Goal: Task Accomplishment & Management: Manage account settings

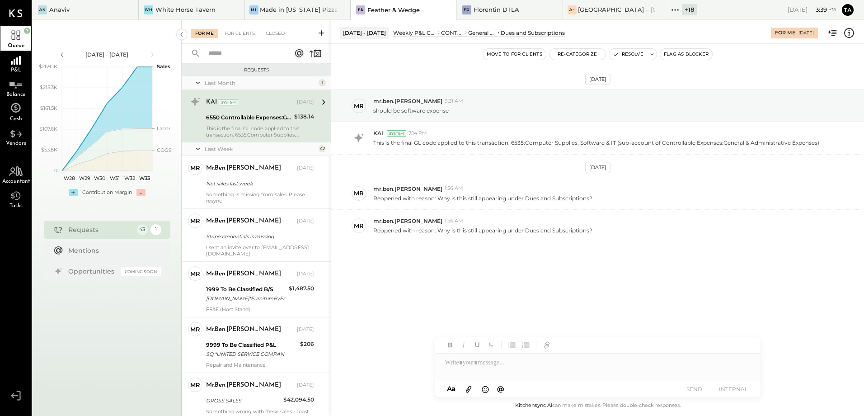
click at [248, 118] on div "6550 Controllable Expenses:General & Administrative Expenses:Dues and Subscript…" at bounding box center [248, 117] width 85 height 9
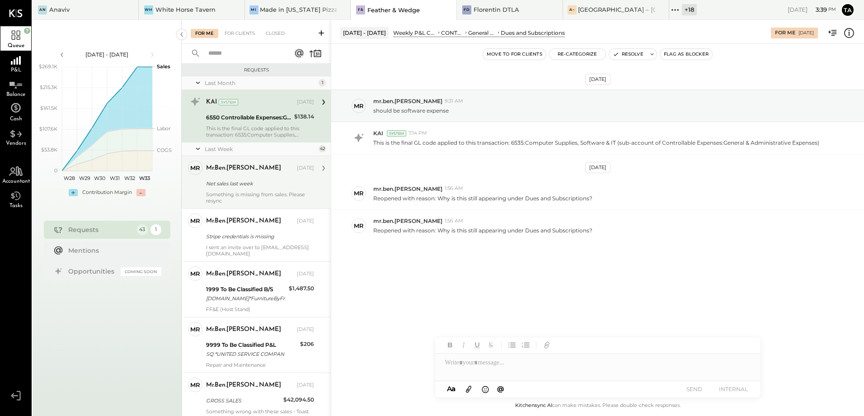
click at [257, 191] on div "Something is missing from sales. Please resync" at bounding box center [260, 197] width 108 height 13
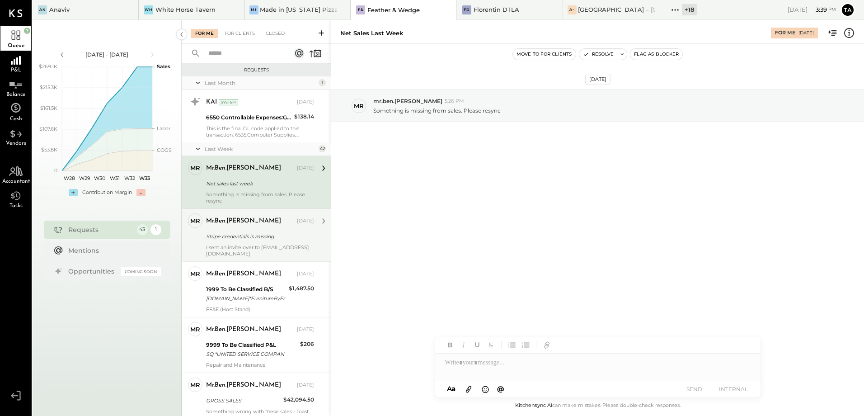
click at [247, 236] on div "Stripe credentials is missing" at bounding box center [258, 236] width 105 height 9
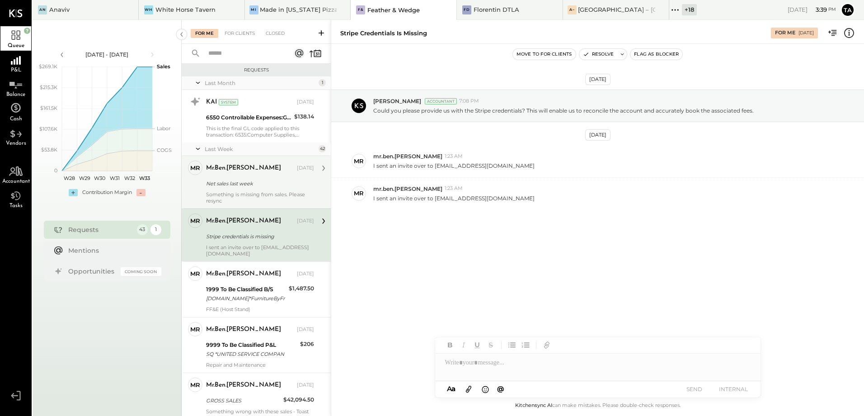
click at [261, 181] on div "Net sales last week" at bounding box center [258, 183] width 105 height 9
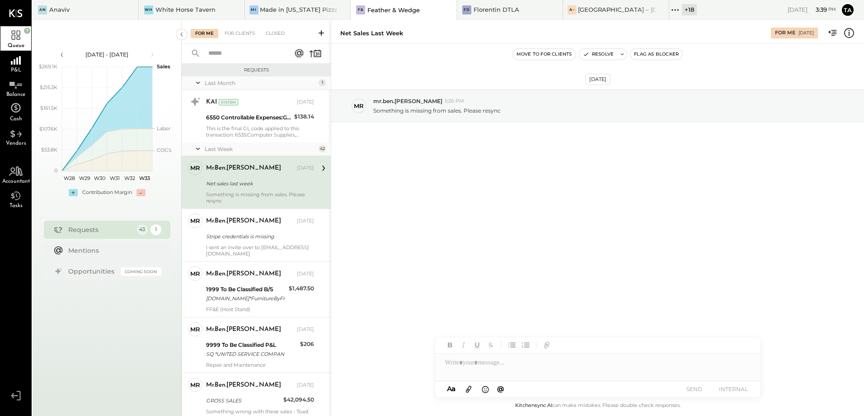
click at [485, 235] on div "[DATE] mr mr.ben.[PERSON_NAME] 5:26 PM Something is missing from sales. Please …" at bounding box center [597, 218] width 533 height 349
click at [14, 66] on div "P&L" at bounding box center [15, 63] width 31 height 24
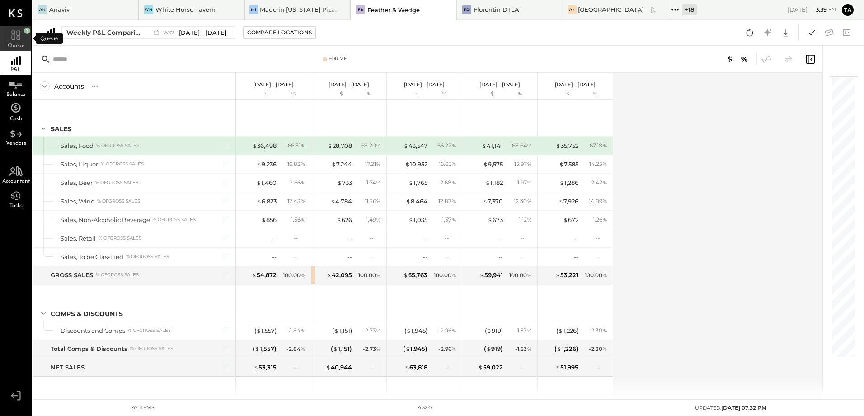
click at [14, 43] on span "Queue" at bounding box center [16, 45] width 17 height 5
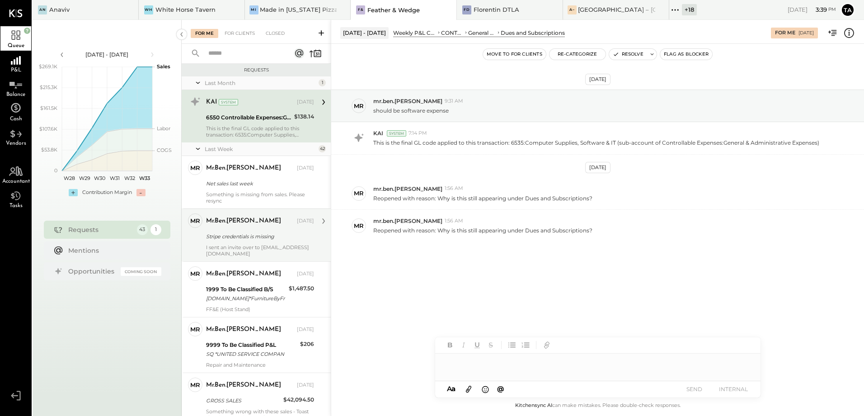
click at [236, 233] on div "Stripe credentials is missing" at bounding box center [258, 236] width 105 height 9
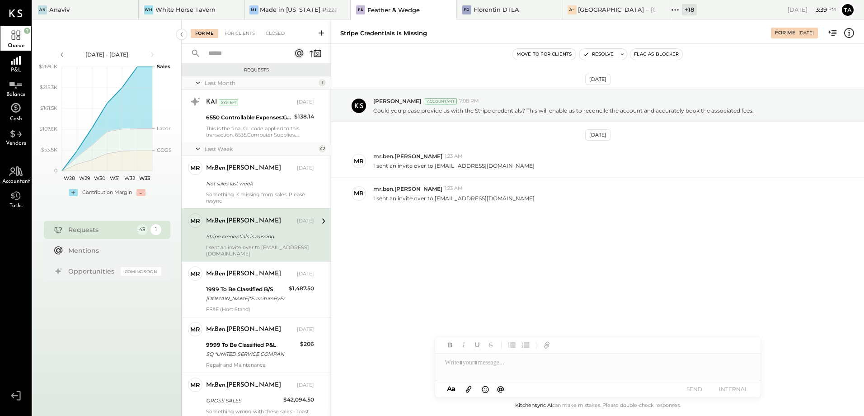
click at [488, 258] on div "[DATE] [PERSON_NAME] Accountant 7:08 PM Could you please provide us with the St…" at bounding box center [597, 171] width 533 height 211
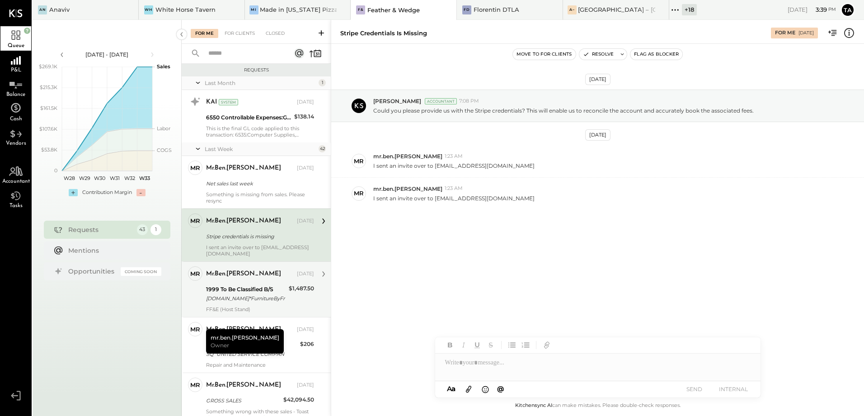
click at [221, 300] on div "[DOMAIN_NAME]*FurnitureByFr" at bounding box center [246, 298] width 80 height 9
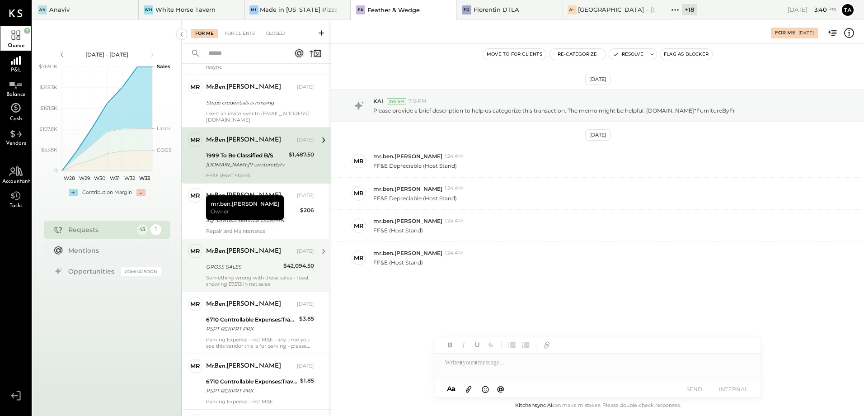
scroll to position [136, 0]
click at [248, 270] on div "GROSS SALES" at bounding box center [243, 264] width 75 height 11
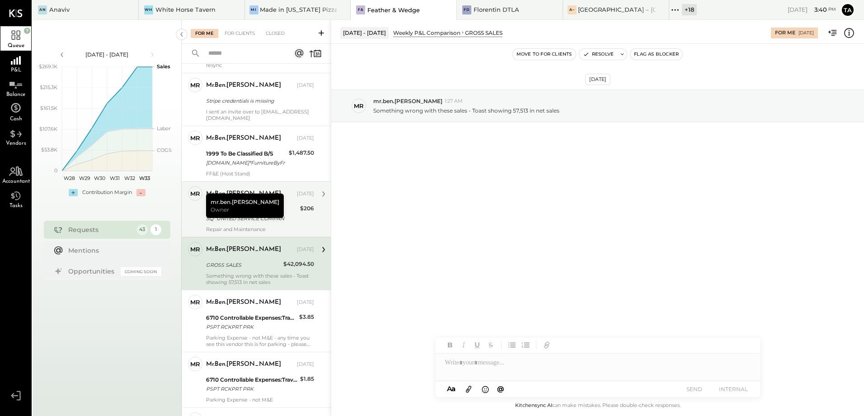
click at [283, 203] on div "mr.ben.[PERSON_NAME] [DATE] 9999 To Be Classified P&L SQ *UNITED SERVICE COMPAN…" at bounding box center [260, 209] width 108 height 46
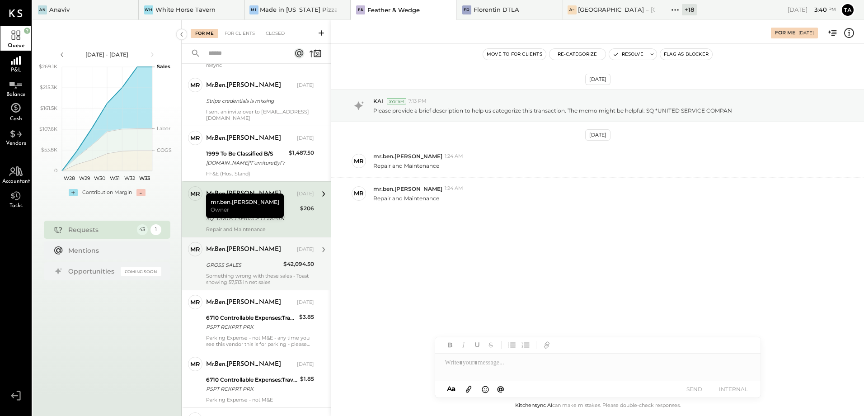
click at [256, 266] on div "GROSS SALES" at bounding box center [243, 264] width 75 height 9
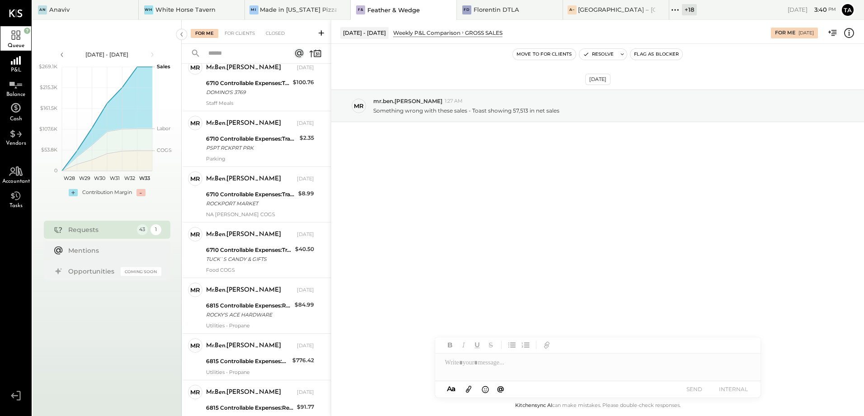
scroll to position [2071, 0]
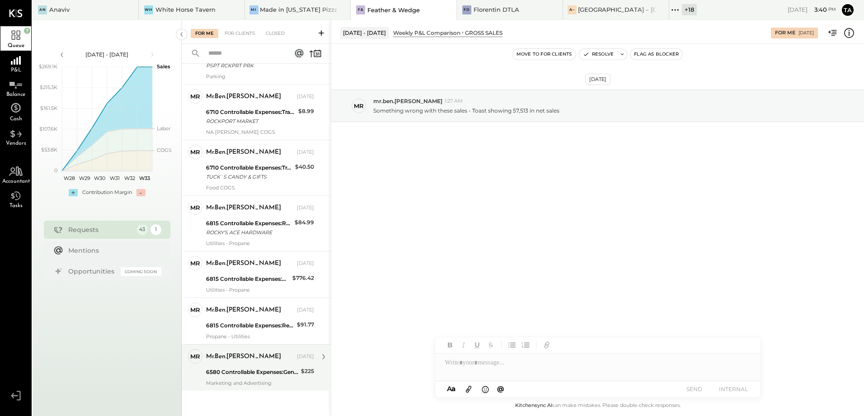
click at [251, 367] on div "6580 Controllable Expenses:General & Administrative Expenses:Stationary, Printi…" at bounding box center [252, 371] width 92 height 9
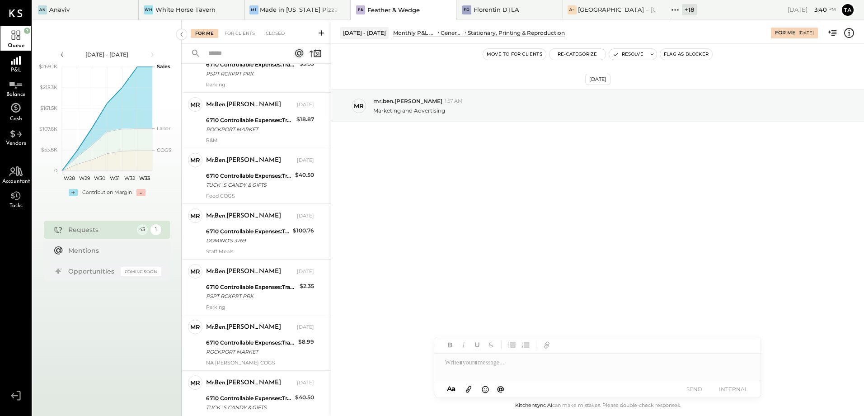
scroll to position [1754, 0]
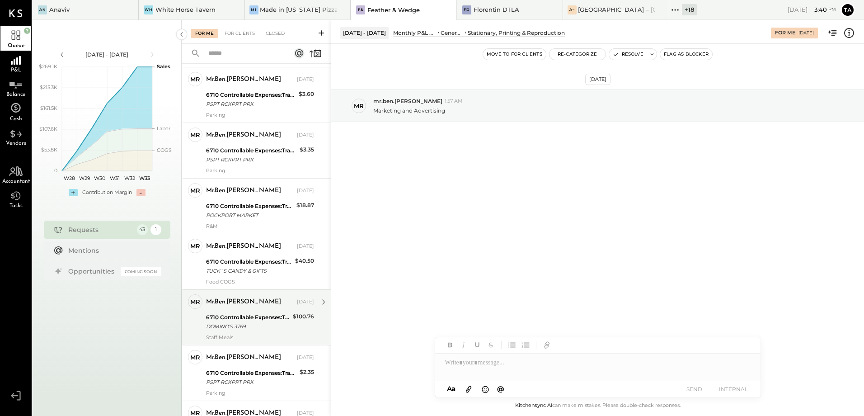
click at [247, 330] on div "DOMINO'S 3769" at bounding box center [248, 326] width 84 height 9
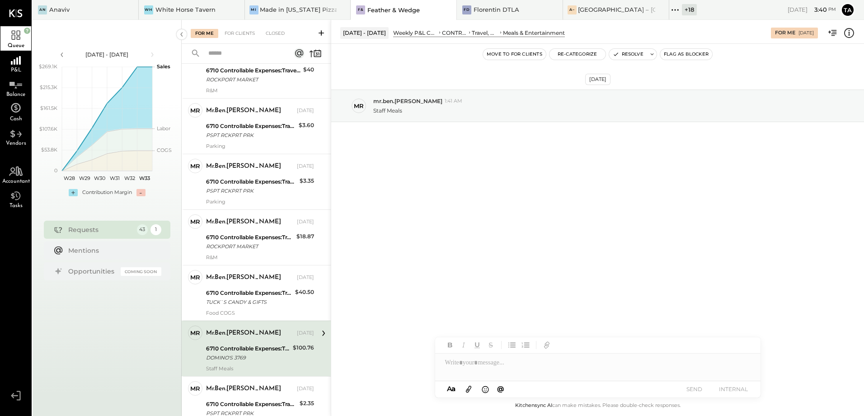
scroll to position [1709, 0]
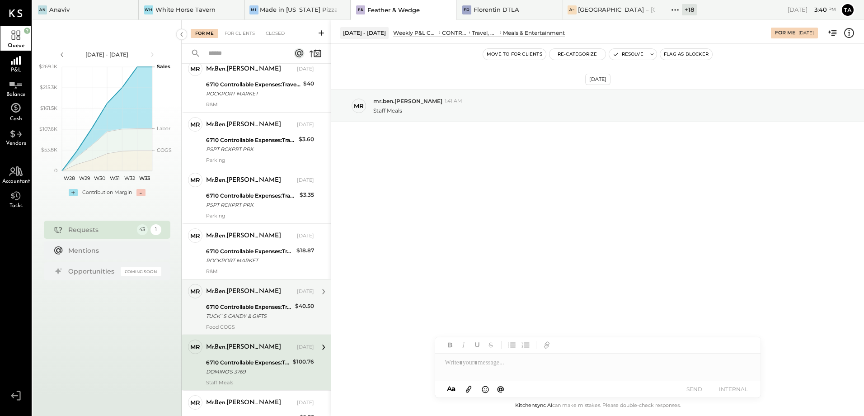
click at [247, 317] on div "TUCK`S CANDY & GIFTS" at bounding box center [249, 315] width 86 height 9
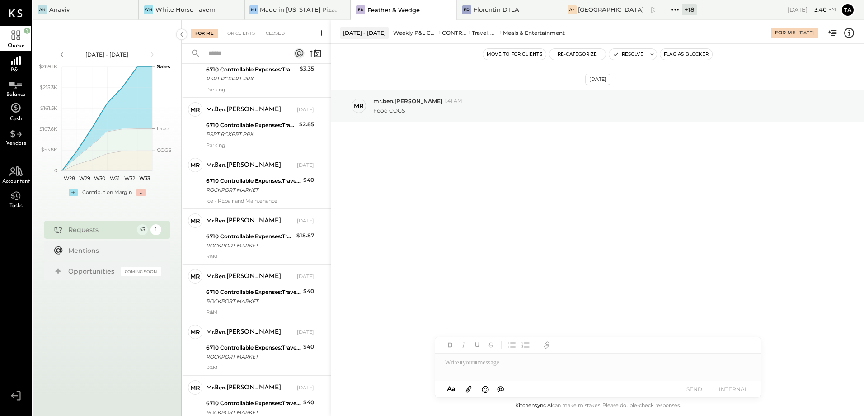
scroll to position [941, 0]
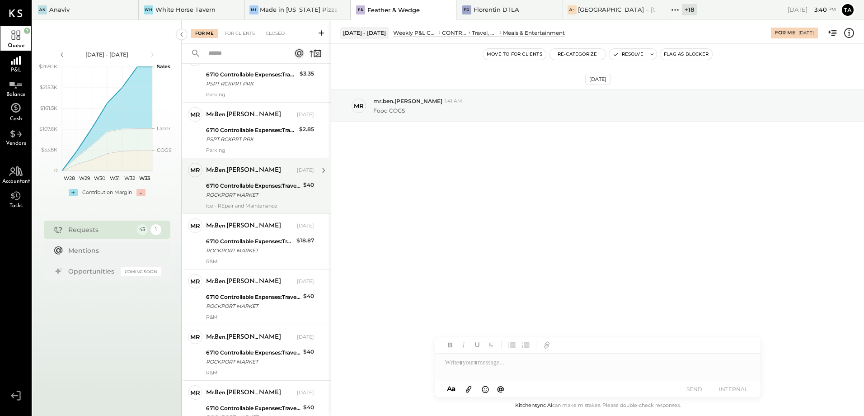
click at [240, 204] on div "Ice - REpair and Maintenance" at bounding box center [260, 205] width 108 height 6
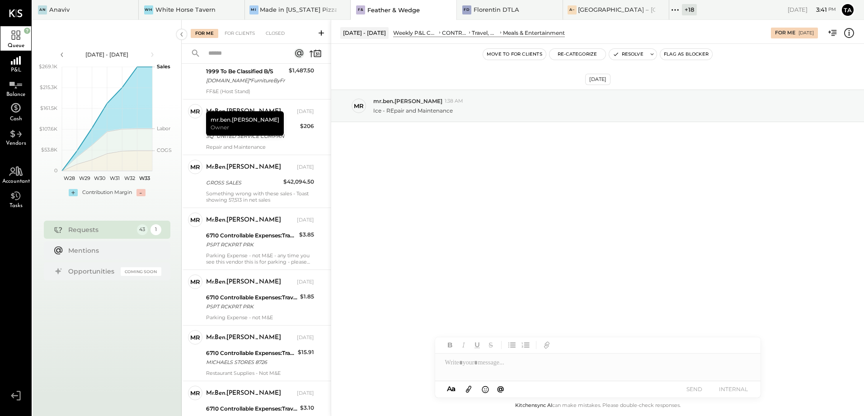
scroll to position [173, 0]
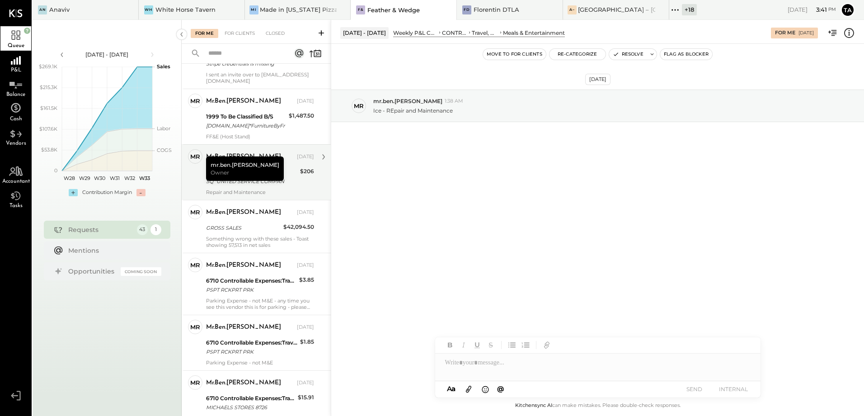
click at [268, 182] on div "SQ *UNITED SERVICE COMPAN" at bounding box center [251, 181] width 91 height 9
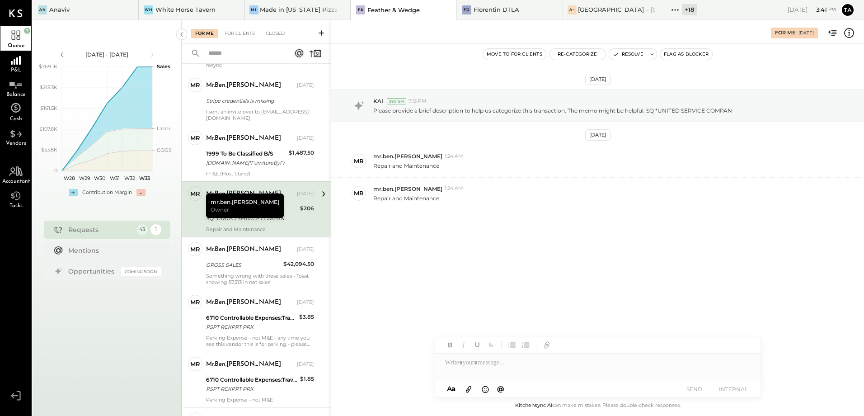
scroll to position [181, 0]
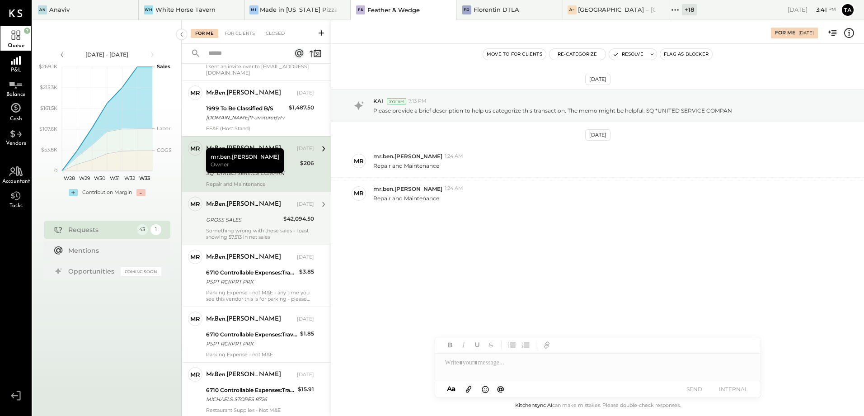
click at [255, 225] on div "GROSS SALES" at bounding box center [243, 219] width 75 height 11
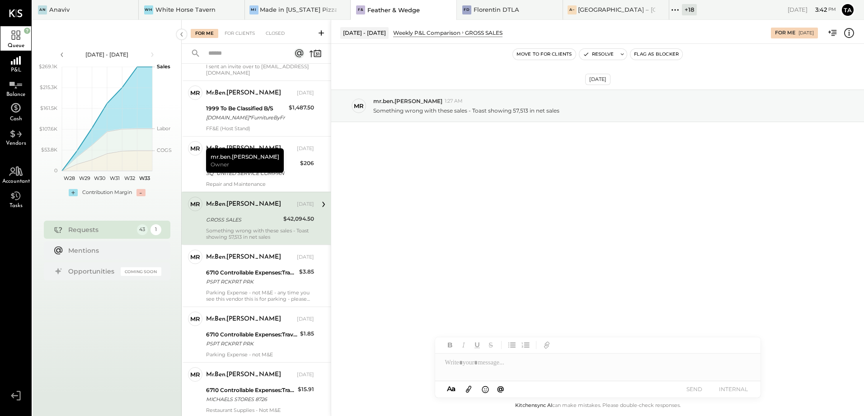
click at [244, 216] on div "GROSS SALES" at bounding box center [243, 219] width 75 height 9
click at [320, 204] on icon at bounding box center [324, 204] width 12 height 12
drag, startPoint x: 253, startPoint y: 221, endPoint x: 311, endPoint y: 222, distance: 58.8
click at [253, 221] on div "GROSS SALES" at bounding box center [243, 219] width 75 height 9
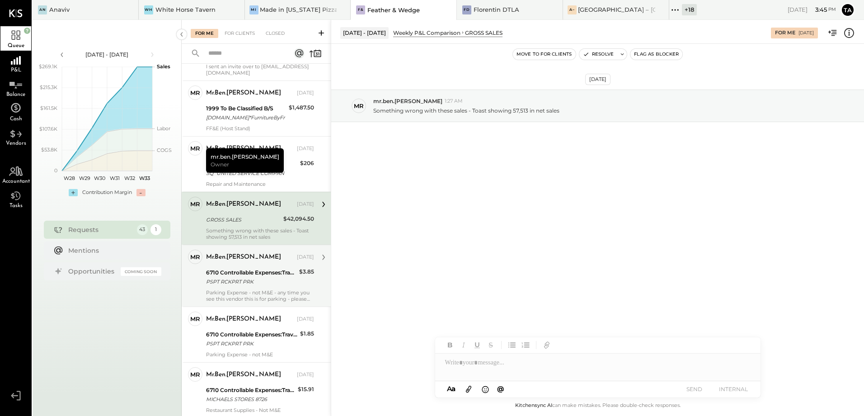
click at [274, 275] on div "6710 Controllable Expenses:Travel, Meals, & Entertainment:Meals & Entertainment" at bounding box center [251, 272] width 90 height 9
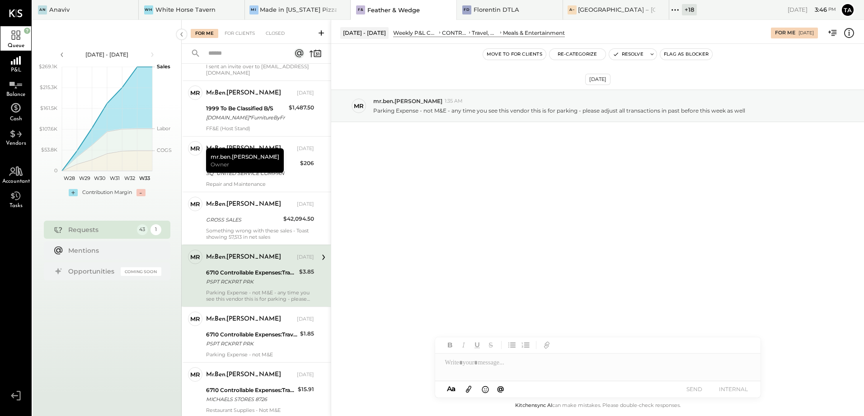
click at [256, 276] on div "6710 Controllable Expenses:Travel, Meals, & Entertainment:Meals & Entertainment" at bounding box center [251, 272] width 90 height 9
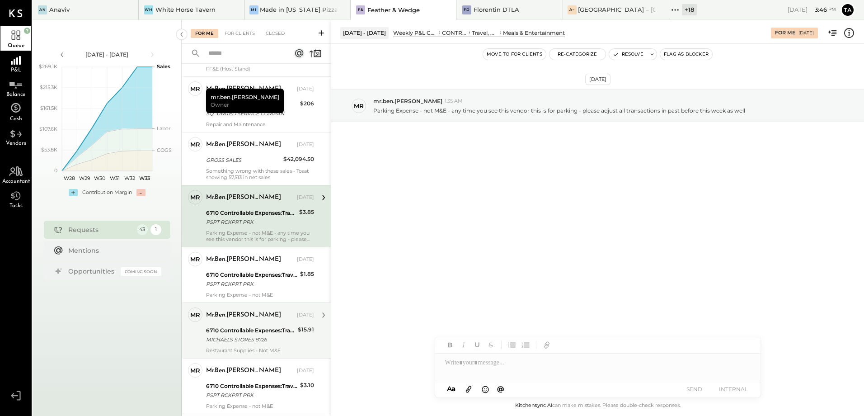
scroll to position [226, 0]
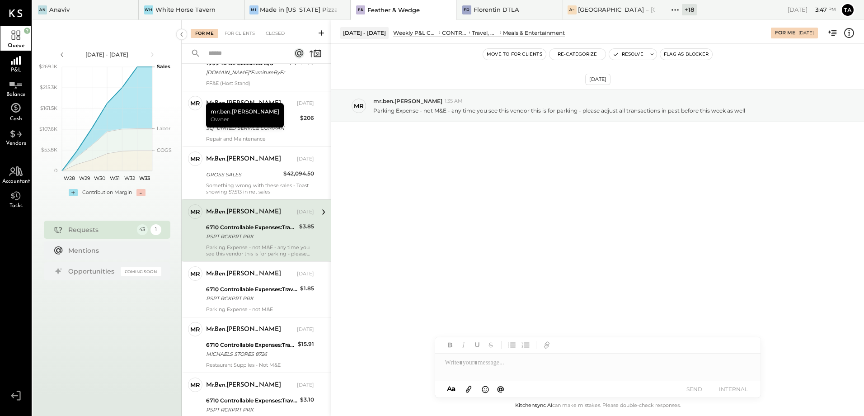
click at [263, 237] on div "PSPT RCKPRT PRK" at bounding box center [251, 236] width 90 height 9
click at [441, 237] on div "[DATE] mr mr.ben.[PERSON_NAME] 1:35 AM Parking Expense - not M&E - any time you…" at bounding box center [597, 218] width 533 height 349
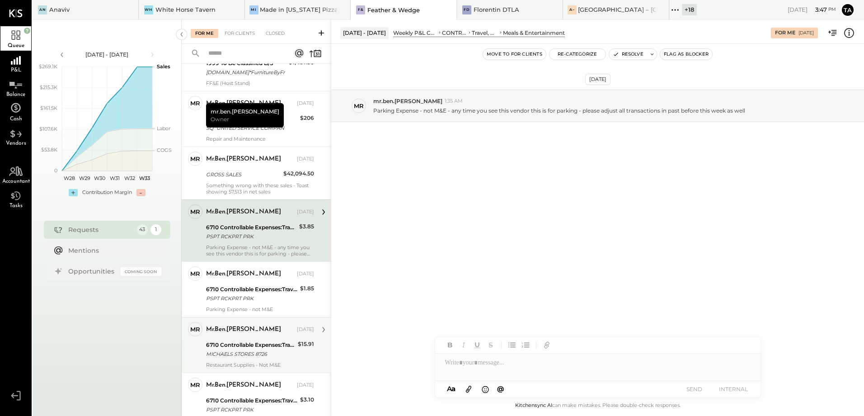
click at [259, 354] on div "MICHAELS STORES 8726" at bounding box center [250, 353] width 89 height 9
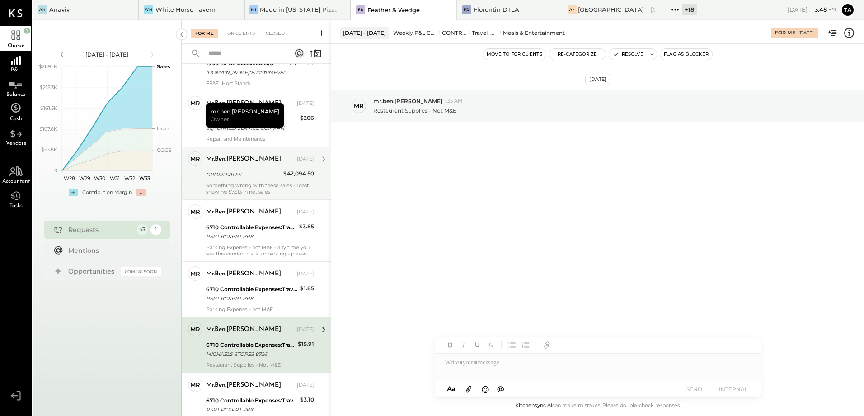
click at [230, 181] on div "mr.ben.[PERSON_NAME] [DATE] GROSS SALES $42,094.50 Something wrong with these s…" at bounding box center [260, 172] width 108 height 43
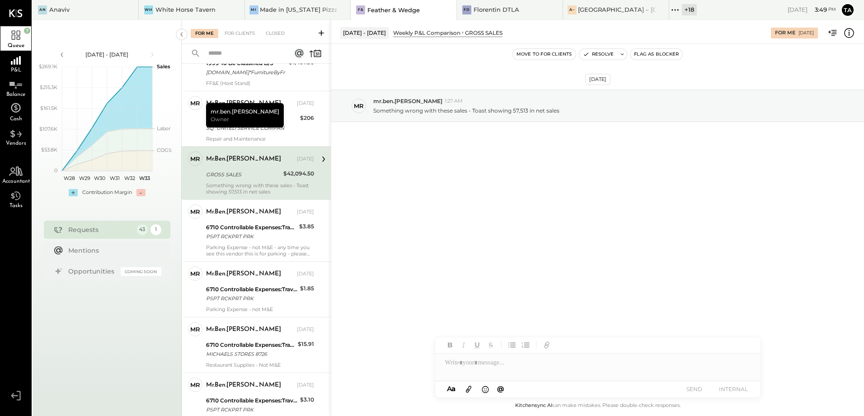
drag, startPoint x: 440, startPoint y: 211, endPoint x: 437, endPoint y: 197, distance: 13.9
click at [440, 211] on div "[DATE] mr mr.ben.[PERSON_NAME] 1:27 AM Something wrong with these sales - Toast…" at bounding box center [597, 218] width 533 height 349
click at [622, 55] on icon at bounding box center [622, 54] width 3 height 2
type textarea "**********"
click at [681, 121] on button "Resolve" at bounding box center [682, 116] width 41 height 11
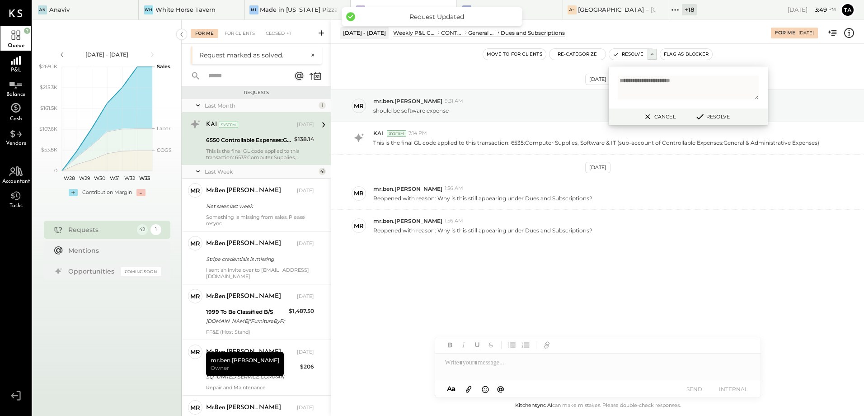
click at [205, 33] on div "For Me" at bounding box center [205, 33] width 28 height 9
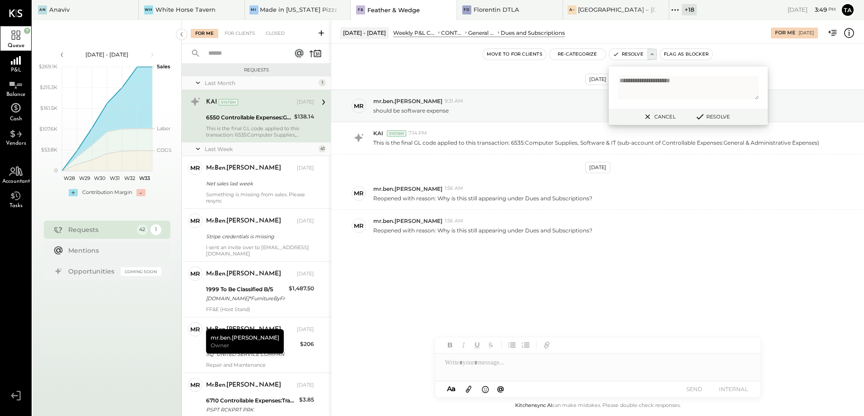
click at [655, 119] on button "Cancel" at bounding box center [658, 117] width 39 height 12
click at [615, 301] on div "[DATE] mr mr.ben.[PERSON_NAME] 9:31 AM should be software expense KAI System 7:…" at bounding box center [597, 187] width 533 height 243
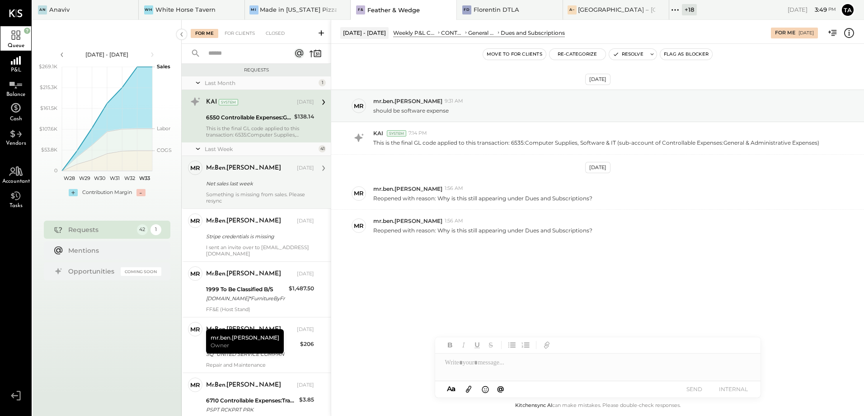
click at [241, 189] on div "mr.ben.[PERSON_NAME] [DATE] Net sales last week Something is missing from sales…" at bounding box center [260, 181] width 108 height 43
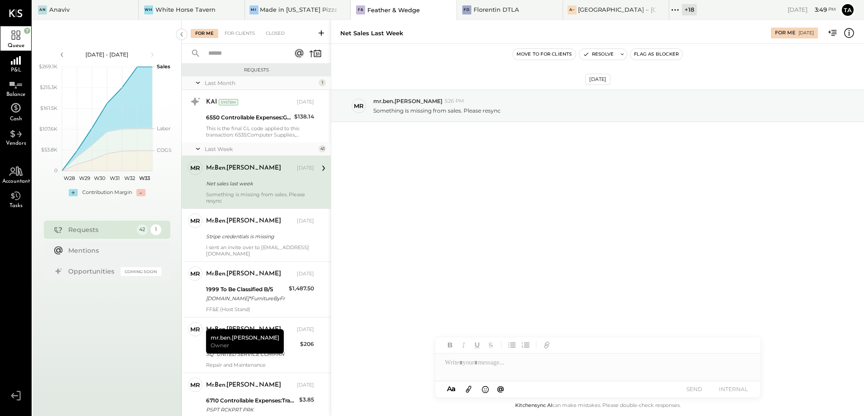
click at [480, 187] on div "[DATE] mr mr.ben.[PERSON_NAME] 5:26 PM Something is missing from sales. Please …" at bounding box center [597, 127] width 533 height 123
click at [250, 180] on div "Net sales last week" at bounding box center [258, 183] width 105 height 9
click at [623, 56] on icon at bounding box center [622, 54] width 6 height 6
type textarea "*********"
click at [689, 116] on button "Resolve" at bounding box center [682, 116] width 41 height 11
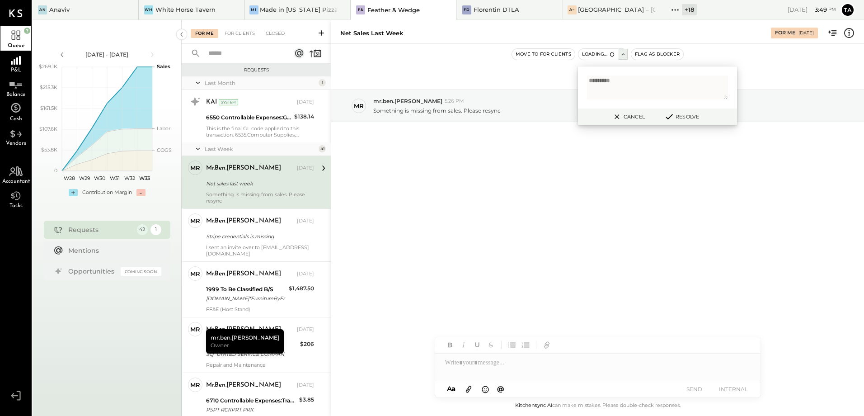
click at [585, 227] on div "[DATE] mr mr.ben.[PERSON_NAME] 5:26 PM Something is missing from sales. Please …" at bounding box center [597, 218] width 533 height 349
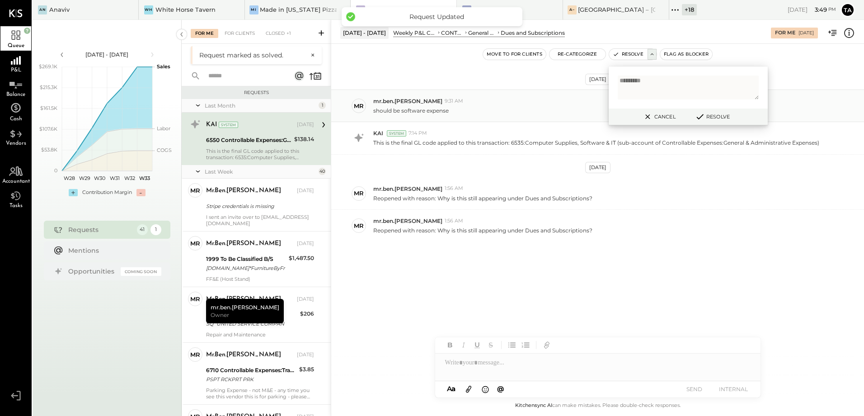
click at [658, 118] on button "Cancel" at bounding box center [658, 117] width 39 height 12
click at [497, 268] on div "[DATE] mr mr.ben.[PERSON_NAME] 9:31 AM should be software expense KAI System 7:…" at bounding box center [597, 187] width 533 height 243
click at [262, 138] on div "6550 Controllable Expenses:General & Administrative Expenses:Dues and Subscript…" at bounding box center [248, 140] width 85 height 9
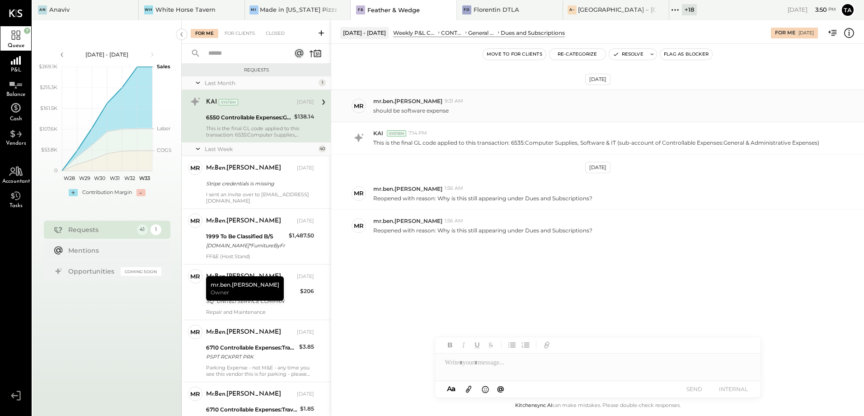
click at [424, 111] on p "should be software expense" at bounding box center [410, 111] width 75 height 8
drag, startPoint x: 244, startPoint y: 125, endPoint x: 353, endPoint y: 211, distance: 138.6
click at [244, 125] on div "This is the final GL code applied to this transaction: 6535:Computer Supplies, …" at bounding box center [260, 131] width 108 height 13
click at [262, 127] on div "This is the final GL code applied to this transaction: 6535:Computer Supplies, …" at bounding box center [260, 131] width 108 height 13
click at [445, 261] on div "[DATE] mr mr.ben.[PERSON_NAME] 9:31 AM should be software expense KAI System 7:…" at bounding box center [597, 187] width 533 height 243
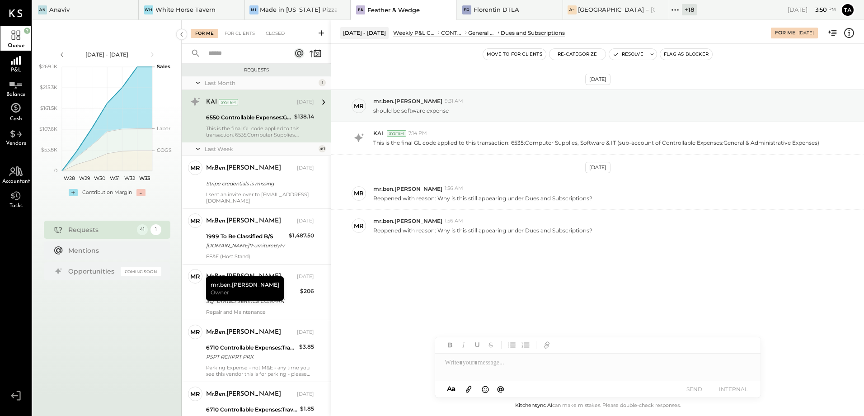
drag, startPoint x: 252, startPoint y: 123, endPoint x: 259, endPoint y: 123, distance: 6.3
click at [252, 123] on div "KAI System [DATE] 6550 Controllable Expenses:General & Administrative Expenses:…" at bounding box center [260, 115] width 108 height 43
click at [625, 55] on button "Resolve" at bounding box center [628, 54] width 38 height 11
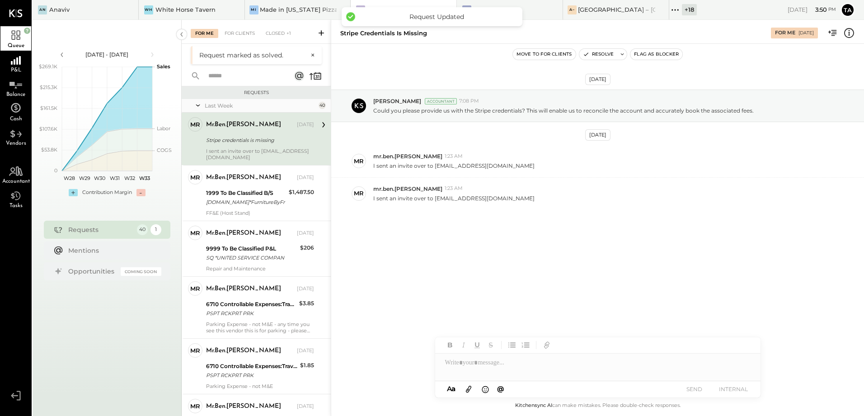
click at [262, 149] on div "I sent an invite over to [EMAIL_ADDRESS][DOMAIN_NAME]" at bounding box center [260, 154] width 108 height 13
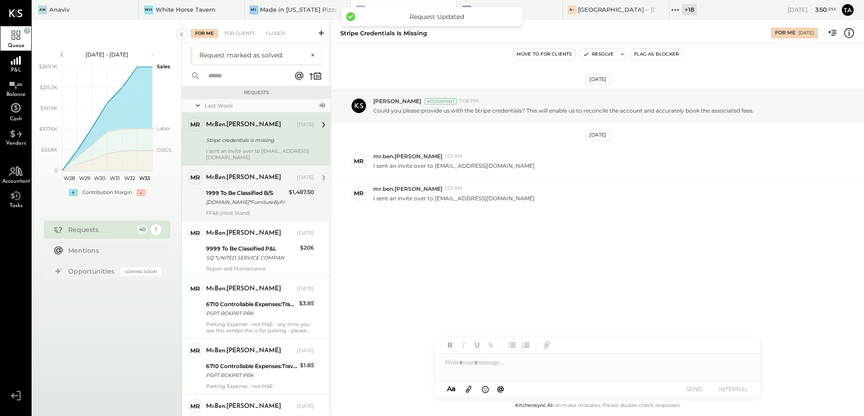
click at [262, 199] on div "[DOMAIN_NAME]*FurnitureByFr" at bounding box center [246, 201] width 80 height 9
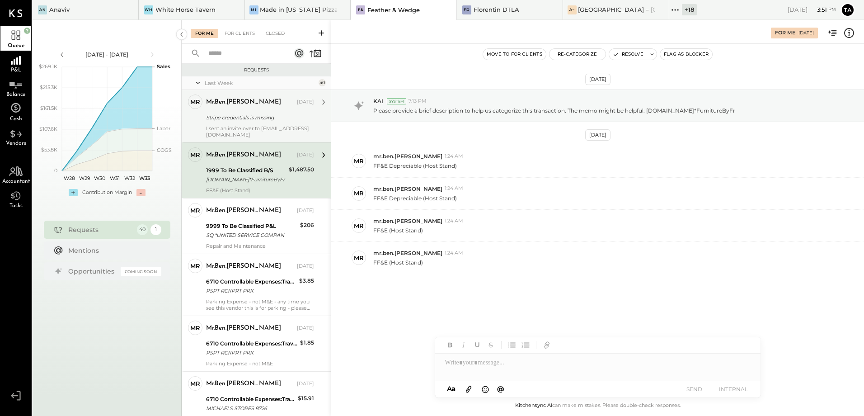
drag, startPoint x: 253, startPoint y: 172, endPoint x: 259, endPoint y: 180, distance: 10.0
click at [253, 172] on div "1999 To Be Classified B/S" at bounding box center [246, 170] width 80 height 9
click at [242, 179] on div "[DOMAIN_NAME]*FurnitureByFr" at bounding box center [246, 179] width 80 height 9
click at [627, 56] on button "Resolve" at bounding box center [628, 54] width 38 height 11
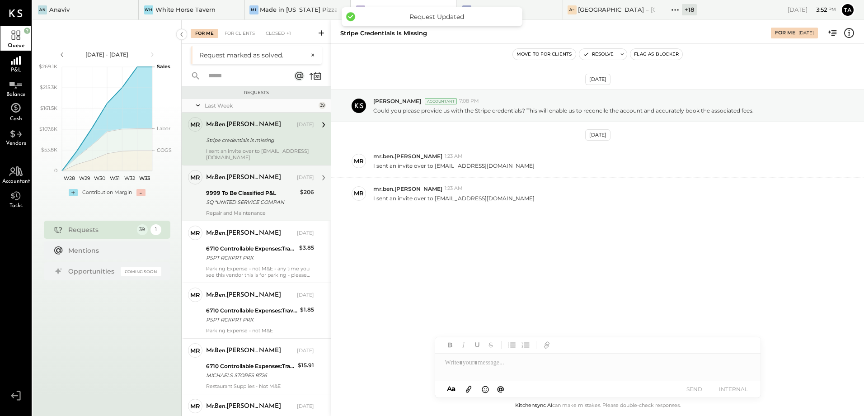
click at [244, 204] on div "SQ *UNITED SERVICE COMPAN" at bounding box center [251, 201] width 91 height 9
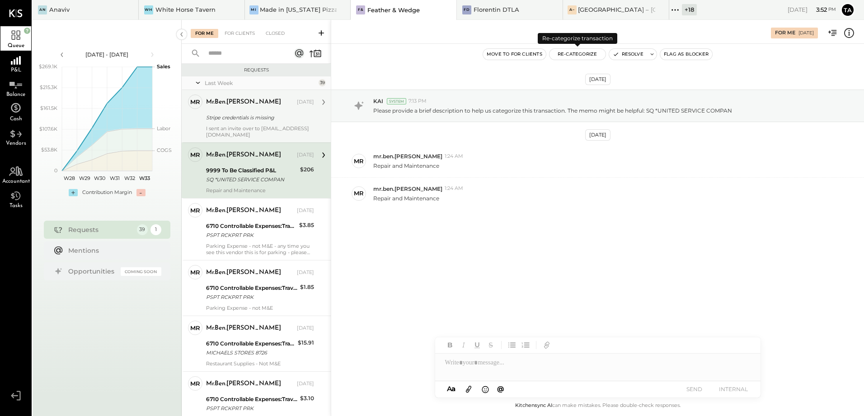
click at [578, 56] on button "Re-Categorize" at bounding box center [578, 54] width 56 height 11
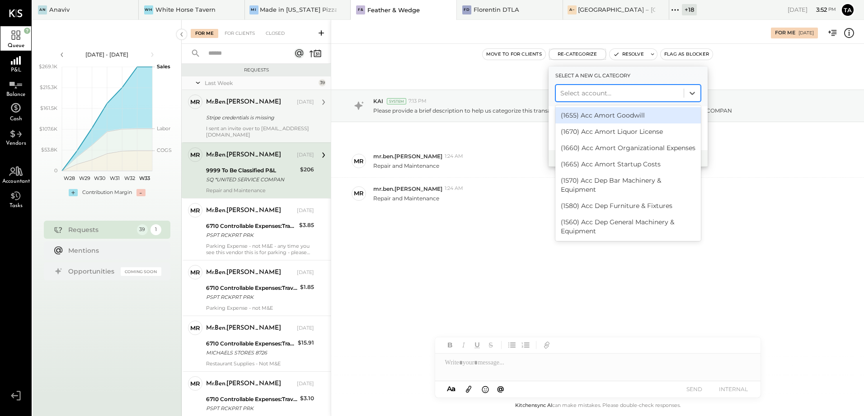
click at [583, 89] on div at bounding box center [619, 93] width 119 height 11
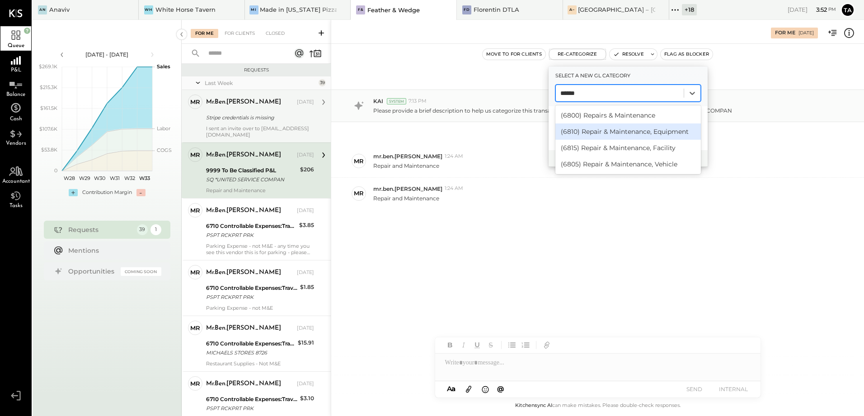
type input "******"
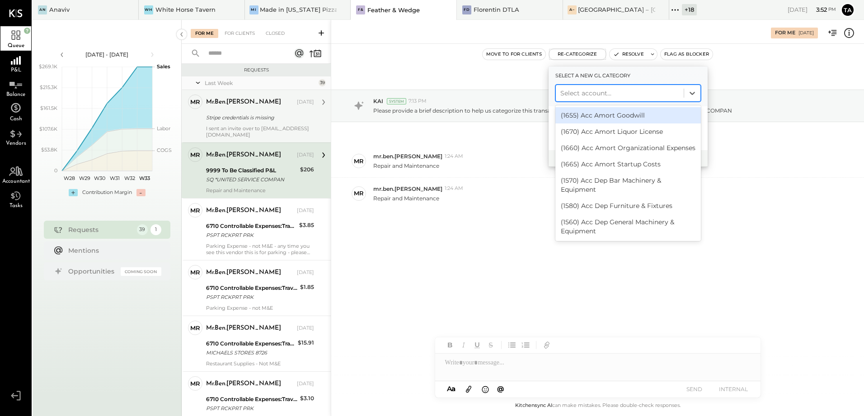
click at [600, 95] on div at bounding box center [619, 93] width 119 height 11
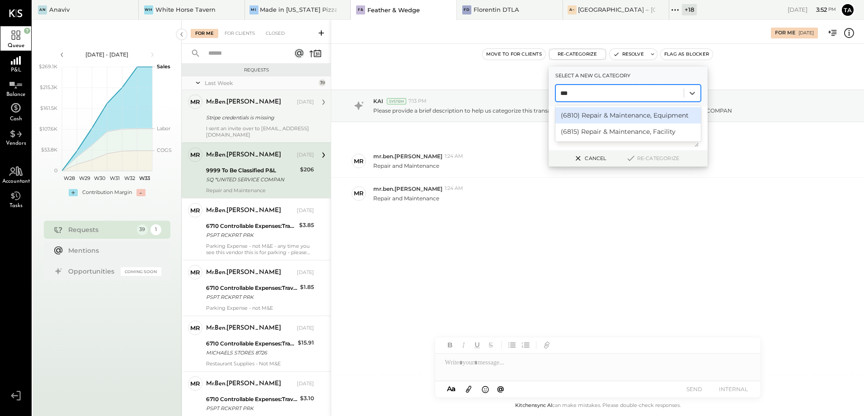
type input "****"
click at [600, 118] on div "(6810) Repair & Maintenance, Equipment" at bounding box center [628, 115] width 146 height 16
click at [649, 159] on button "Re-Categorize" at bounding box center [653, 158] width 60 height 11
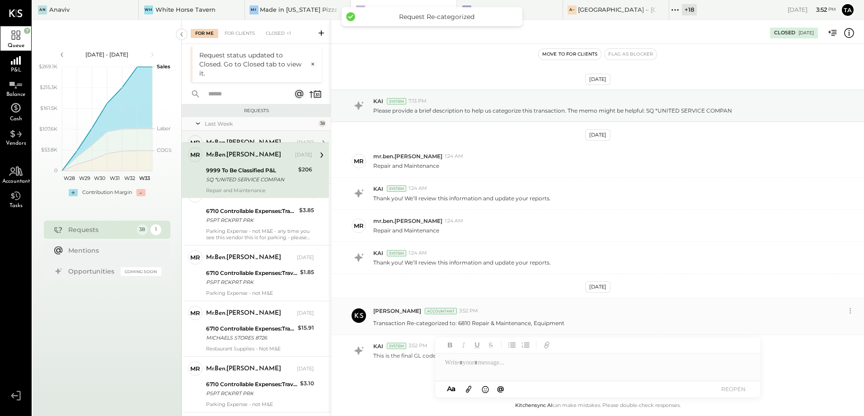
scroll to position [41, 0]
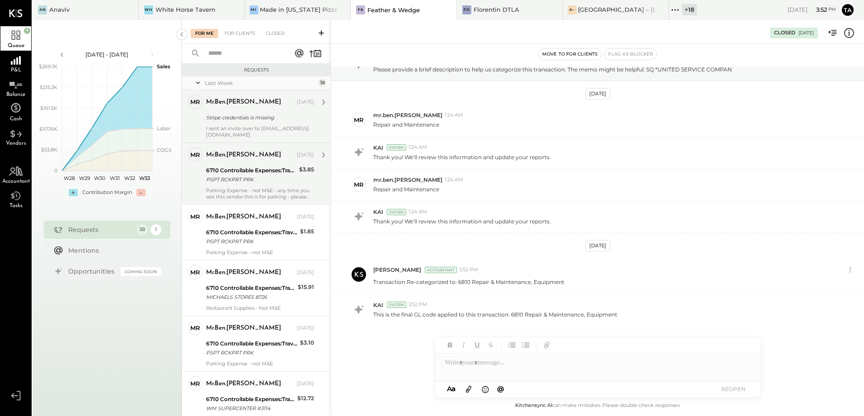
click at [233, 168] on div "6710 Controllable Expenses:Travel, Meals, & Entertainment:Meals & Entertainment" at bounding box center [251, 170] width 90 height 9
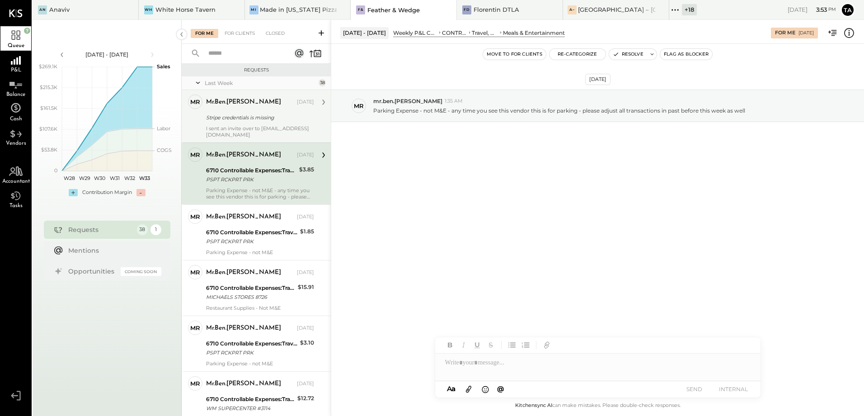
click at [212, 184] on div "6710 Controllable Expenses:Travel, Meals, & Entertainment:Meals & Entertainment…" at bounding box center [251, 175] width 90 height 20
click at [579, 56] on button "Re-Categorize" at bounding box center [578, 54] width 56 height 11
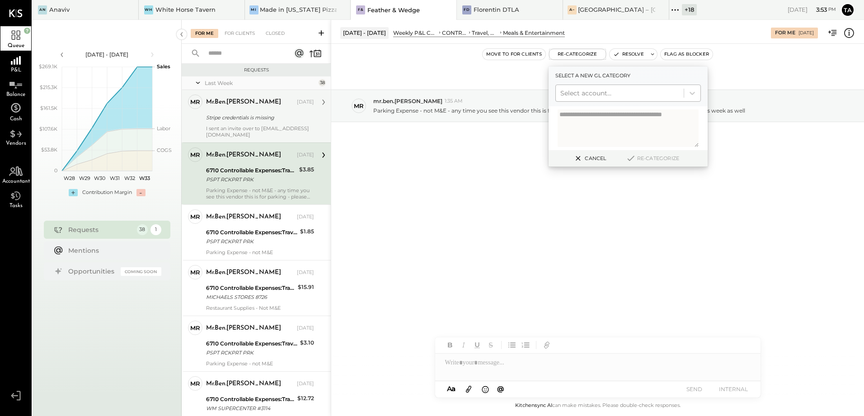
click at [605, 98] on div at bounding box center [619, 93] width 119 height 11
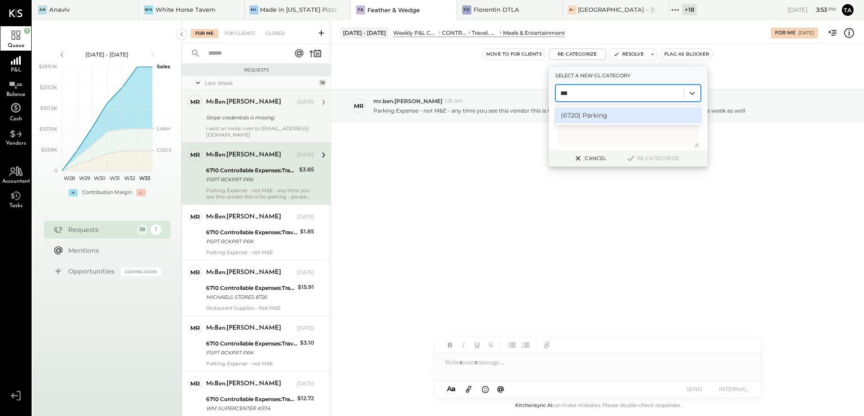
type input "****"
click at [596, 115] on div "(6720) Parking" at bounding box center [628, 115] width 146 height 16
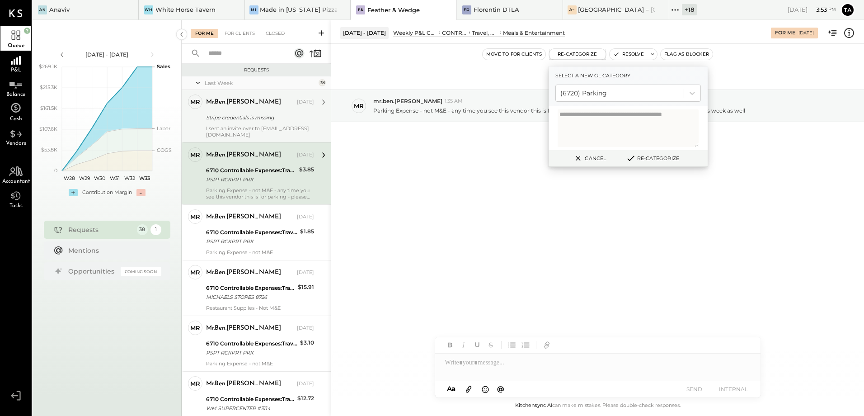
click at [653, 157] on button "Re-Categorize" at bounding box center [653, 158] width 60 height 11
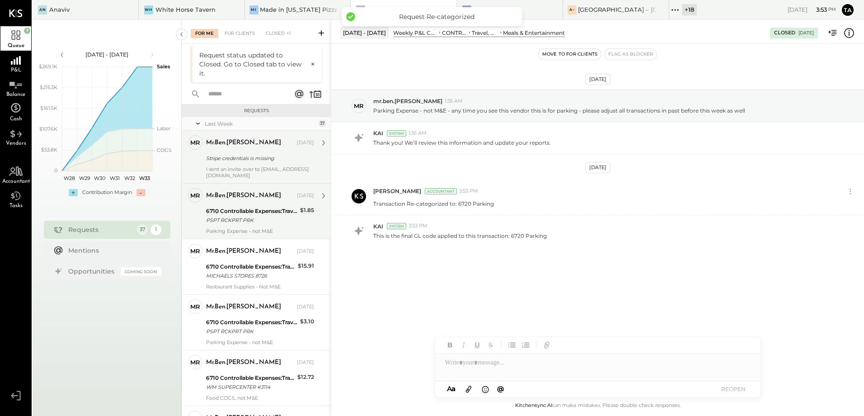
click at [244, 223] on div "PSPT RCKPRT PRK" at bounding box center [251, 220] width 91 height 9
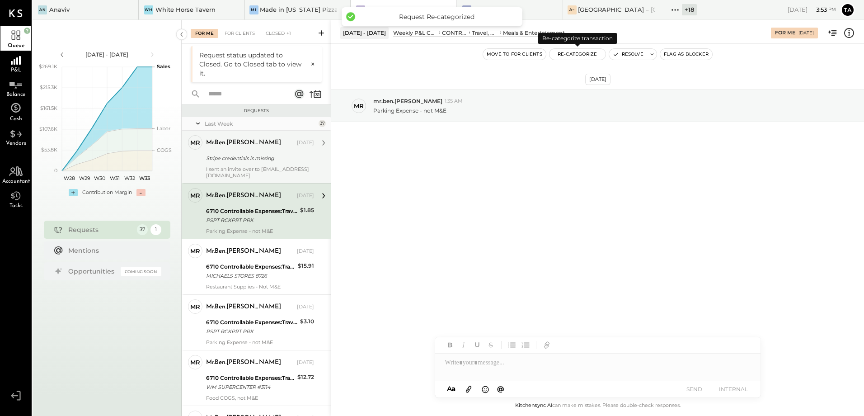
click at [574, 59] on button "Re-Categorize" at bounding box center [578, 54] width 56 height 11
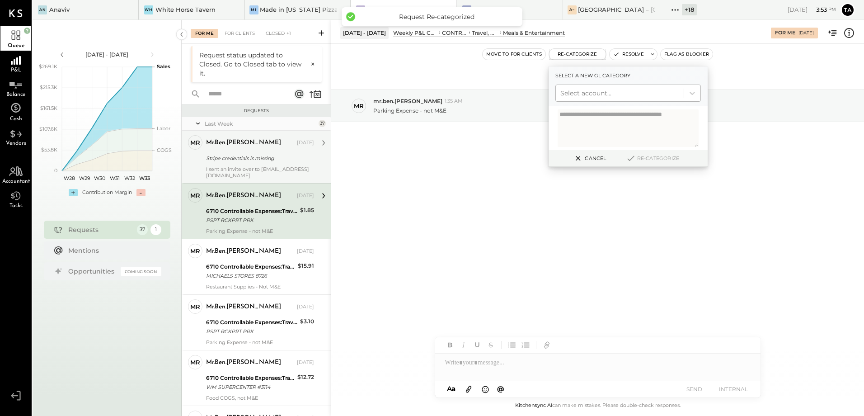
click at [602, 93] on div at bounding box center [619, 93] width 119 height 11
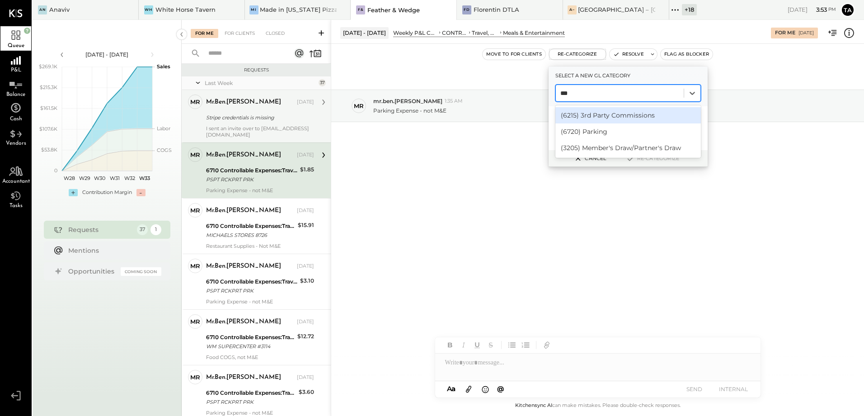
type input "****"
click at [595, 116] on div "(6720) Parking" at bounding box center [628, 115] width 146 height 16
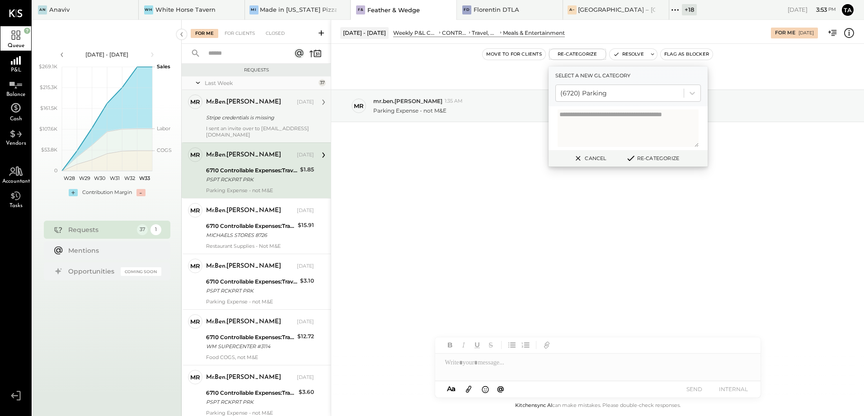
click at [650, 160] on button "Re-Categorize" at bounding box center [653, 158] width 60 height 11
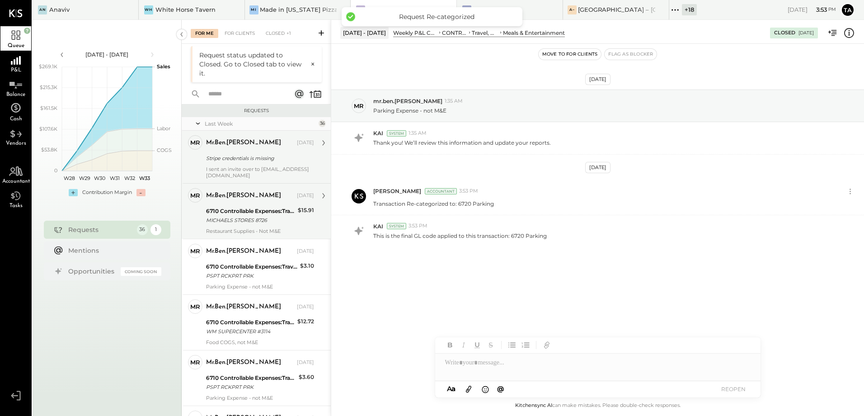
click at [240, 224] on div "MICHAELS STORES 8726" at bounding box center [250, 220] width 89 height 9
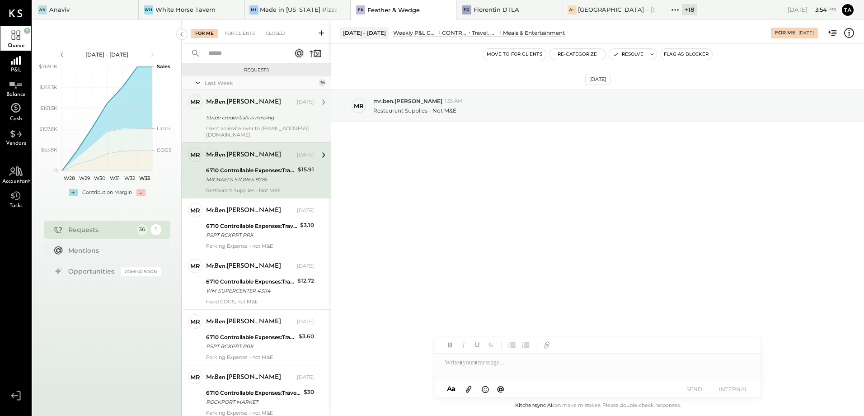
click at [245, 169] on div "6710 Controllable Expenses:Travel, Meals, & Entertainment:Meals & Entertainment" at bounding box center [250, 170] width 89 height 9
click at [253, 176] on div "MICHAELS STORES 8726" at bounding box center [250, 179] width 89 height 9
click at [260, 176] on div "MICHAELS STORES 8726" at bounding box center [250, 179] width 89 height 9
click at [627, 53] on button "Resolve" at bounding box center [628, 54] width 38 height 11
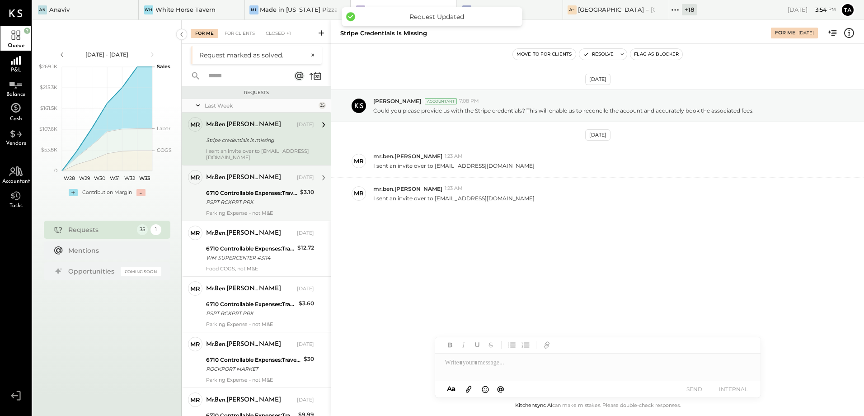
click at [235, 201] on div "PSPT RCKPRT PRK" at bounding box center [251, 201] width 91 height 9
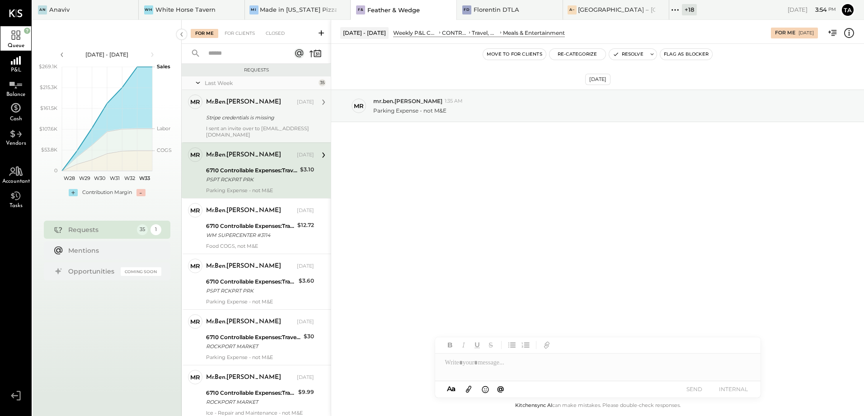
click at [237, 176] on div "PSPT RCKPRT PRK" at bounding box center [251, 179] width 91 height 9
click at [567, 55] on button "Re-Categorize" at bounding box center [578, 54] width 56 height 11
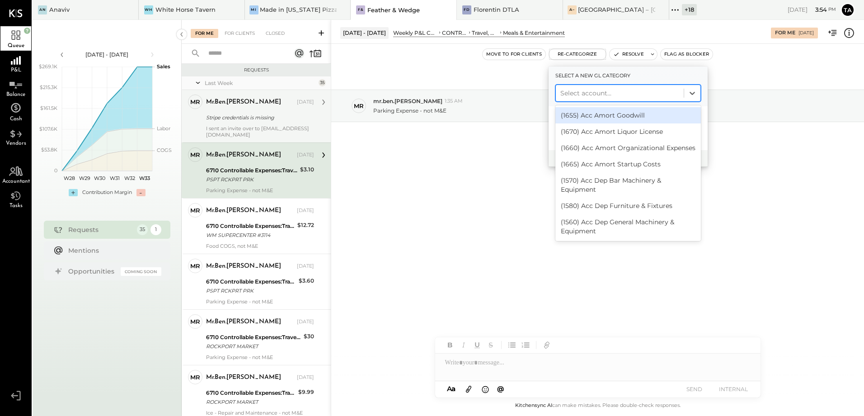
click at [597, 90] on div at bounding box center [619, 93] width 119 height 11
type input "****"
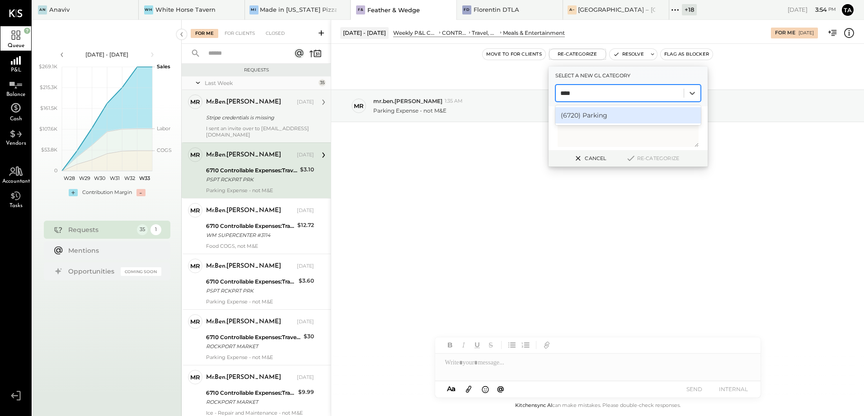
click at [599, 114] on div "(6720) Parking" at bounding box center [628, 115] width 146 height 16
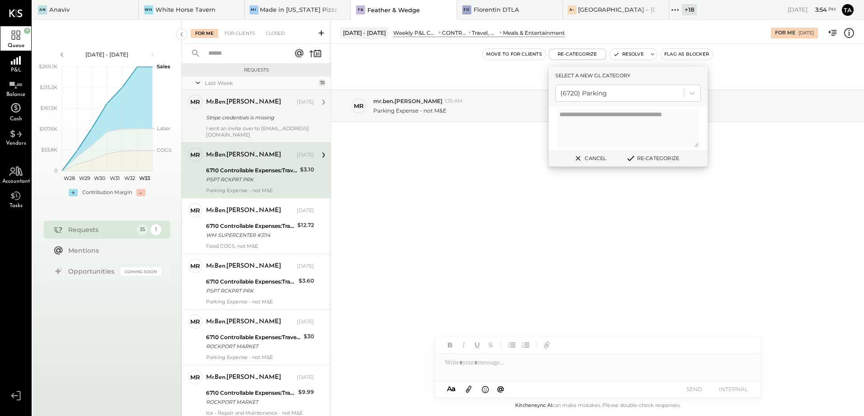
click at [652, 157] on button "Re-Categorize" at bounding box center [653, 158] width 60 height 11
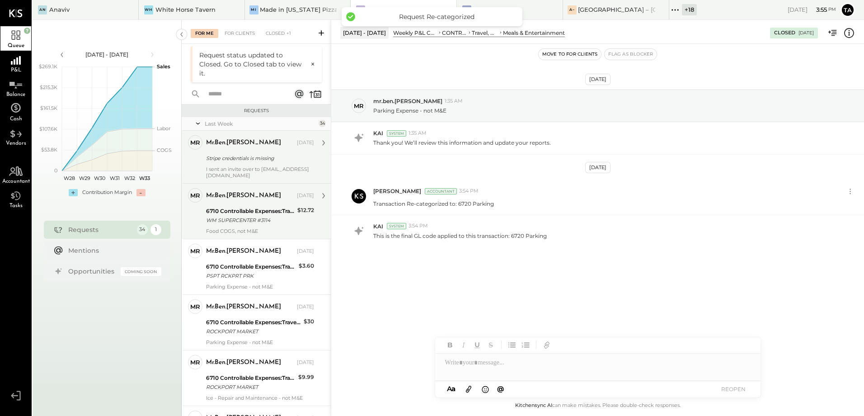
click at [268, 221] on div "WM SUPERCENTER #3114" at bounding box center [250, 220] width 89 height 9
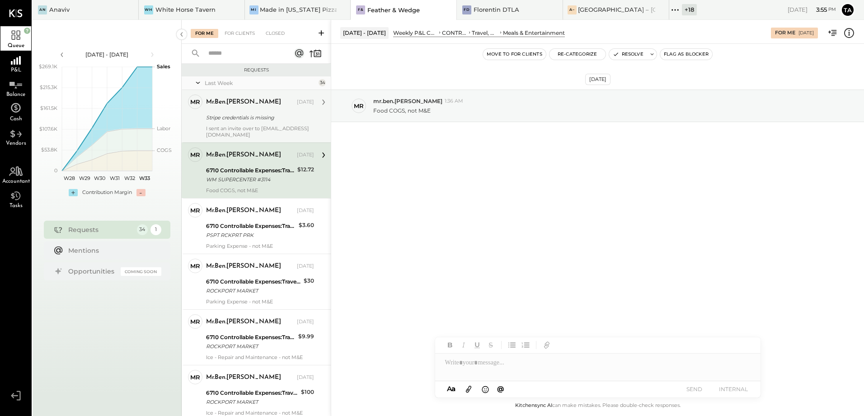
click at [247, 175] on div "WM SUPERCENTER #3114" at bounding box center [250, 179] width 89 height 9
click at [469, 213] on div "[DATE] mr mr.ben.[PERSON_NAME] 1:36 AM Food COGS, not M&E" at bounding box center [597, 218] width 533 height 349
click at [463, 220] on div "[DATE] mr mr.ben.[PERSON_NAME] 1:36 AM Food COGS, not M&E" at bounding box center [597, 218] width 533 height 349
click at [242, 179] on div "WM SUPERCENTER #3114" at bounding box center [250, 179] width 89 height 9
click at [584, 56] on button "Re-Categorize" at bounding box center [578, 54] width 56 height 11
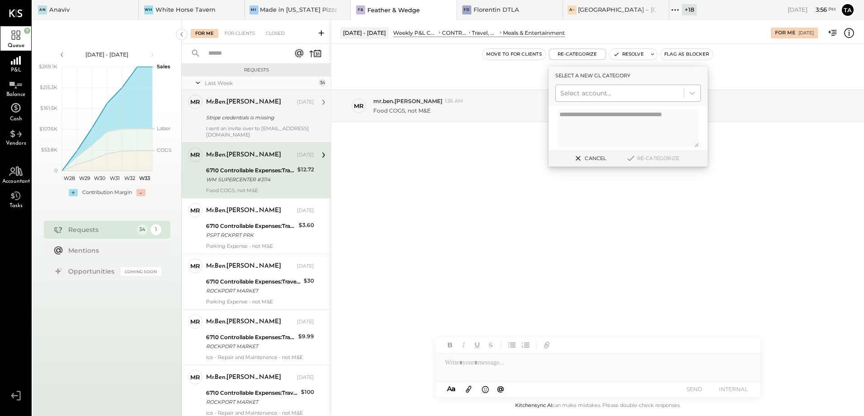
click at [588, 94] on div at bounding box center [619, 93] width 119 height 11
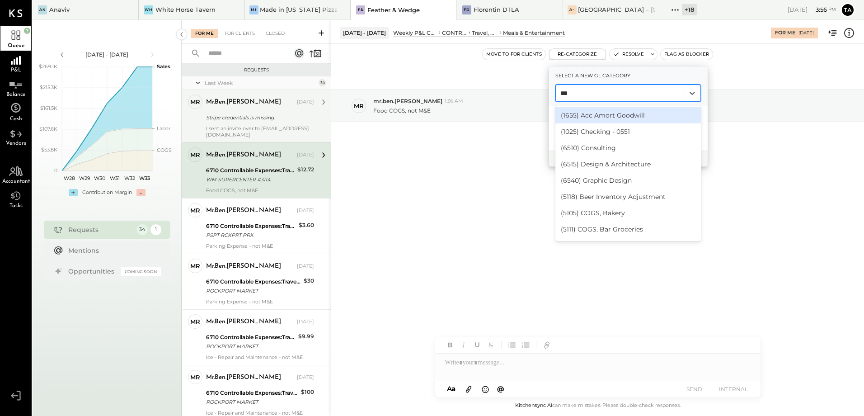
type input "****"
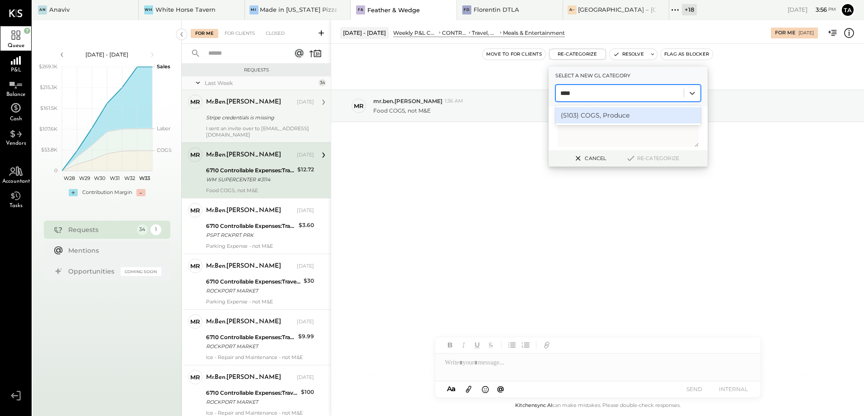
click at [606, 119] on div "(5103) COGS, Produce" at bounding box center [628, 115] width 146 height 16
click at [657, 159] on button "Re-Categorize" at bounding box center [653, 158] width 60 height 11
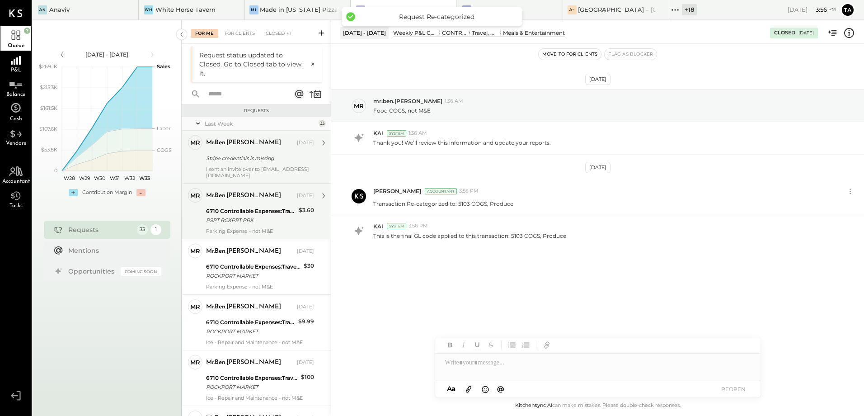
click at [240, 209] on div "6710 Controllable Expenses:Travel, Meals, & Entertainment:Meals & Entertainment" at bounding box center [251, 211] width 90 height 9
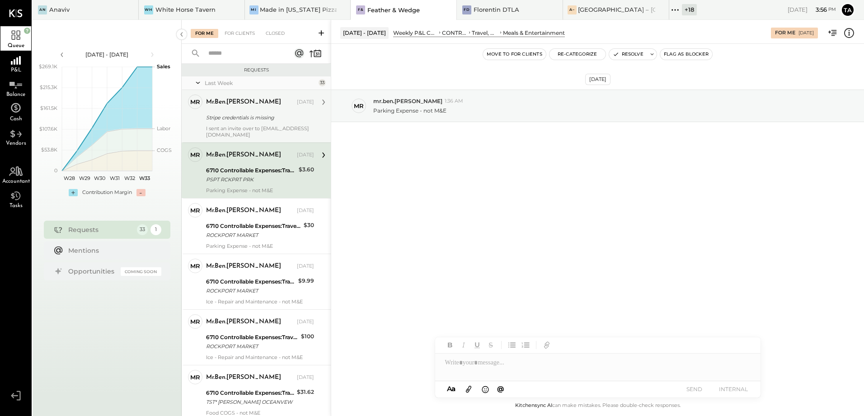
click at [252, 179] on div "PSPT RCKPRT PRK" at bounding box center [251, 179] width 90 height 9
click at [585, 54] on button "Re-Categorize" at bounding box center [578, 54] width 56 height 11
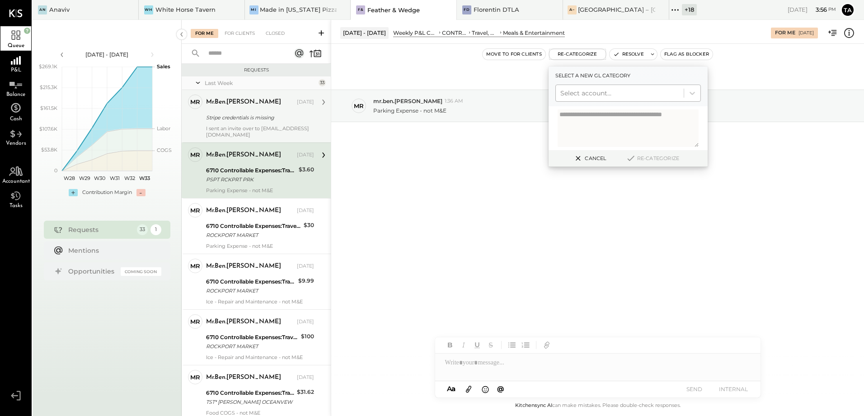
click at [595, 97] on div at bounding box center [619, 93] width 119 height 11
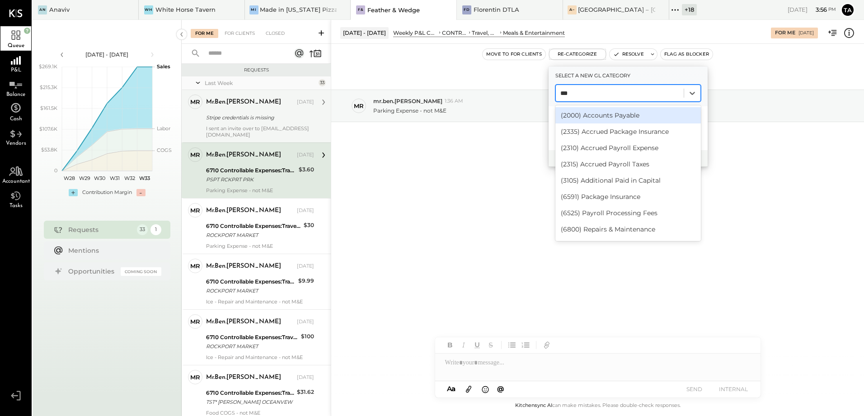
type input "****"
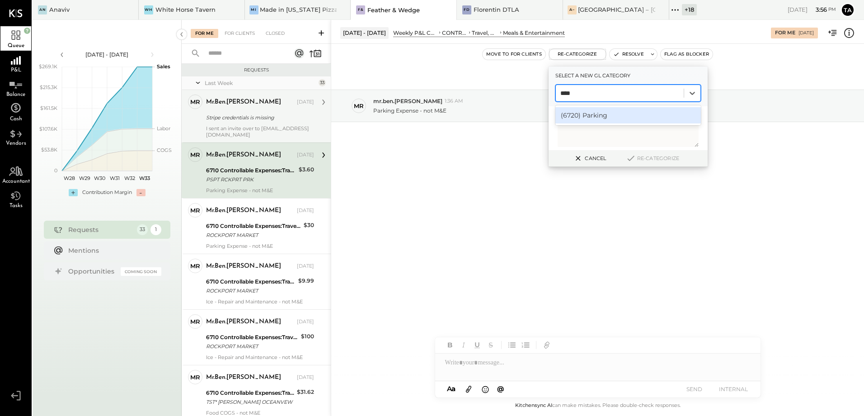
click at [599, 116] on div "(6720) Parking" at bounding box center [628, 115] width 146 height 16
click at [644, 155] on button "Re-Categorize" at bounding box center [653, 158] width 60 height 11
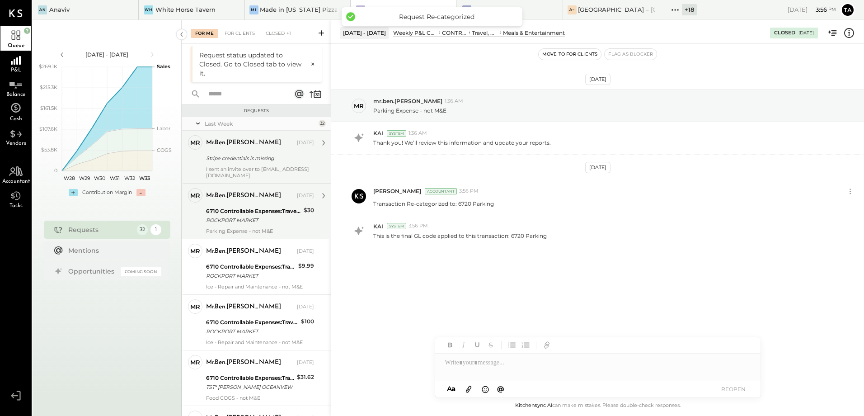
click at [250, 212] on div "6710 Controllable Expenses:Travel, Meals, & Entertainment:Meals & Entertainment" at bounding box center [253, 211] width 95 height 9
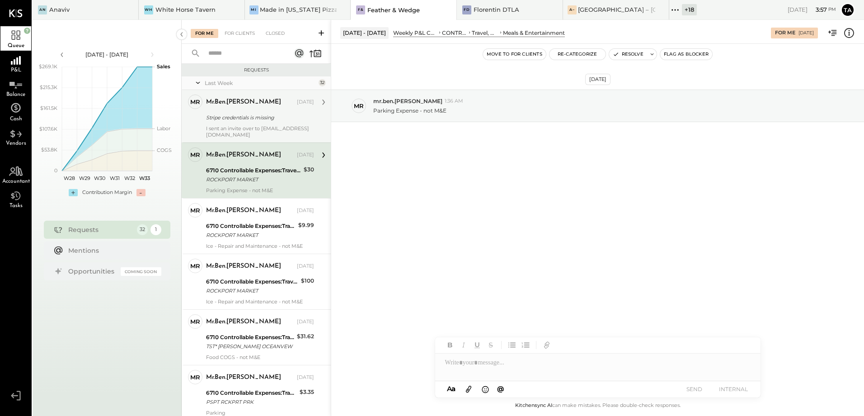
drag, startPoint x: 258, startPoint y: 175, endPoint x: 263, endPoint y: 180, distance: 8.0
click at [258, 175] on div "ROCKPORT MARKET" at bounding box center [253, 179] width 95 height 9
click at [586, 54] on button "Re-Categorize" at bounding box center [578, 54] width 56 height 11
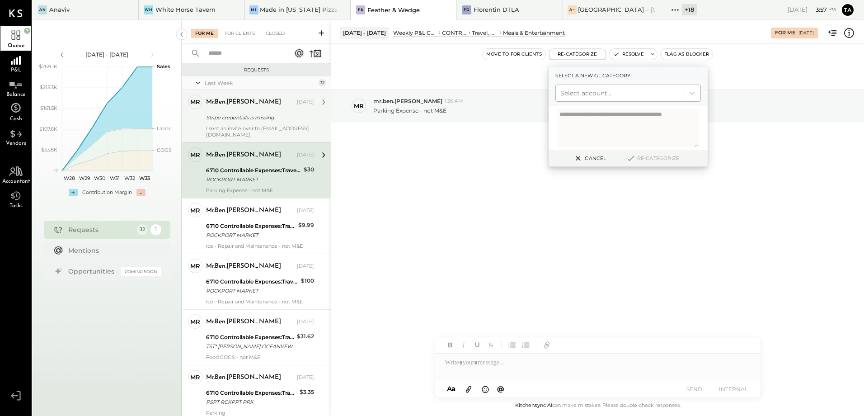
click at [592, 89] on div at bounding box center [619, 93] width 119 height 11
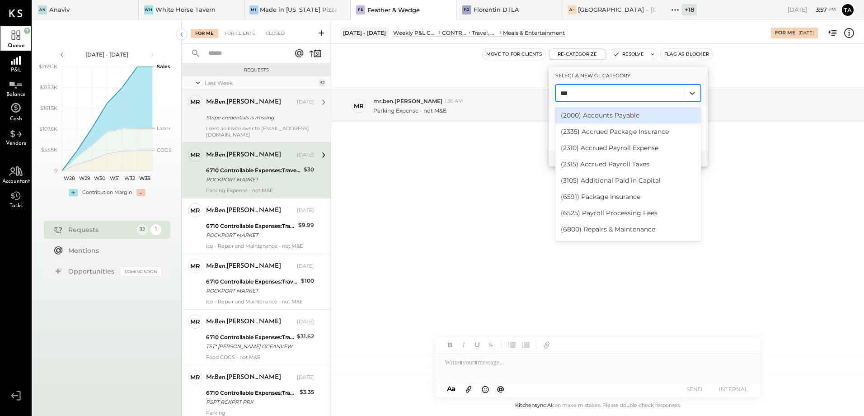
type input "****"
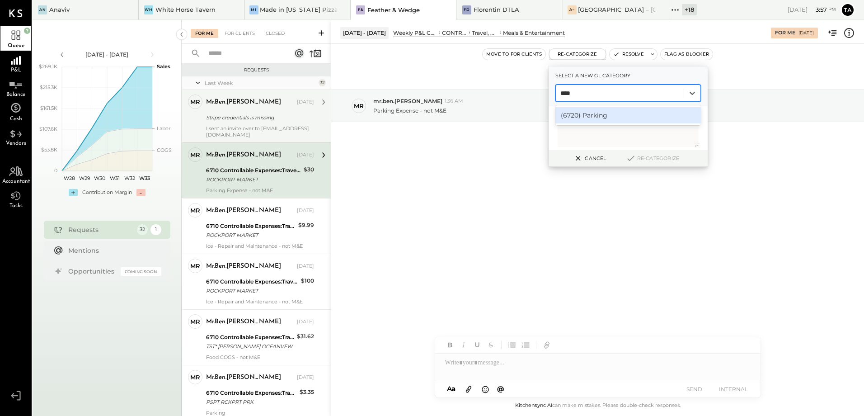
click at [594, 117] on div "(6720) Parking" at bounding box center [628, 115] width 146 height 16
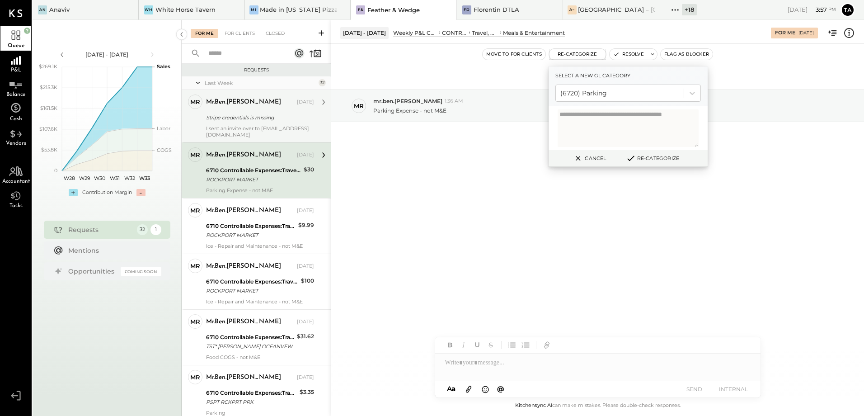
click at [661, 160] on button "Re-Categorize" at bounding box center [653, 158] width 60 height 11
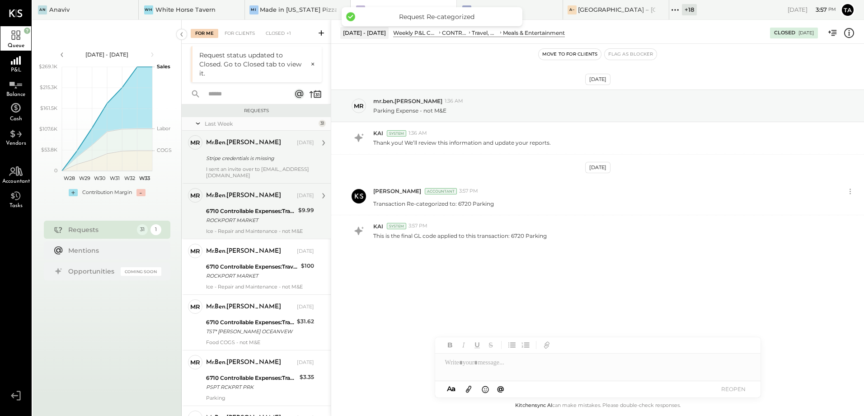
click at [234, 225] on div "6710 Controllable Expenses:Travel, Meals, & Entertainment:Meals & Entertainment…" at bounding box center [250, 216] width 89 height 20
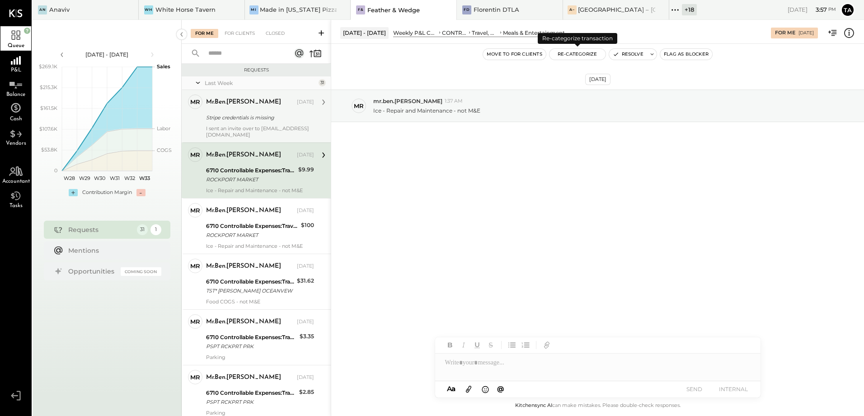
click at [569, 54] on button "Re-Categorize" at bounding box center [578, 54] width 56 height 11
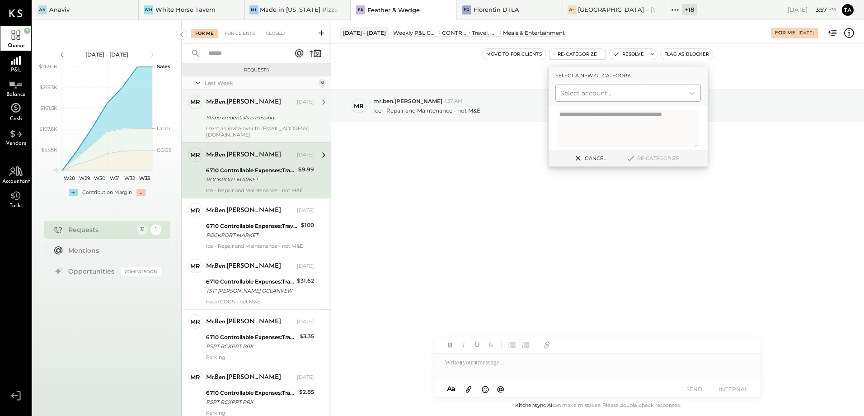
click at [601, 94] on div at bounding box center [619, 93] width 119 height 11
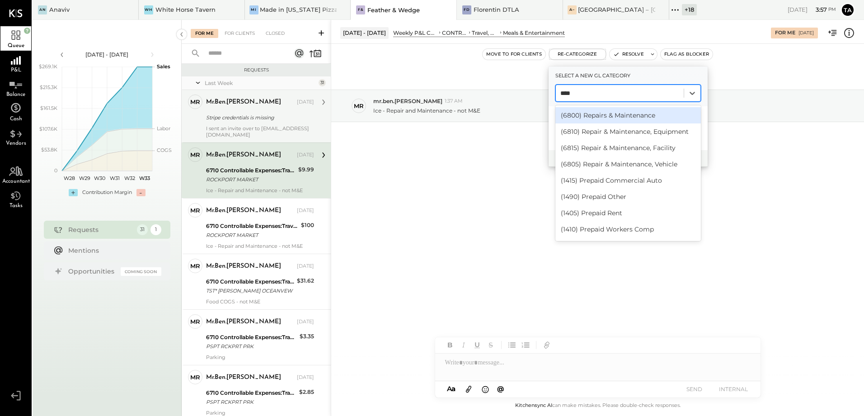
type input "*****"
click at [603, 132] on div "(6810) Repair & Maintenance, Equipment" at bounding box center [628, 131] width 146 height 16
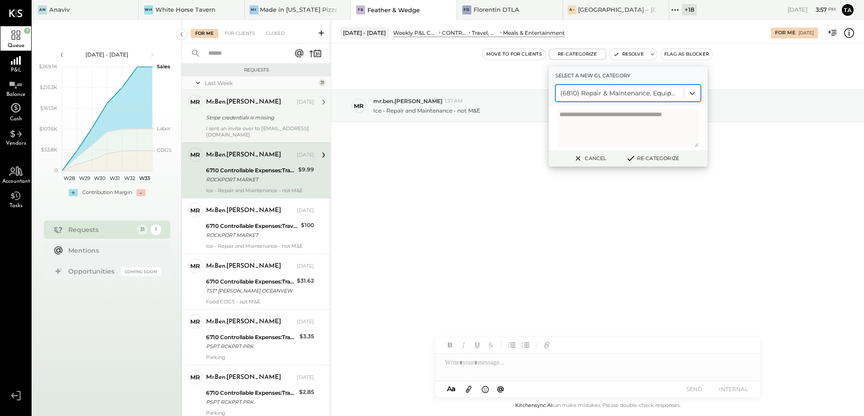
click at [653, 158] on button "Re-Categorize" at bounding box center [653, 158] width 60 height 11
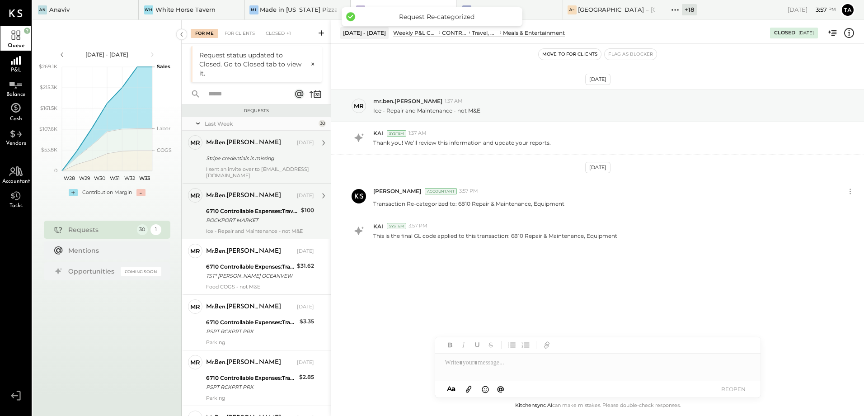
click at [244, 228] on div "Ice - Repair and Maintenance - not M&E" at bounding box center [260, 231] width 108 height 6
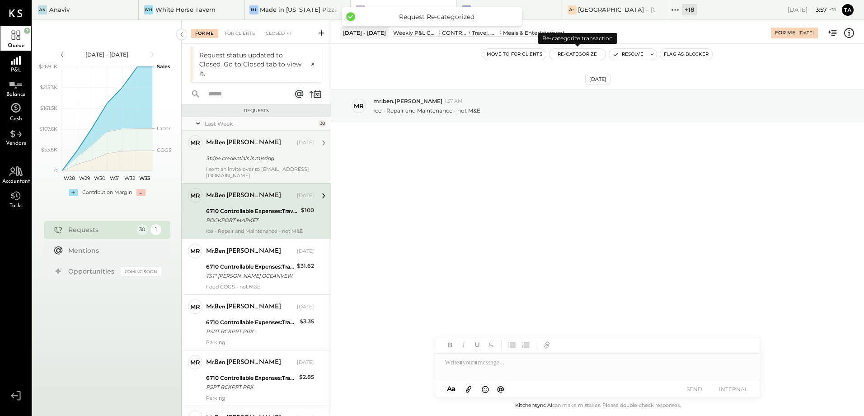
click at [577, 53] on button "Re-Categorize" at bounding box center [578, 54] width 56 height 11
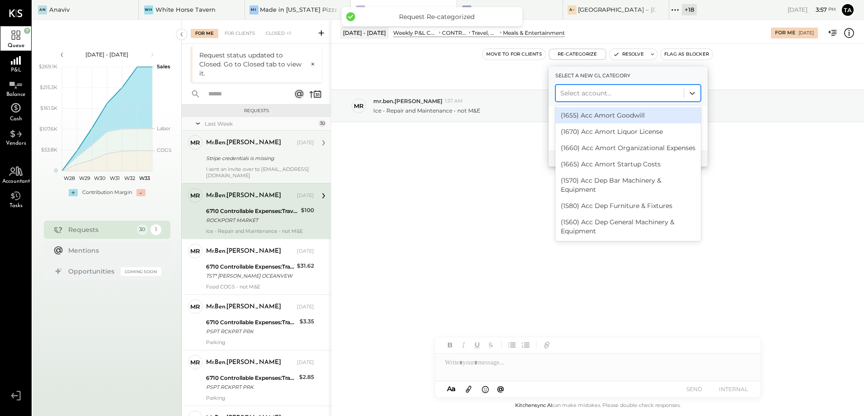
click at [577, 99] on div "Select account..." at bounding box center [620, 93] width 128 height 14
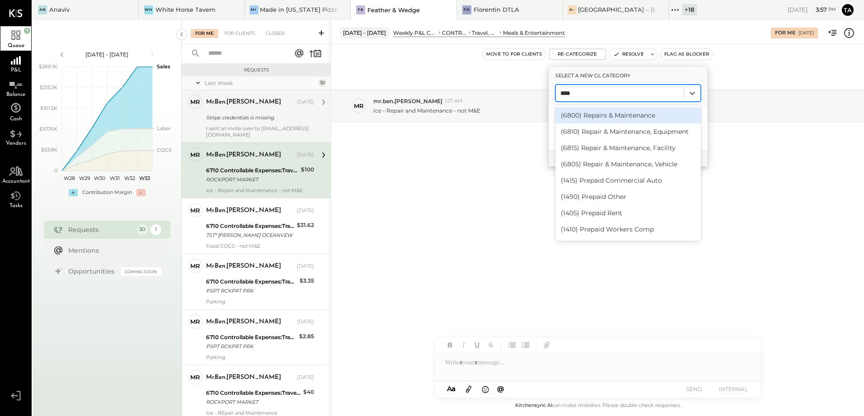
type input "*****"
click at [608, 129] on div "(6810) Repair & Maintenance, Equipment" at bounding box center [628, 131] width 146 height 16
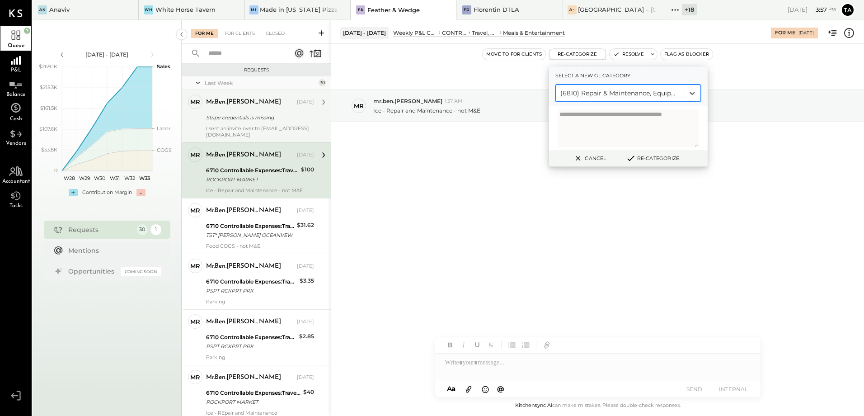
click at [652, 159] on button "Re-Categorize" at bounding box center [653, 158] width 60 height 11
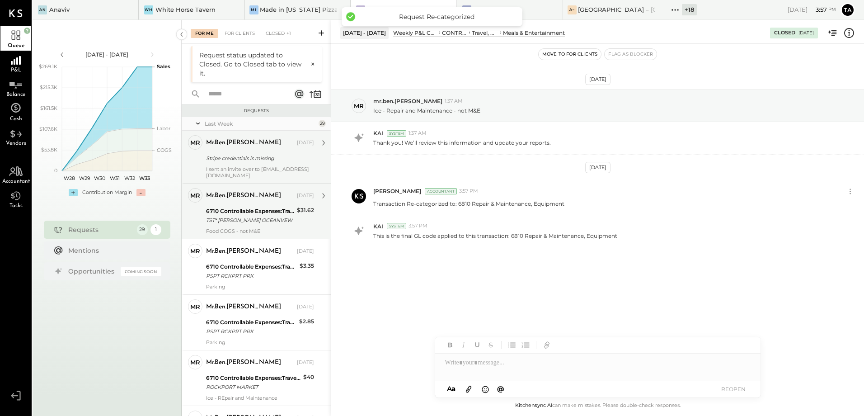
click at [240, 226] on div "mr.ben.[PERSON_NAME] [DATE] 6710 Controllable Expenses:Travel, Meals, & Enterta…" at bounding box center [260, 211] width 108 height 46
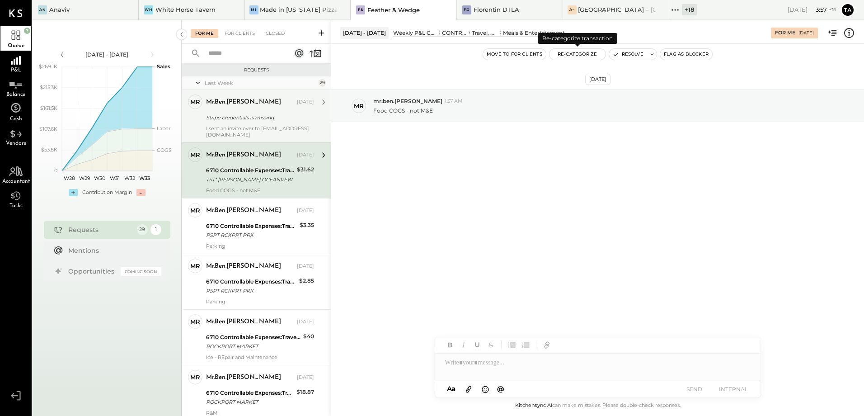
click at [569, 55] on button "Re-Categorize" at bounding box center [578, 54] width 56 height 11
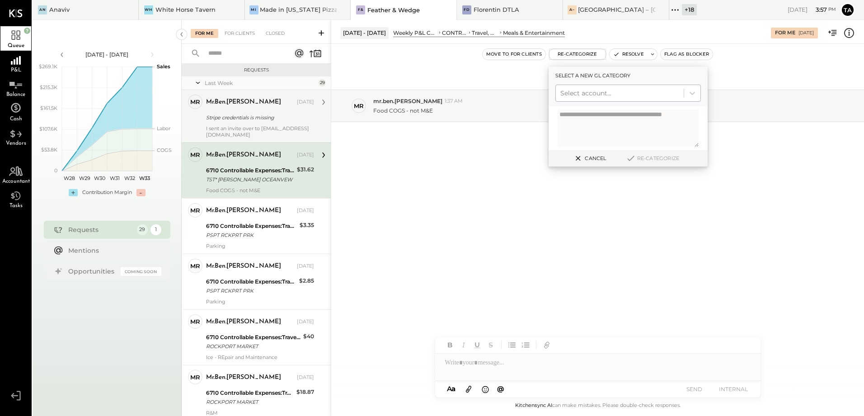
click at [596, 93] on div at bounding box center [619, 93] width 119 height 11
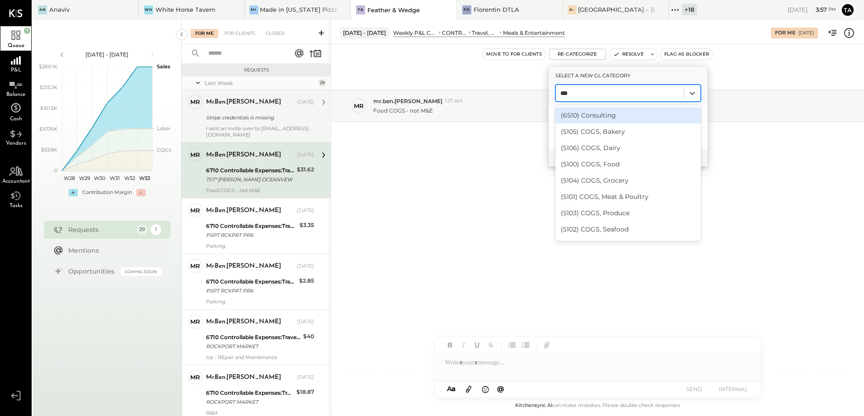
type input "****"
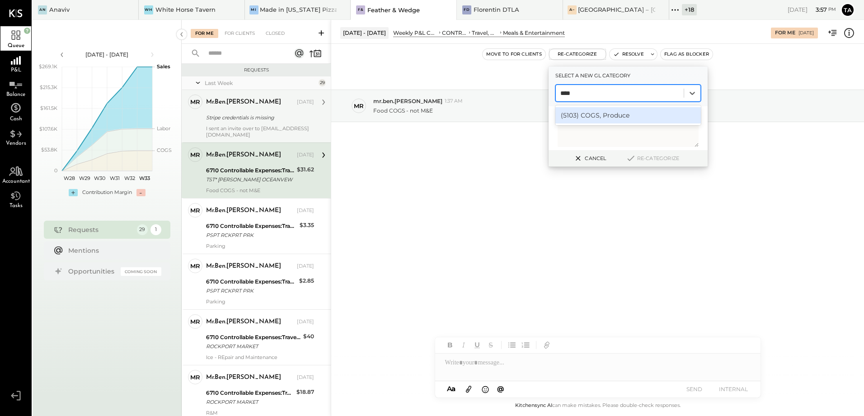
click at [629, 117] on div "(5103) COGS, Produce" at bounding box center [628, 115] width 146 height 16
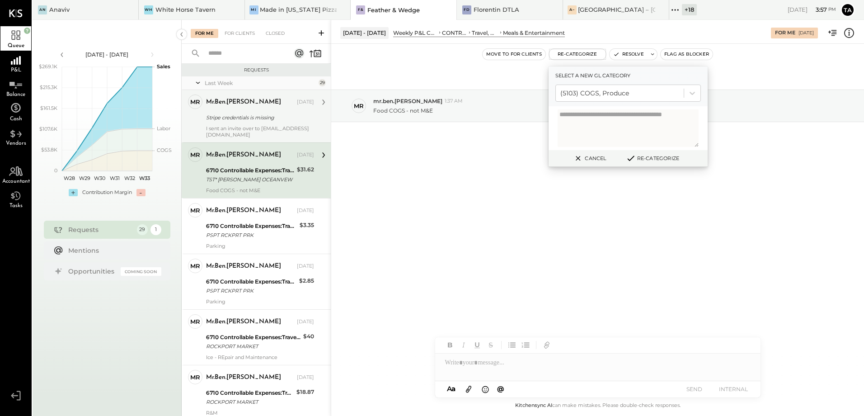
click at [666, 157] on button "Re-Categorize" at bounding box center [653, 158] width 60 height 11
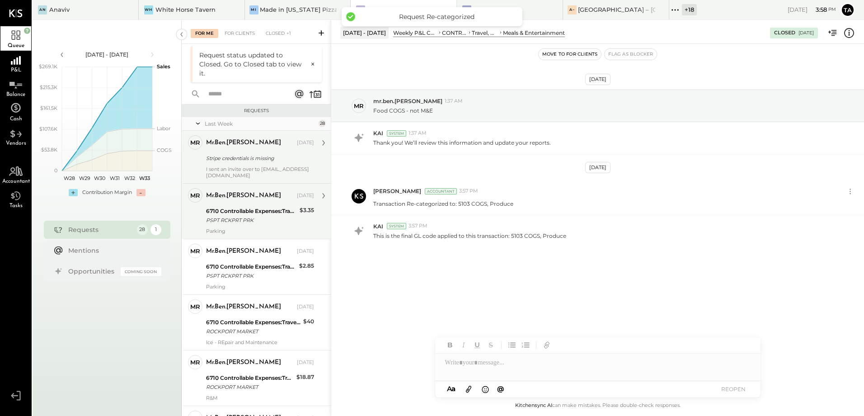
click at [232, 223] on div "PSPT RCKPRT PRK" at bounding box center [251, 220] width 91 height 9
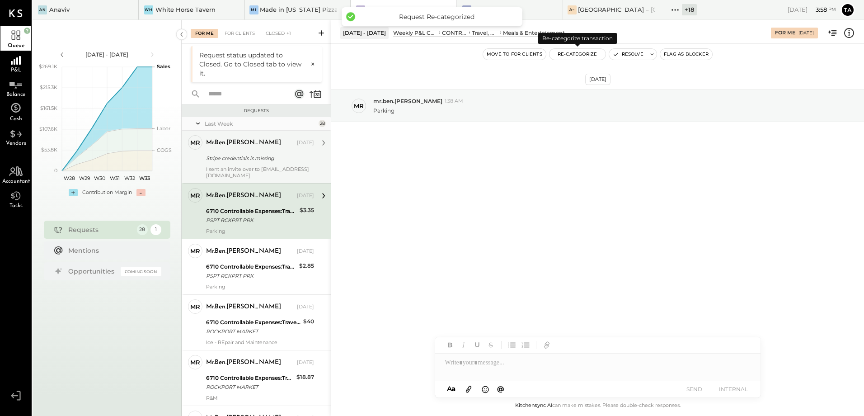
click at [583, 54] on button "Re-Categorize" at bounding box center [578, 54] width 56 height 11
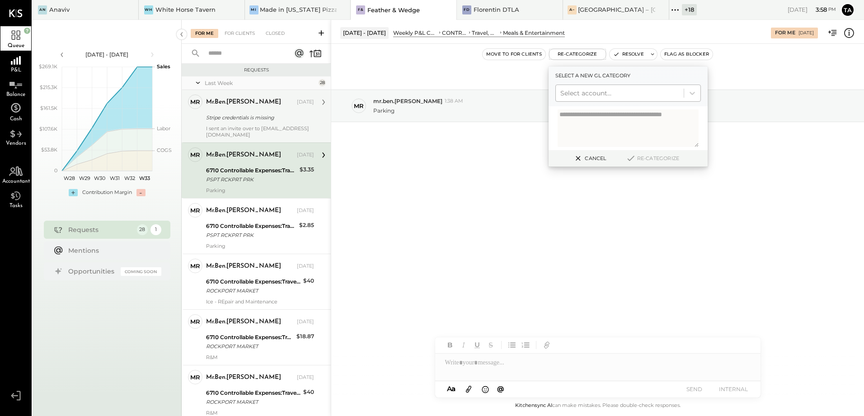
click at [589, 94] on div at bounding box center [619, 93] width 119 height 11
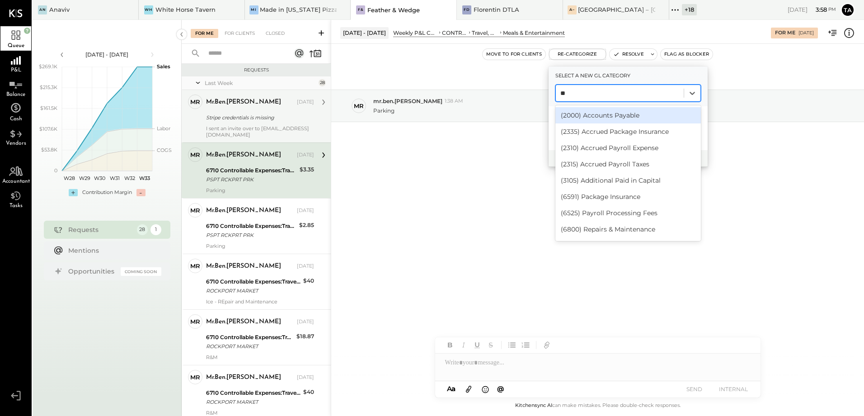
type input "***"
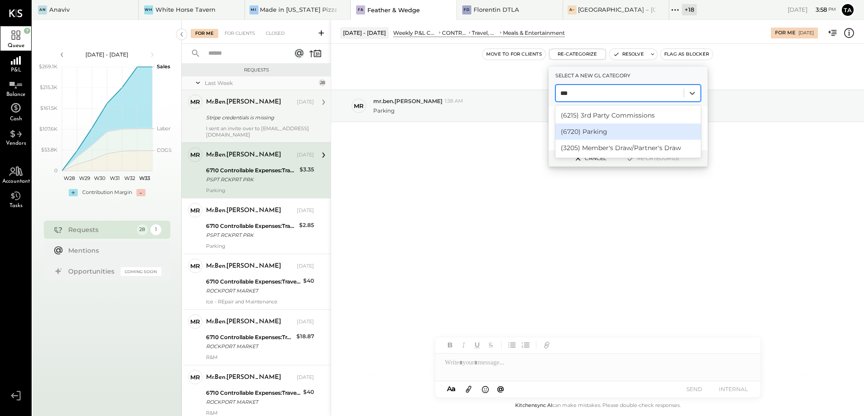
click at [603, 130] on div "(6720) Parking" at bounding box center [628, 131] width 146 height 16
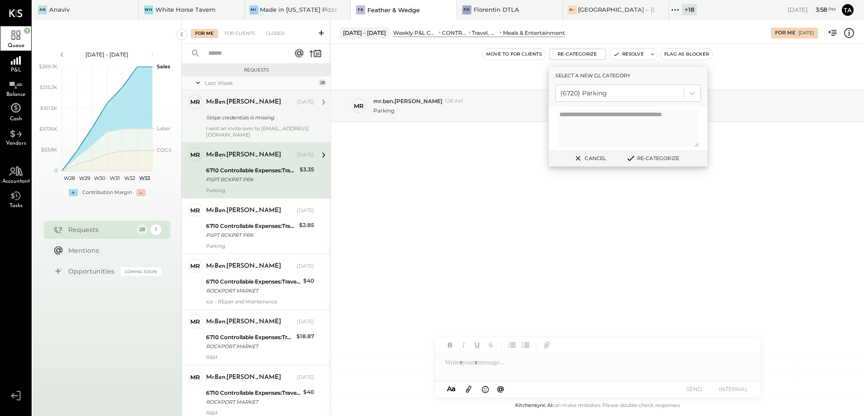
click at [671, 155] on button "Re-Categorize" at bounding box center [653, 158] width 60 height 11
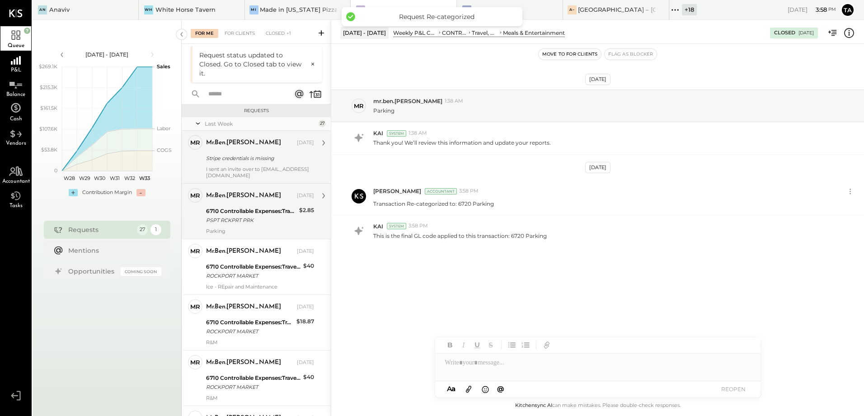
click at [249, 223] on div "PSPT RCKPRT PRK" at bounding box center [251, 220] width 90 height 9
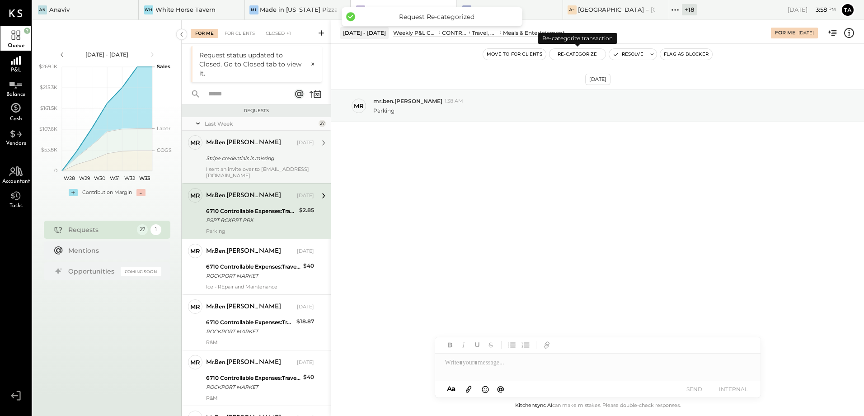
click at [575, 54] on button "Re-Categorize" at bounding box center [578, 54] width 56 height 11
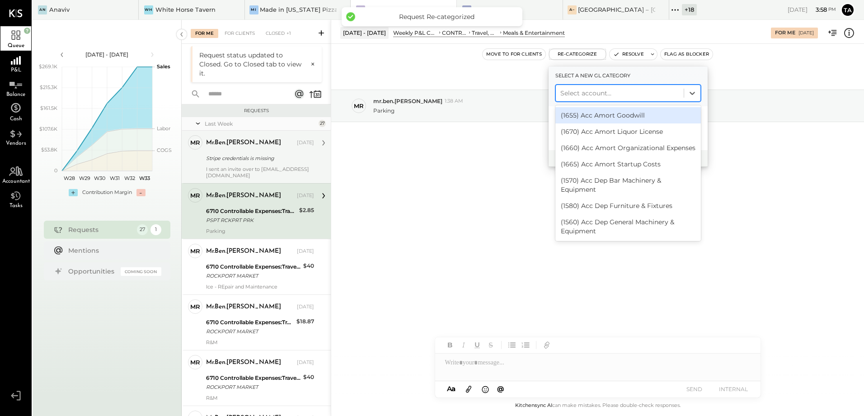
click at [578, 98] on div at bounding box center [619, 93] width 119 height 11
type input "****"
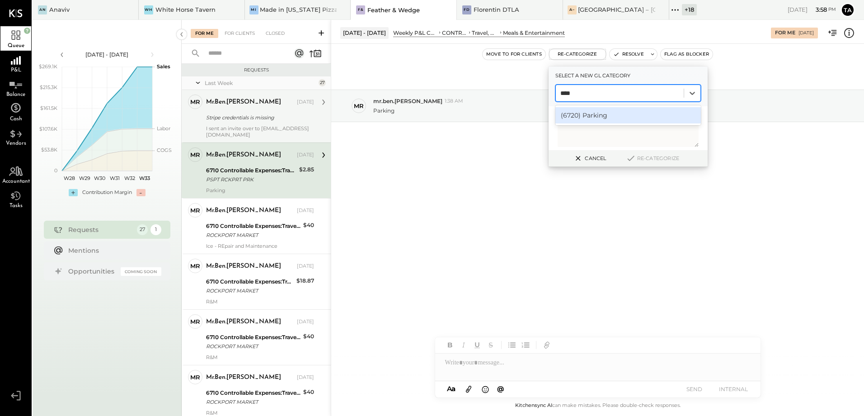
click at [592, 114] on div "(6720) Parking" at bounding box center [628, 115] width 146 height 16
click at [649, 158] on button "Re-Categorize" at bounding box center [653, 158] width 60 height 11
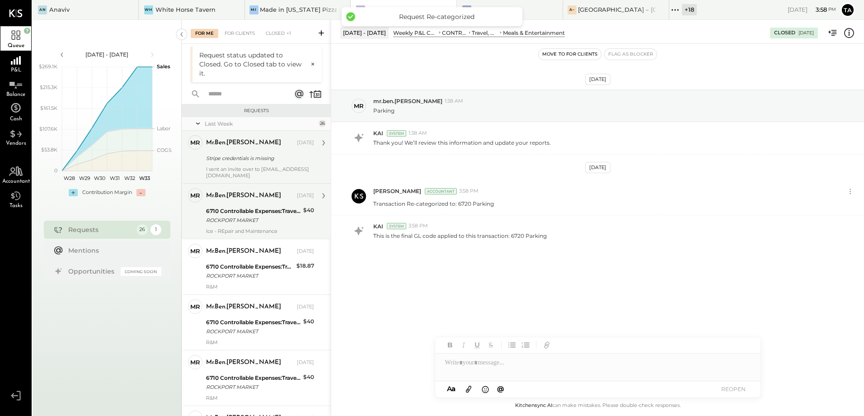
click at [239, 217] on div "ROCKPORT MARKET" at bounding box center [253, 220] width 94 height 9
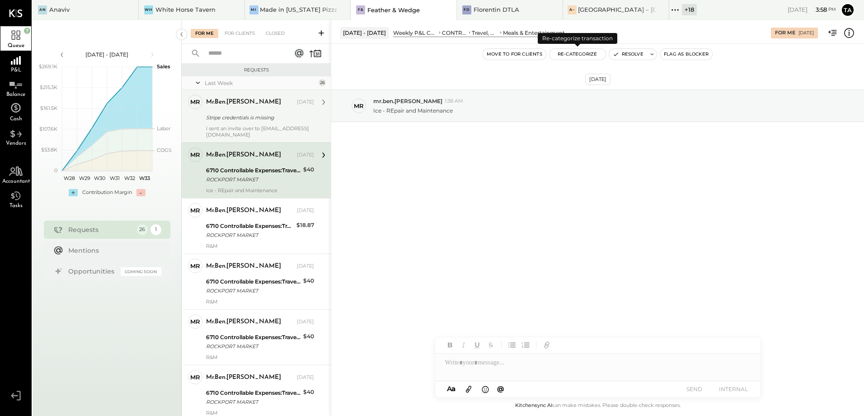
click at [578, 54] on button "Re-Categorize" at bounding box center [578, 54] width 56 height 11
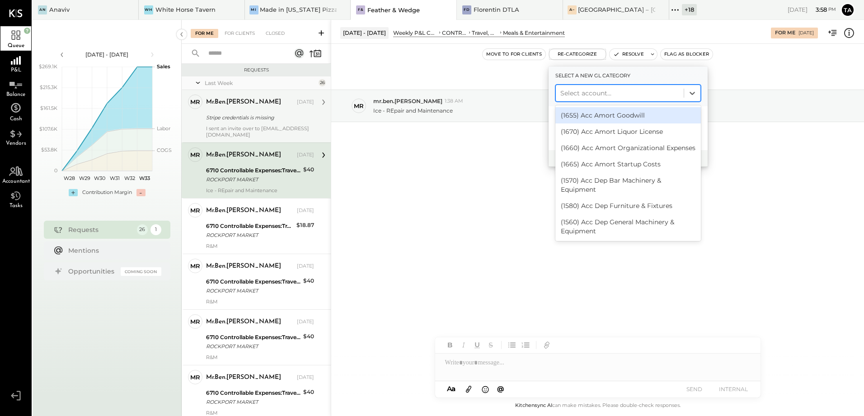
click at [569, 91] on div at bounding box center [619, 93] width 119 height 11
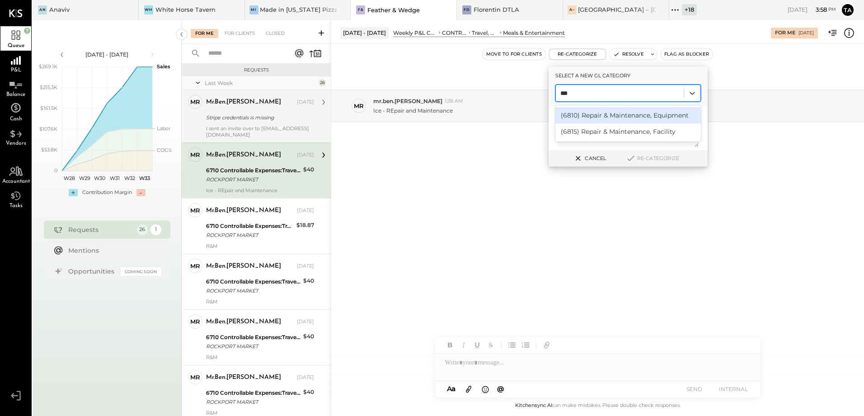
type input "****"
click at [621, 113] on div "(6810) Repair & Maintenance, Equipment" at bounding box center [628, 115] width 146 height 16
click at [647, 160] on button "Re-Categorize" at bounding box center [653, 158] width 60 height 11
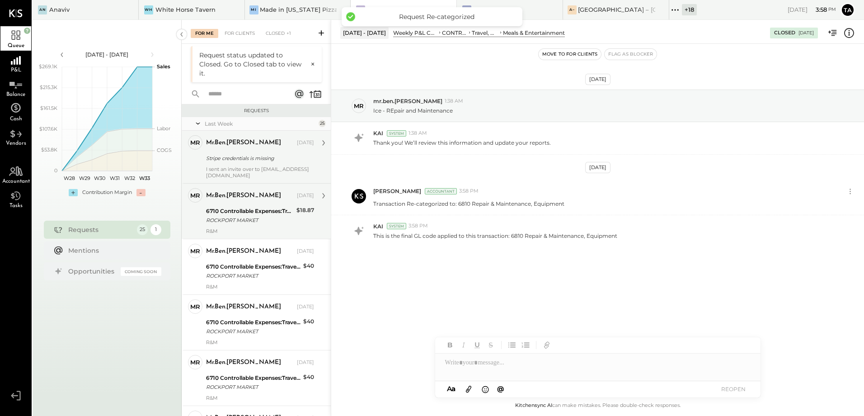
click at [215, 226] on div "mr.ben.[PERSON_NAME] [DATE] 6710 Controllable Expenses:Travel, Meals, & Enterta…" at bounding box center [260, 211] width 108 height 46
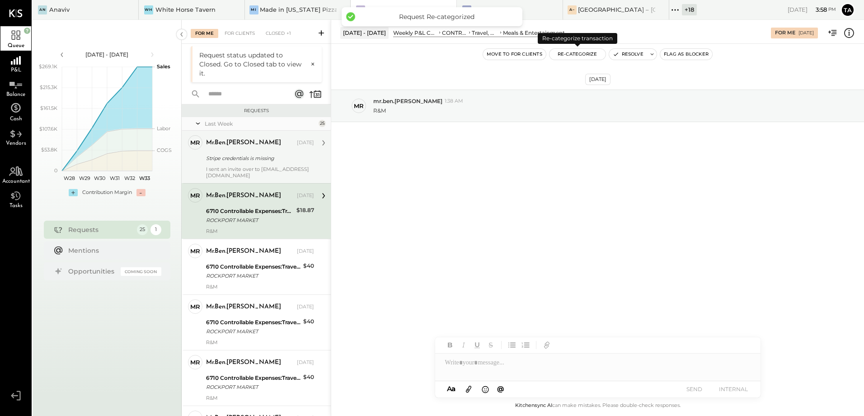
click at [579, 54] on button "Re-Categorize" at bounding box center [578, 54] width 56 height 11
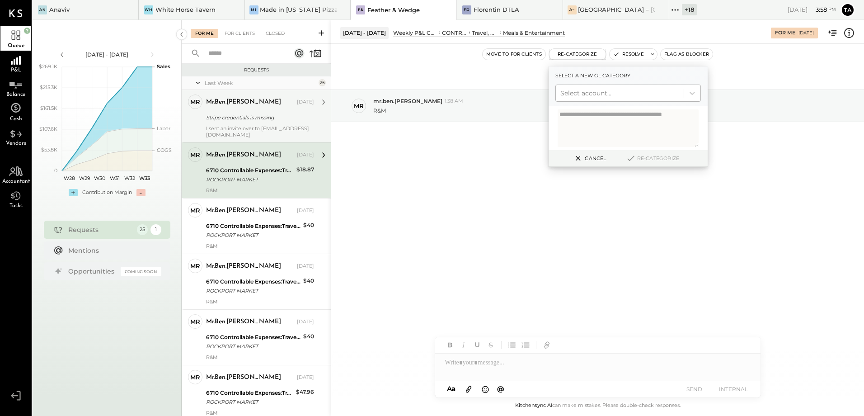
click at [578, 94] on div at bounding box center [619, 93] width 119 height 11
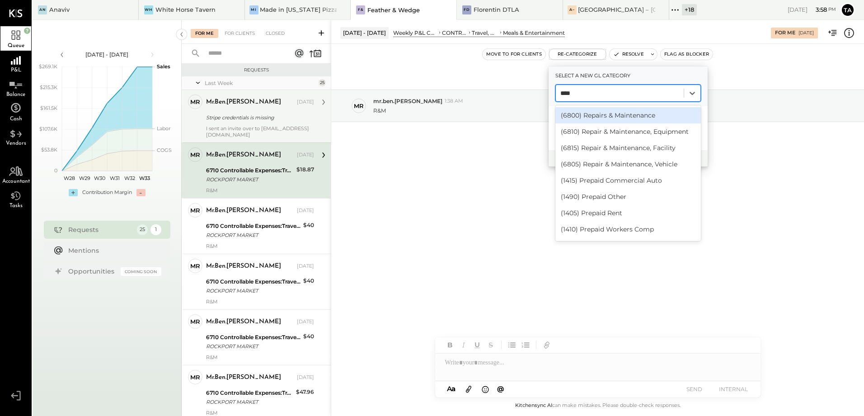
type input "*****"
click at [602, 129] on div "(6810) Repair & Maintenance, Equipment" at bounding box center [628, 131] width 146 height 16
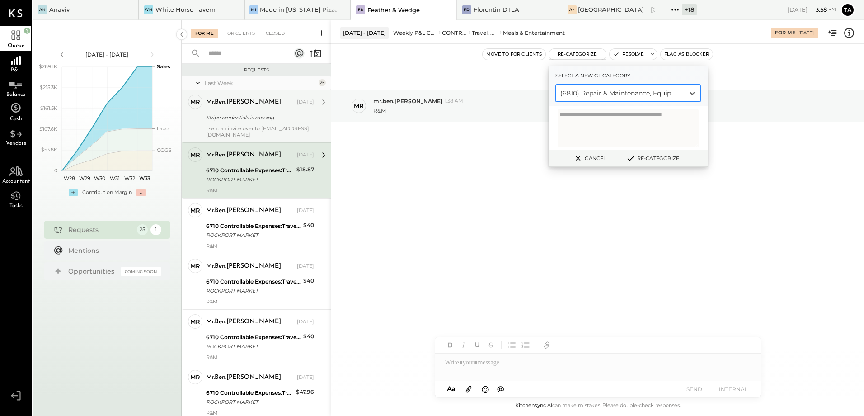
click at [660, 160] on button "Re-Categorize" at bounding box center [653, 158] width 60 height 11
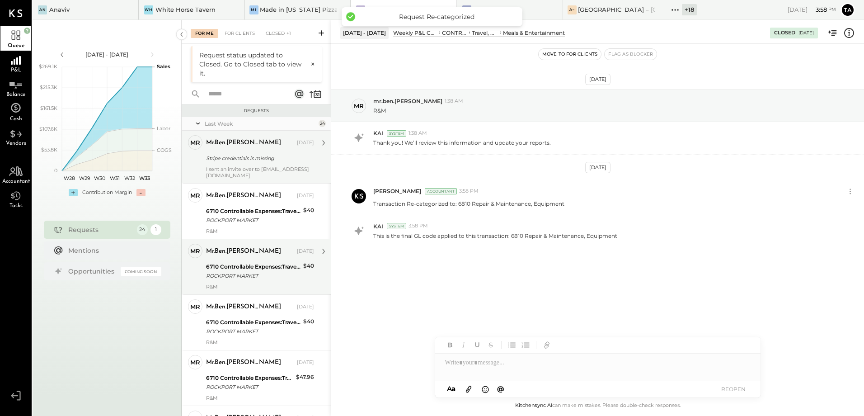
click at [245, 263] on div "6710 Controllable Expenses:Travel, Meals, & Entertainment:Meals & Entertainment" at bounding box center [253, 266] width 94 height 9
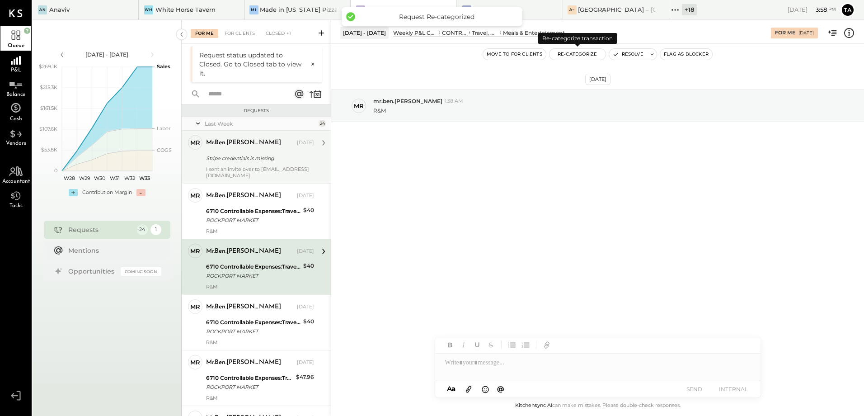
click at [583, 53] on button "Re-Categorize" at bounding box center [578, 54] width 56 height 11
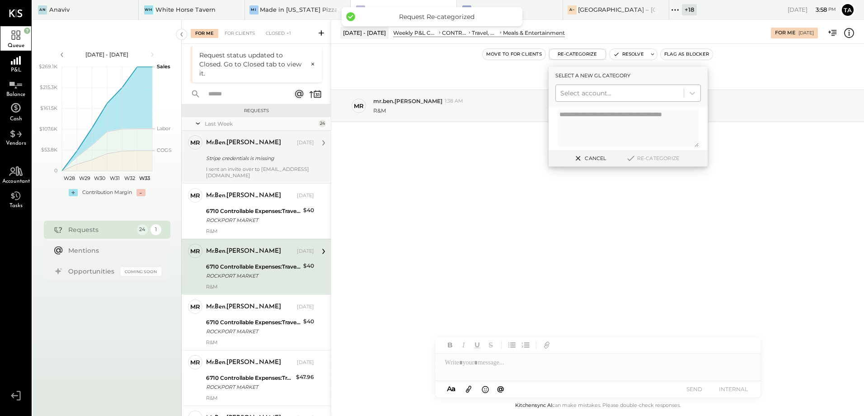
click at [588, 97] on div at bounding box center [619, 93] width 119 height 11
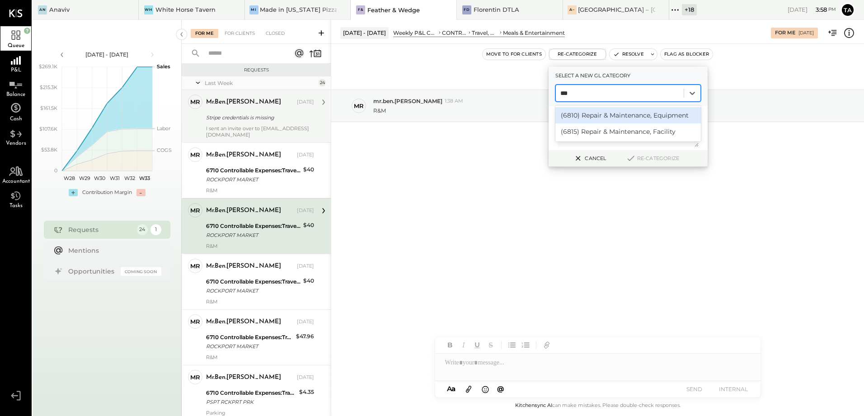
type input "****"
click at [597, 113] on div "(6810) Repair & Maintenance, Equipment" at bounding box center [628, 115] width 146 height 16
click at [649, 160] on button "Re-Categorize" at bounding box center [653, 158] width 60 height 11
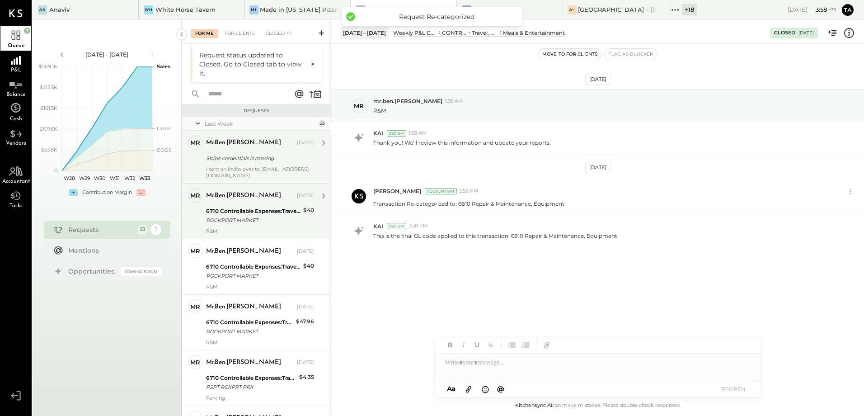
click at [241, 217] on div "ROCKPORT MARKET" at bounding box center [253, 220] width 94 height 9
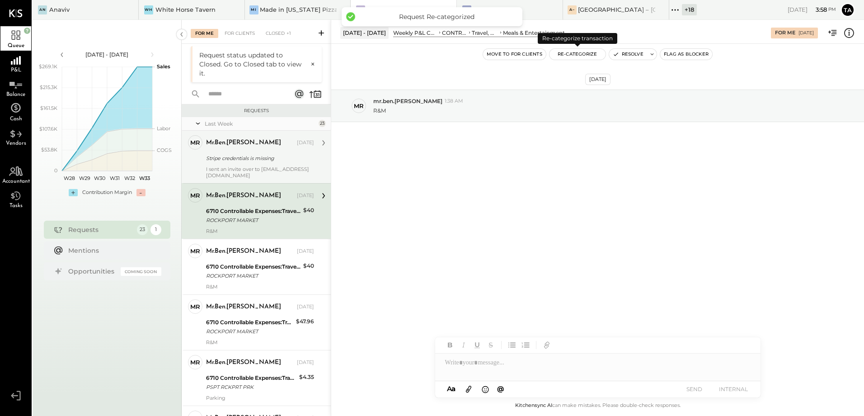
click at [581, 52] on button "Re-Categorize" at bounding box center [578, 54] width 56 height 11
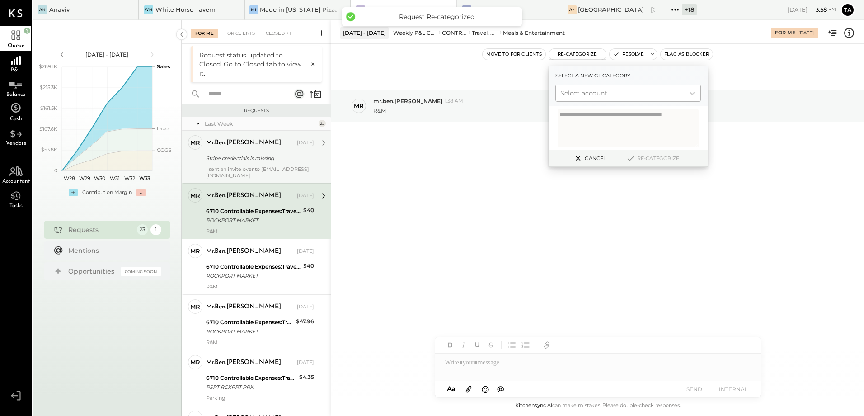
click at [587, 96] on div at bounding box center [619, 93] width 119 height 11
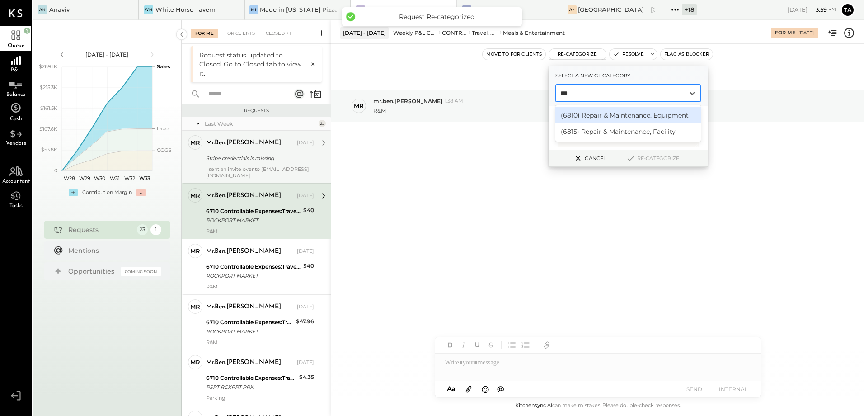
type input "****"
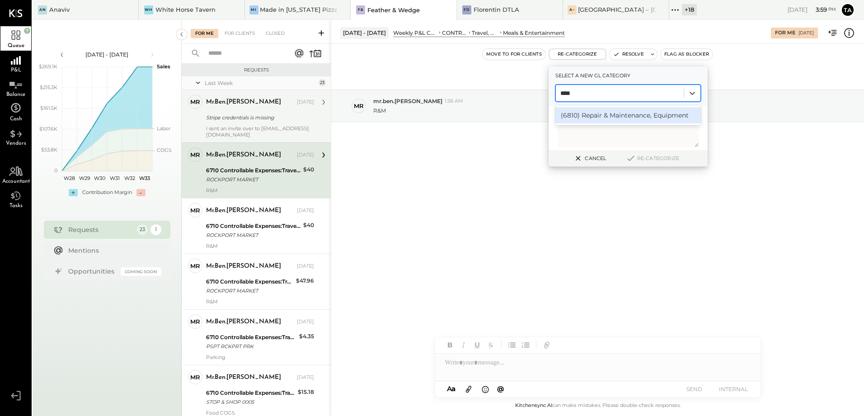
click at [590, 112] on div "(6810) Repair & Maintenance, Equipment" at bounding box center [628, 115] width 146 height 16
click at [652, 160] on button "Re-Categorize" at bounding box center [653, 158] width 60 height 11
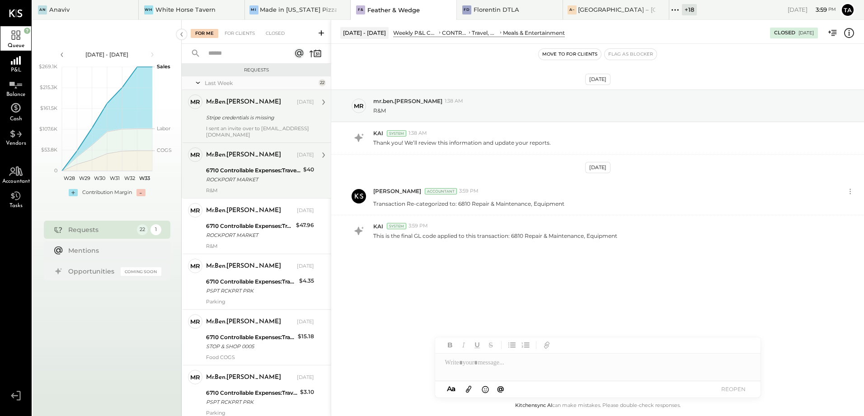
click at [245, 178] on div "ROCKPORT MARKET" at bounding box center [253, 179] width 94 height 9
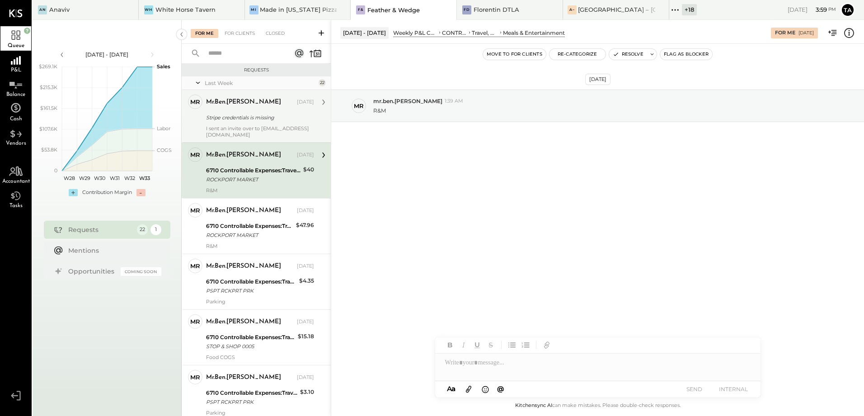
click at [249, 181] on div "ROCKPORT MARKET" at bounding box center [253, 179] width 94 height 9
click at [508, 186] on div "[DATE] mr mr.ben.[PERSON_NAME] 1:39 AM R&M" at bounding box center [597, 127] width 533 height 123
click at [259, 183] on div "ROCKPORT MARKET" at bounding box center [253, 179] width 94 height 9
click at [476, 206] on div "[DATE] mr mr.ben.[PERSON_NAME] 1:39 AM R&M" at bounding box center [597, 218] width 533 height 349
click at [575, 56] on button "Re-Categorize" at bounding box center [578, 54] width 56 height 11
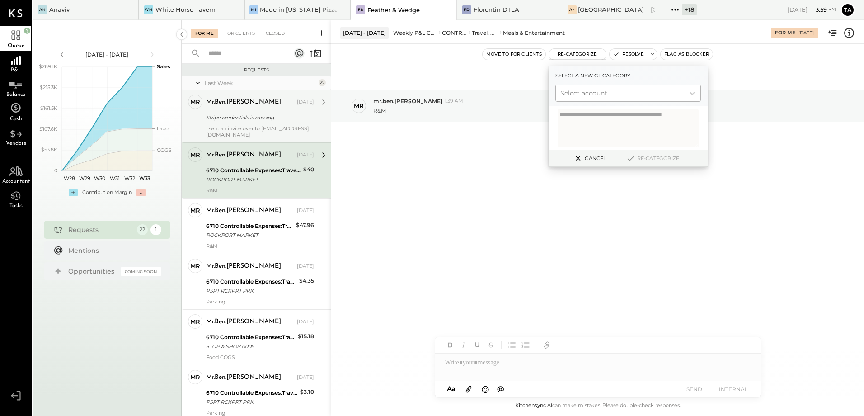
click at [583, 95] on div at bounding box center [619, 93] width 119 height 11
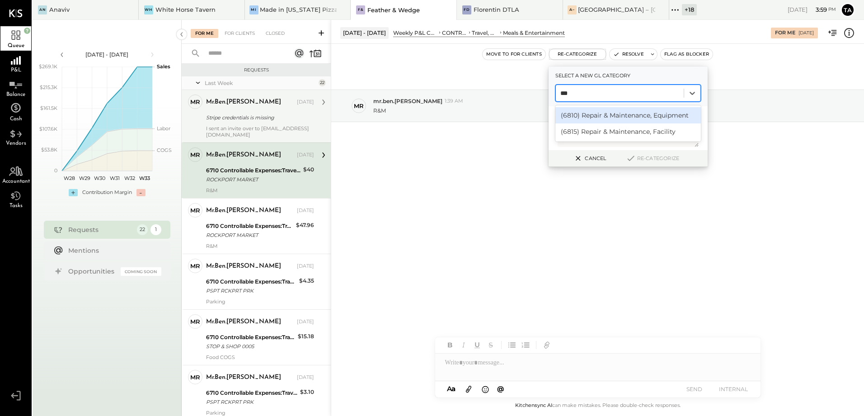
type input "****"
click at [594, 117] on div "(6810) Repair & Maintenance, Equipment" at bounding box center [628, 115] width 146 height 16
click at [646, 162] on button "Re-Categorize" at bounding box center [653, 158] width 60 height 11
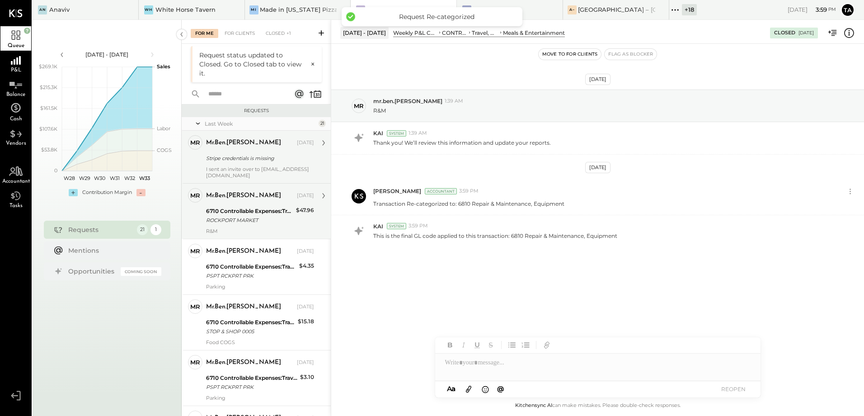
click at [245, 214] on div "6710 Controllable Expenses:Travel, Meals, & Entertainment:Meals & Entertainment" at bounding box center [249, 211] width 87 height 9
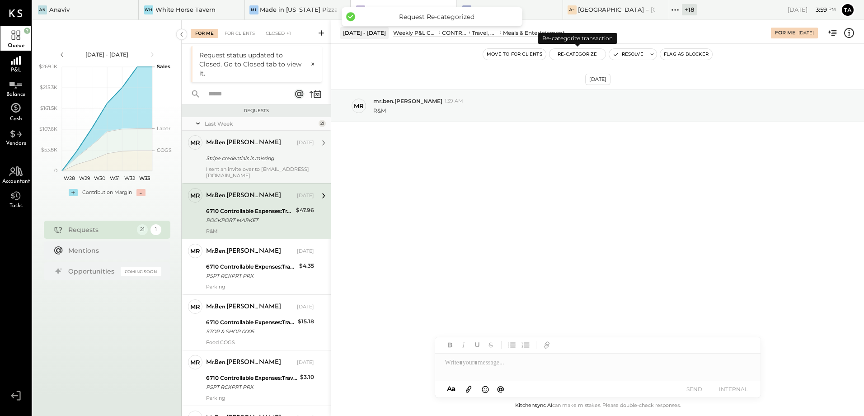
click at [587, 55] on button "Re-Categorize" at bounding box center [578, 54] width 56 height 11
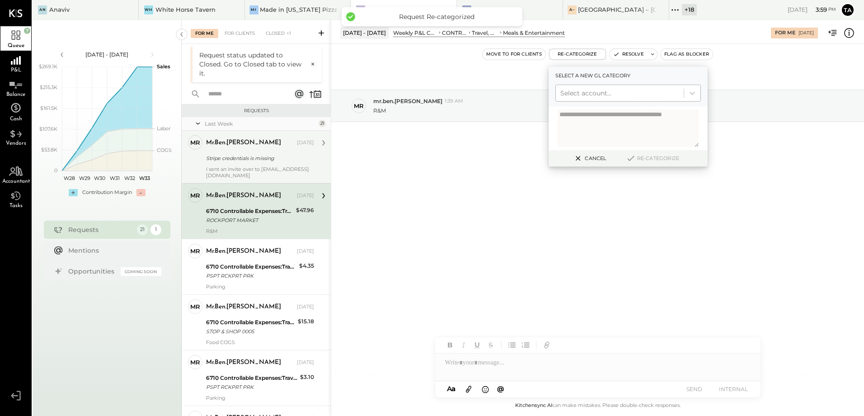
click at [606, 89] on div at bounding box center [619, 93] width 119 height 11
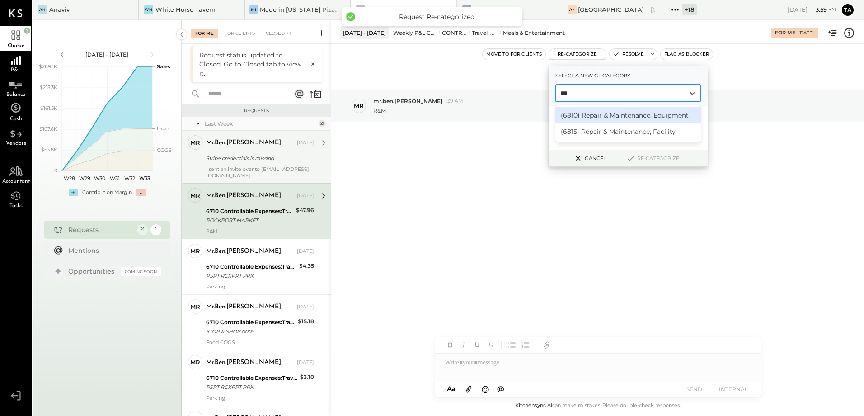
type input "****"
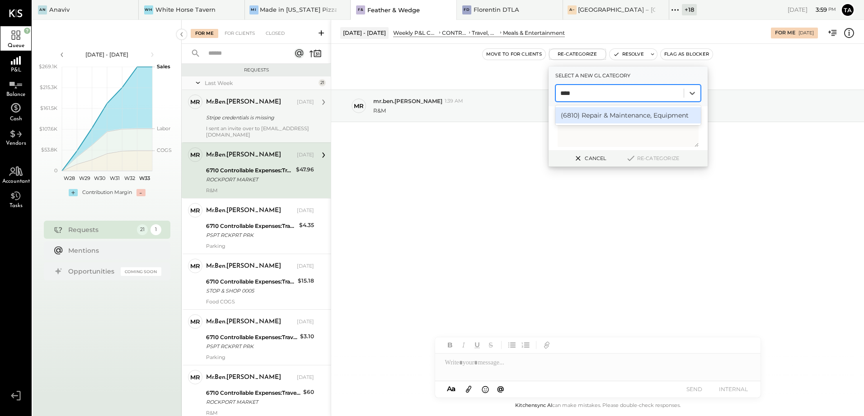
click at [609, 120] on div "(6810) Repair & Maintenance, Equipment" at bounding box center [628, 115] width 146 height 16
click at [654, 159] on button "Re-Categorize" at bounding box center [653, 158] width 60 height 11
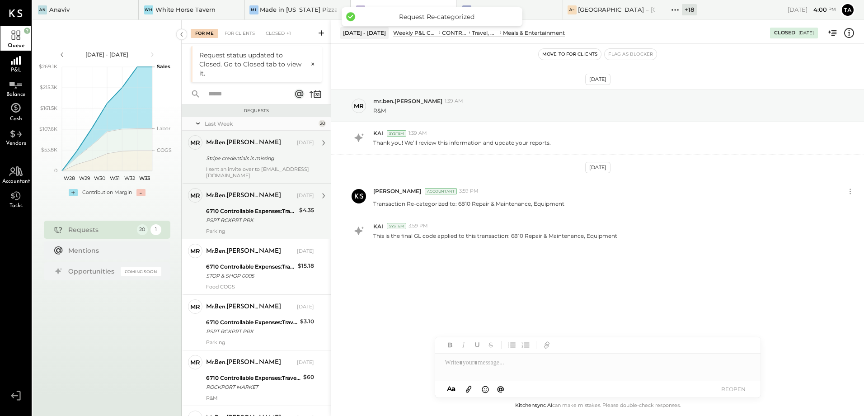
click at [231, 222] on div "PSPT RCKPRT PRK" at bounding box center [251, 220] width 90 height 9
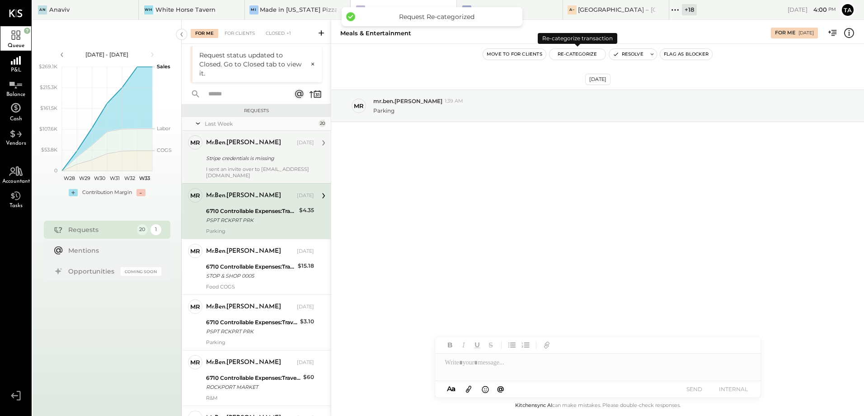
click at [580, 52] on button "Re-Categorize" at bounding box center [578, 54] width 56 height 11
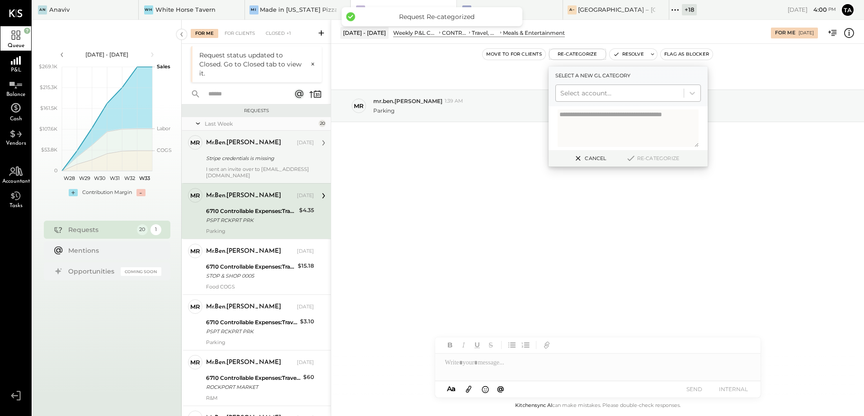
click at [583, 89] on div at bounding box center [619, 93] width 119 height 11
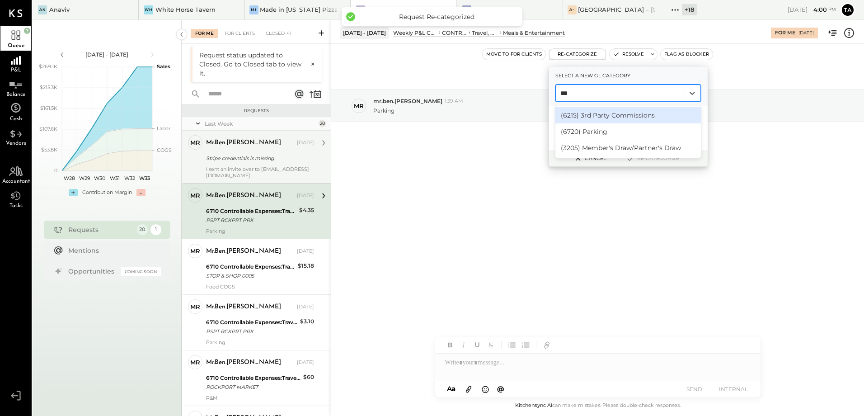
type input "****"
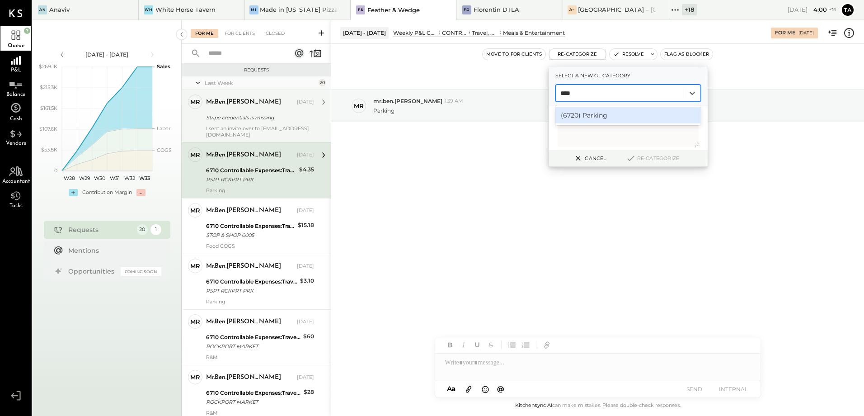
click at [587, 121] on div "(6720) Parking" at bounding box center [628, 115] width 146 height 16
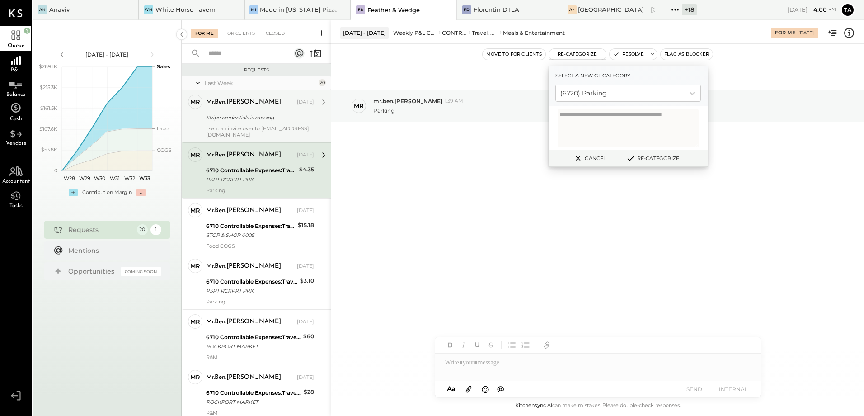
click at [653, 159] on button "Re-Categorize" at bounding box center [653, 158] width 60 height 11
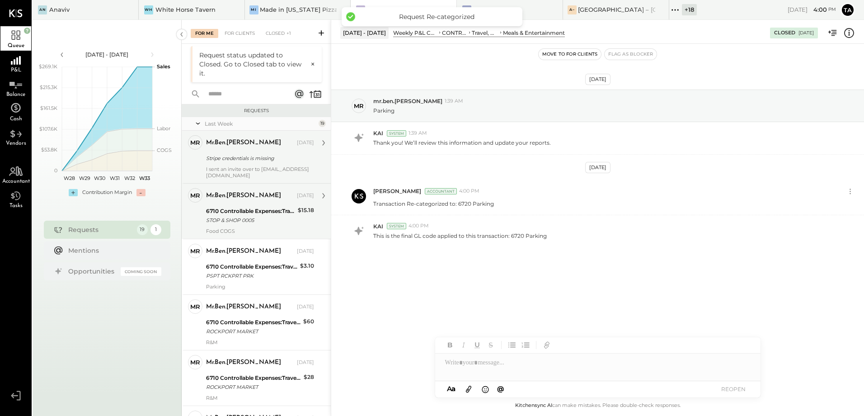
click at [254, 229] on div "Food COGS" at bounding box center [260, 231] width 108 height 6
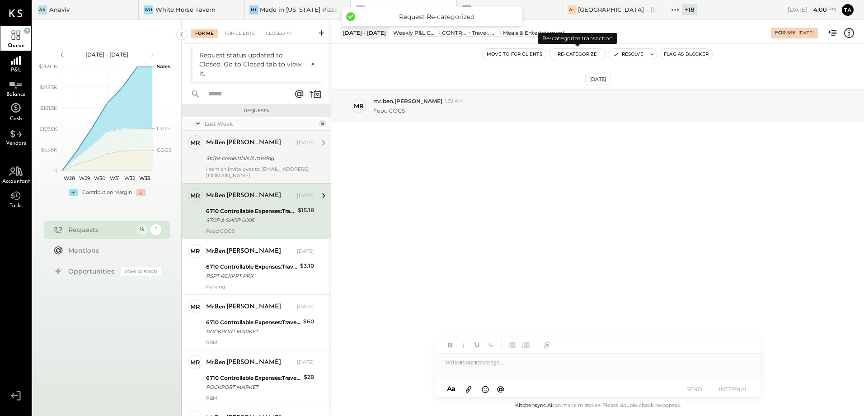
click at [574, 56] on button "Re-Categorize" at bounding box center [578, 54] width 56 height 11
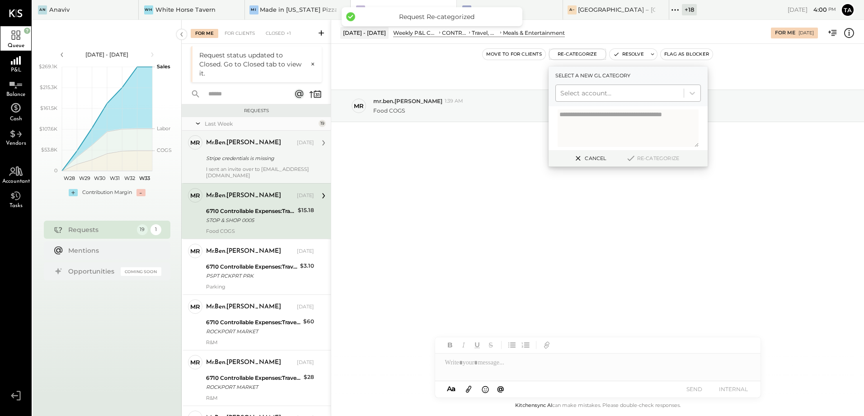
click at [598, 92] on div at bounding box center [619, 93] width 119 height 11
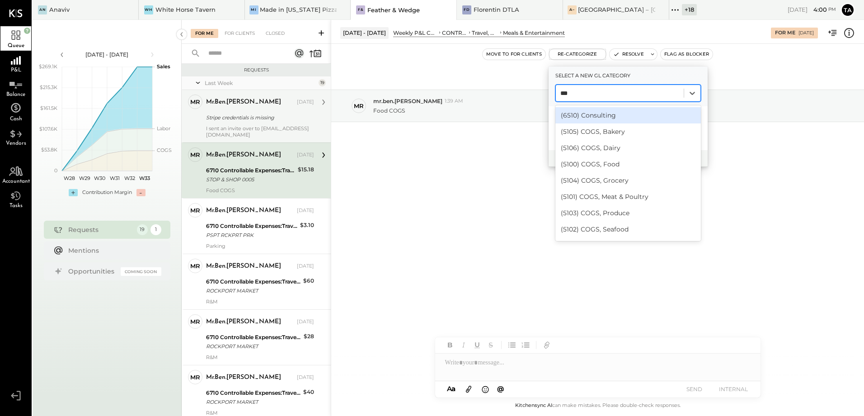
type input "****"
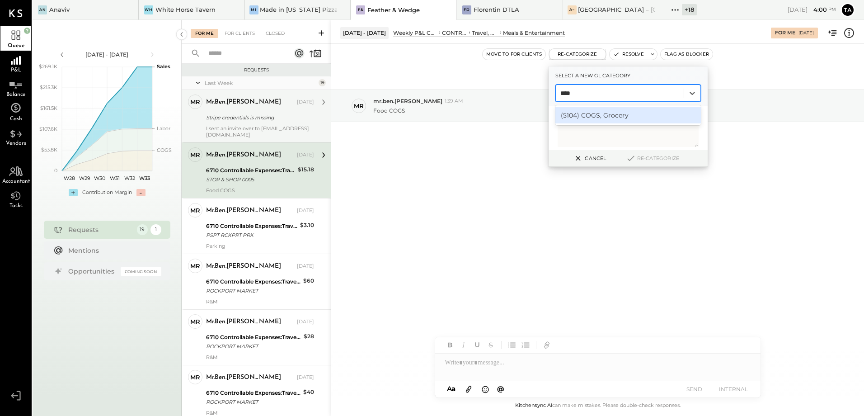
click at [605, 112] on div "(5104) COGS, Grocery" at bounding box center [628, 115] width 146 height 16
click at [644, 159] on button "Re-Categorize" at bounding box center [653, 158] width 60 height 11
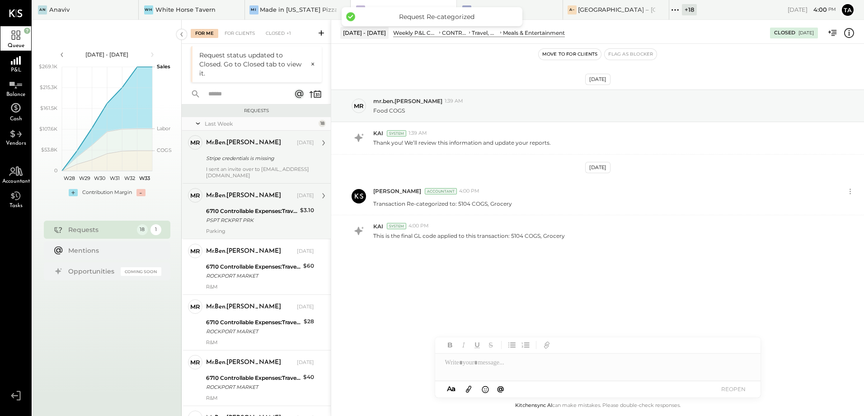
click at [241, 218] on div "PSPT RCKPRT PRK" at bounding box center [251, 220] width 91 height 9
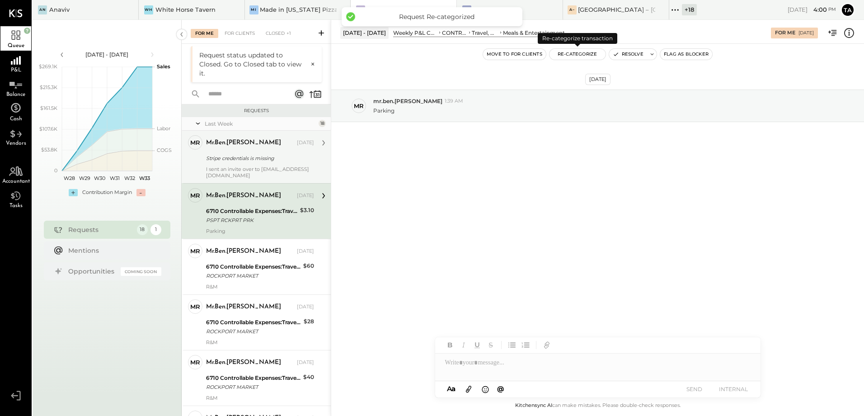
click at [579, 52] on button "Re-Categorize" at bounding box center [578, 54] width 56 height 11
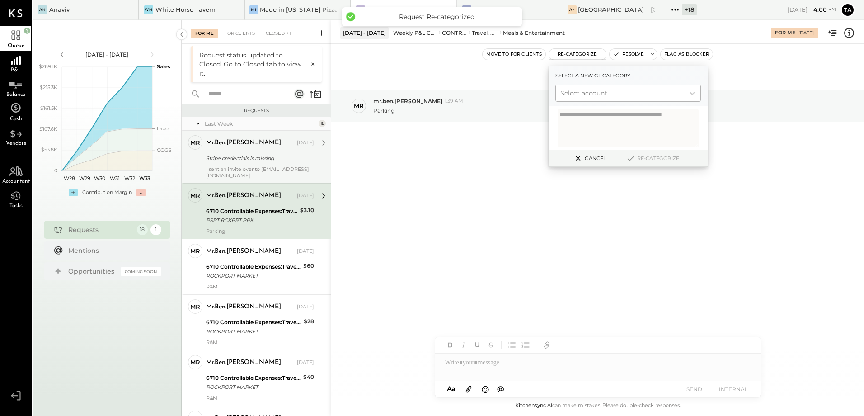
click at [587, 94] on div at bounding box center [619, 93] width 119 height 11
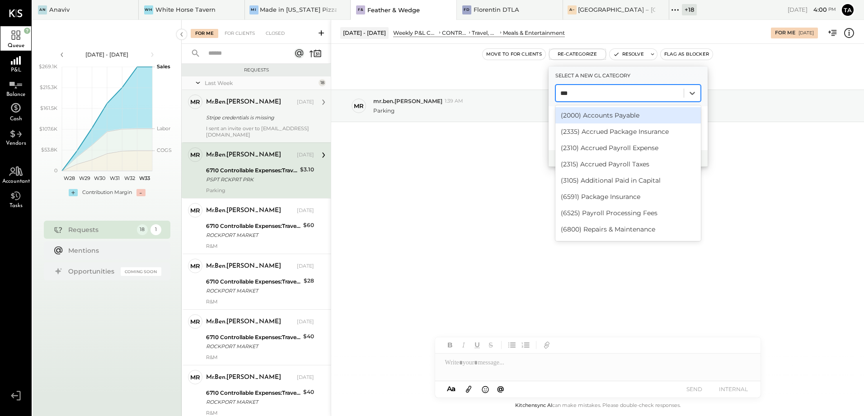
type input "****"
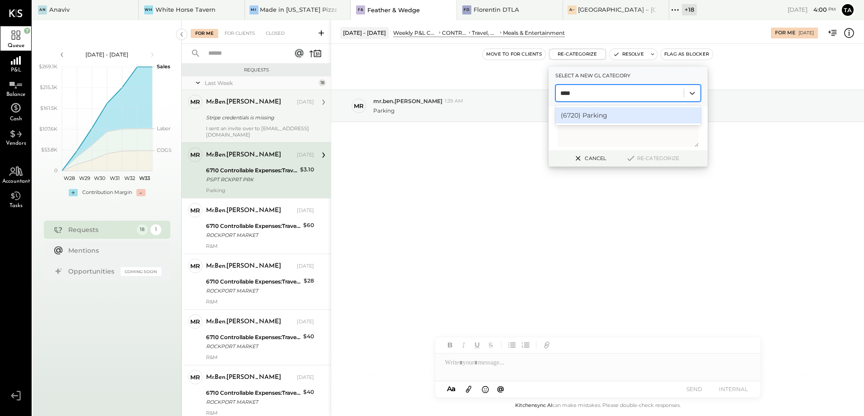
click at [601, 118] on div "(6720) Parking" at bounding box center [628, 115] width 146 height 16
click at [656, 161] on button "Re-Categorize" at bounding box center [653, 158] width 60 height 11
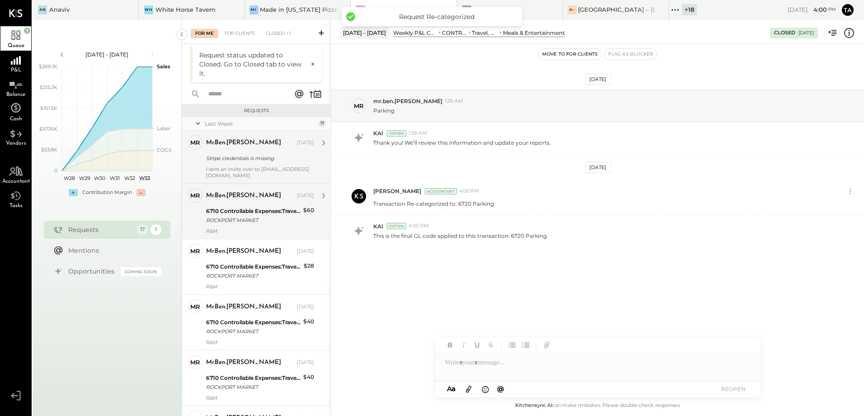
click at [246, 230] on div "R&M" at bounding box center [260, 231] width 108 height 6
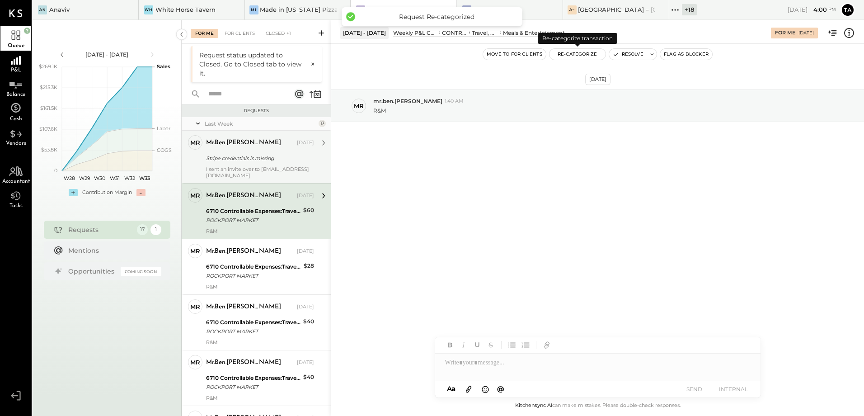
click at [573, 54] on button "Re-Categorize" at bounding box center [578, 54] width 56 height 11
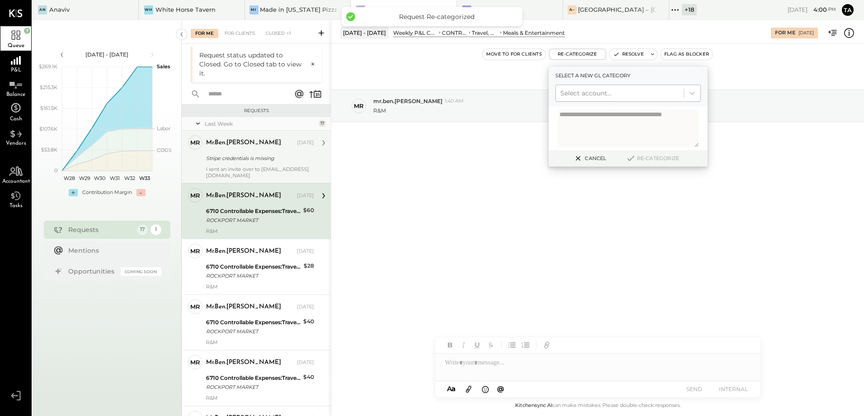
click at [622, 94] on div at bounding box center [619, 93] width 119 height 11
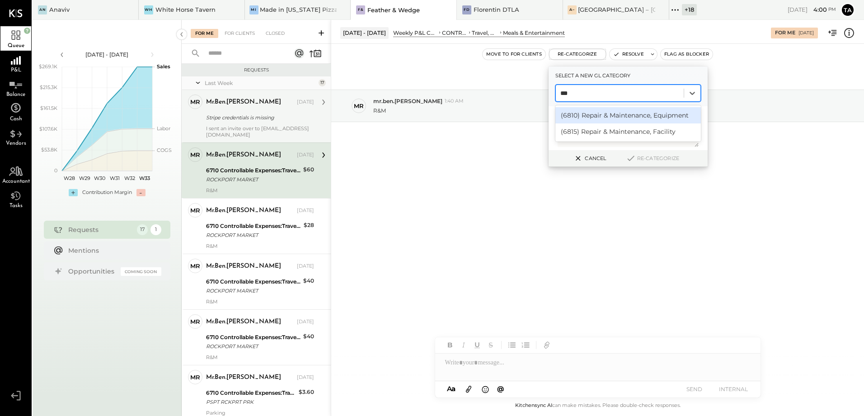
type input "****"
click at [614, 110] on div "(6810) Repair & Maintenance, Equipment" at bounding box center [628, 115] width 146 height 16
click at [645, 160] on button "Re-Categorize" at bounding box center [653, 158] width 60 height 11
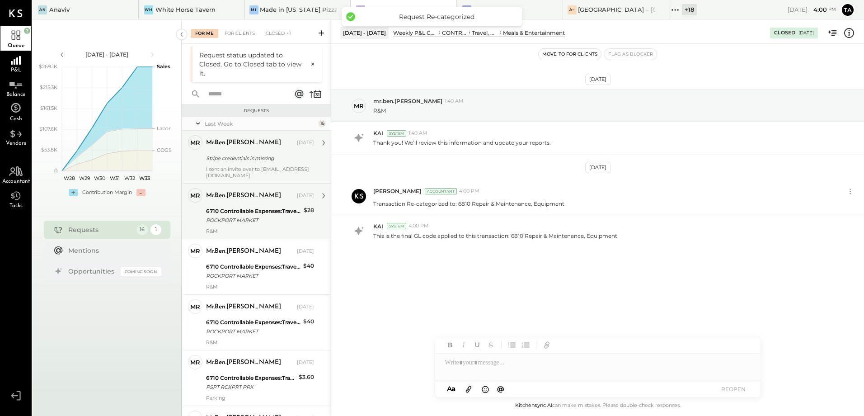
click at [246, 230] on div "R&M" at bounding box center [260, 231] width 108 height 6
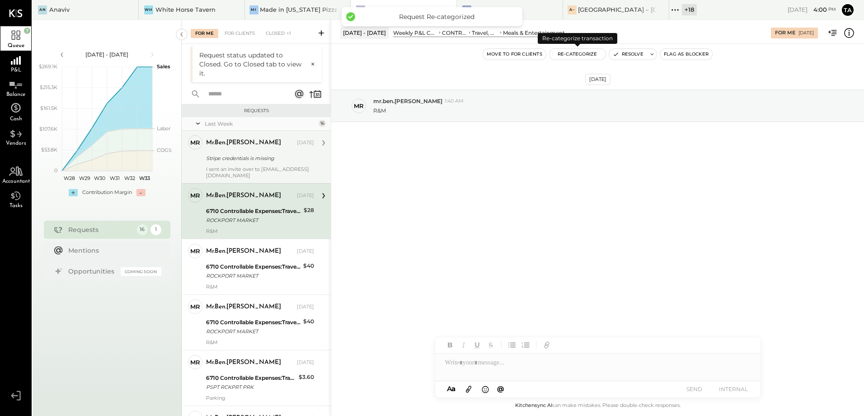
click at [575, 56] on button "Re-Categorize" at bounding box center [578, 54] width 56 height 11
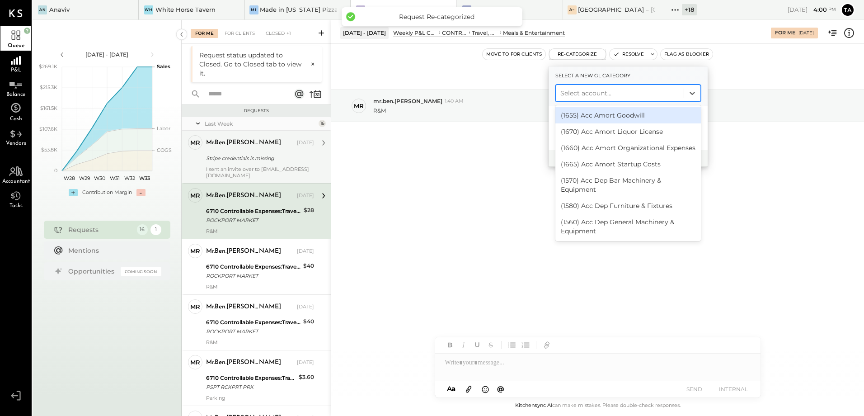
click at [600, 94] on div at bounding box center [619, 93] width 119 height 11
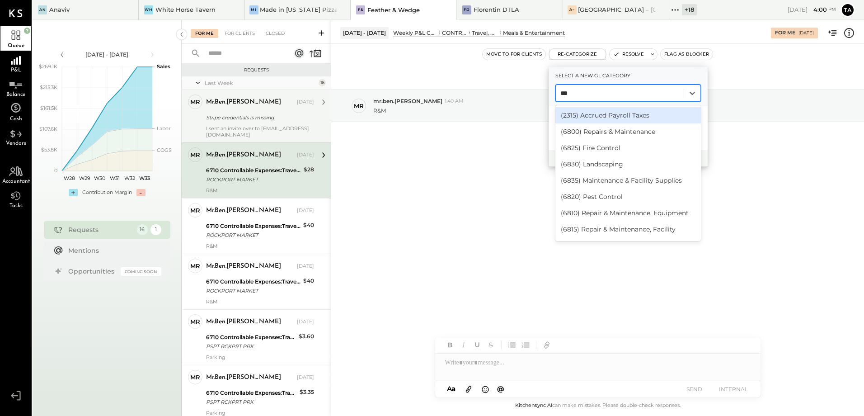
type input "****"
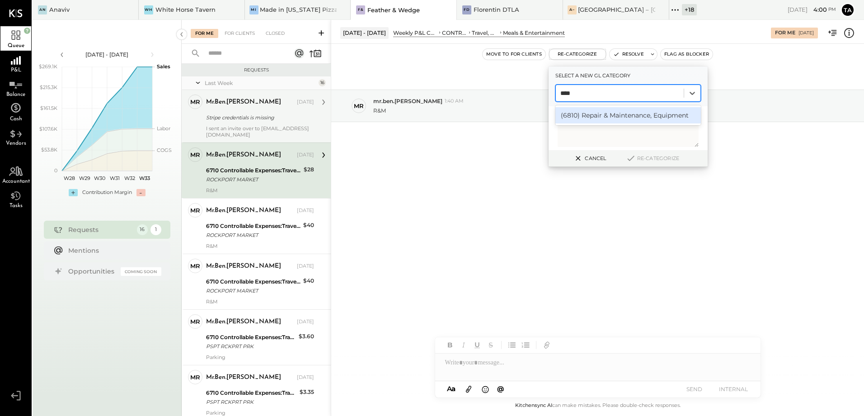
click at [602, 112] on div "(6810) Repair & Maintenance, Equipment" at bounding box center [628, 115] width 146 height 16
click at [654, 160] on button "Re-Categorize" at bounding box center [653, 158] width 60 height 11
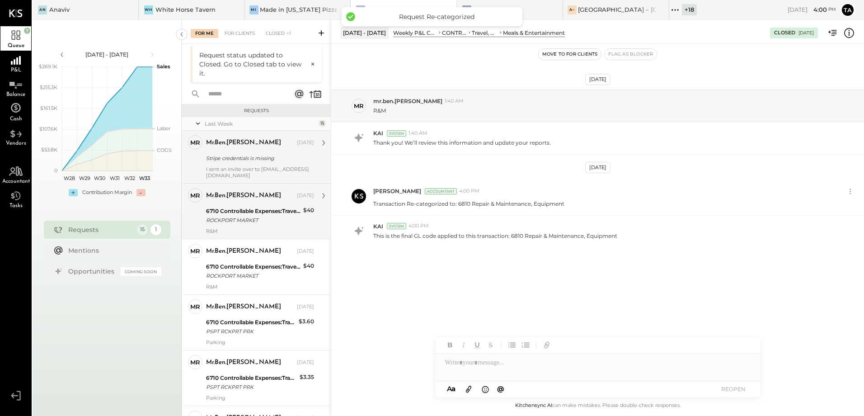
click at [253, 210] on div "6710 Controllable Expenses:Travel, Meals, & Entertainment:Meals & Entertainment" at bounding box center [253, 211] width 94 height 9
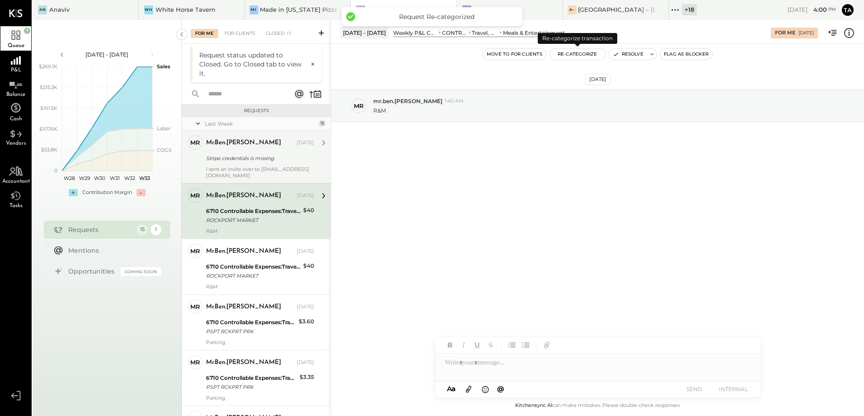
click at [575, 55] on button "Re-Categorize" at bounding box center [578, 54] width 56 height 11
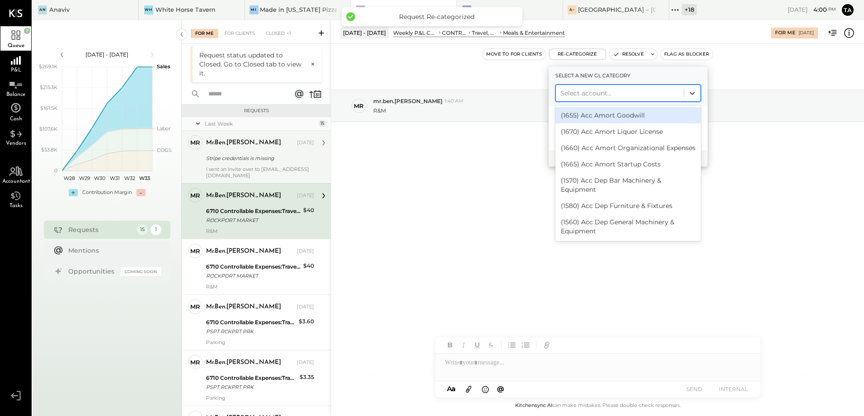
click at [613, 89] on div at bounding box center [619, 93] width 119 height 11
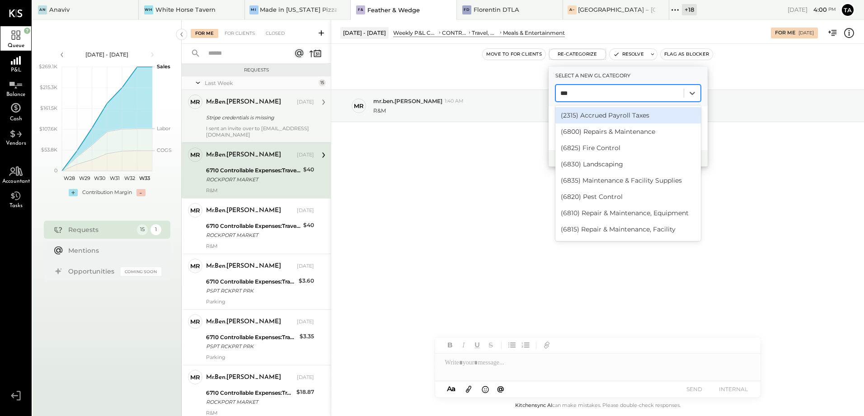
type input "****"
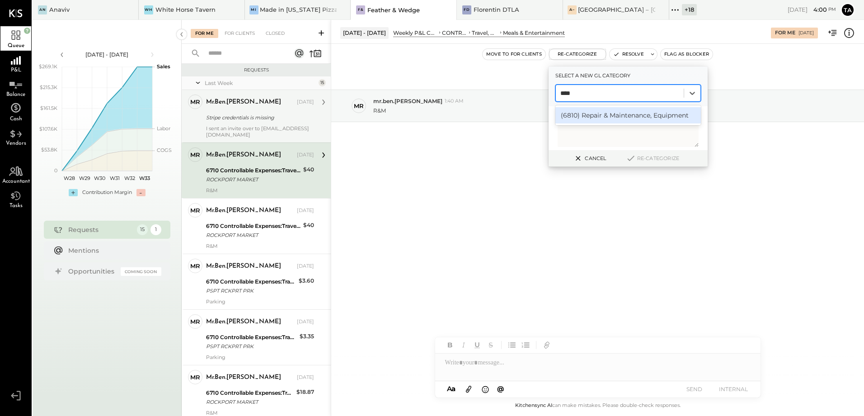
click at [613, 118] on div "(6810) Repair & Maintenance, Equipment" at bounding box center [628, 115] width 146 height 16
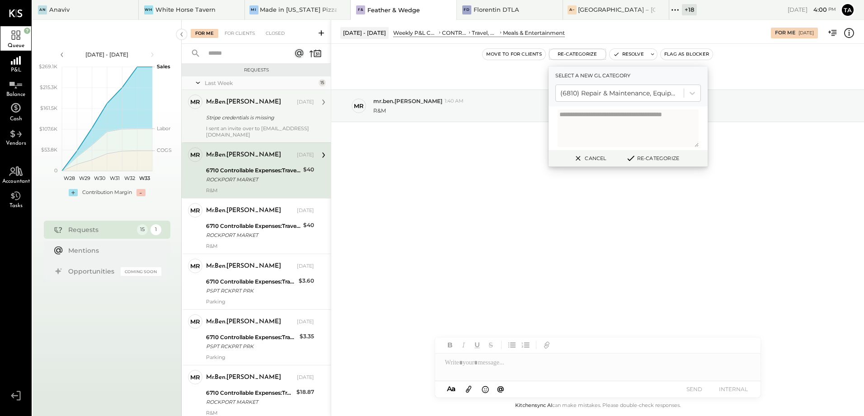
click at [656, 157] on button "Re-Categorize" at bounding box center [653, 158] width 60 height 11
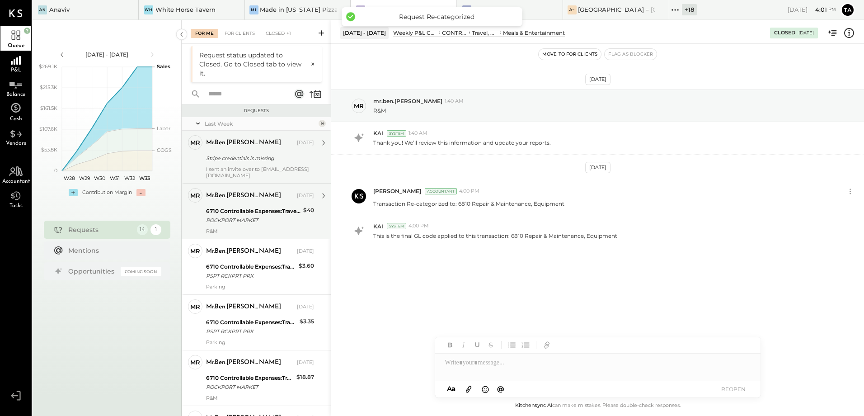
click at [242, 232] on div "R&M" at bounding box center [260, 231] width 108 height 6
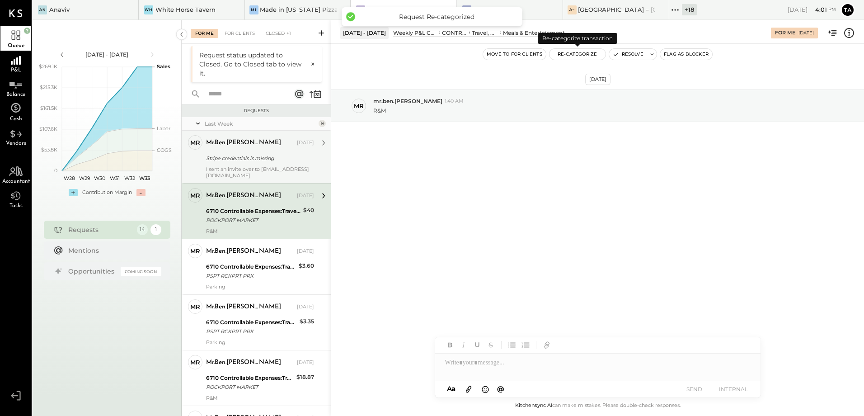
click at [572, 56] on button "Re-Categorize" at bounding box center [578, 54] width 56 height 11
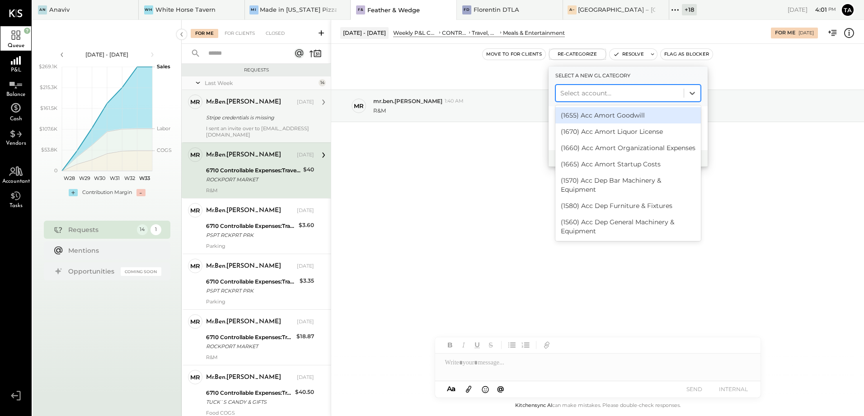
click at [595, 89] on div at bounding box center [619, 93] width 119 height 11
type input "***"
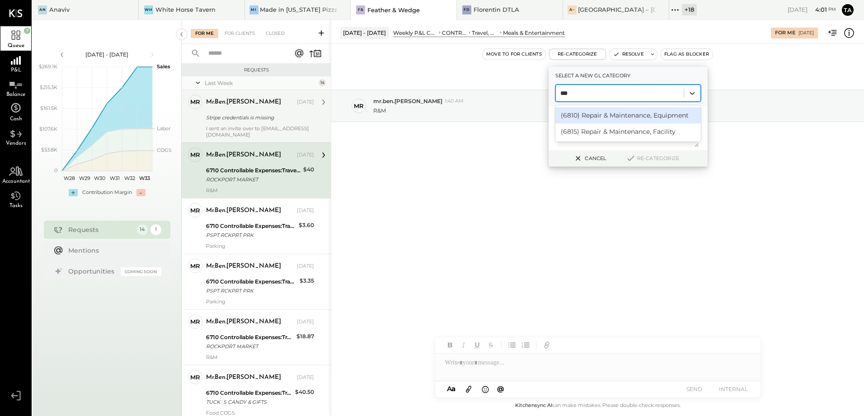
click at [592, 118] on div "(6810) Repair & Maintenance, Equipment" at bounding box center [628, 115] width 146 height 16
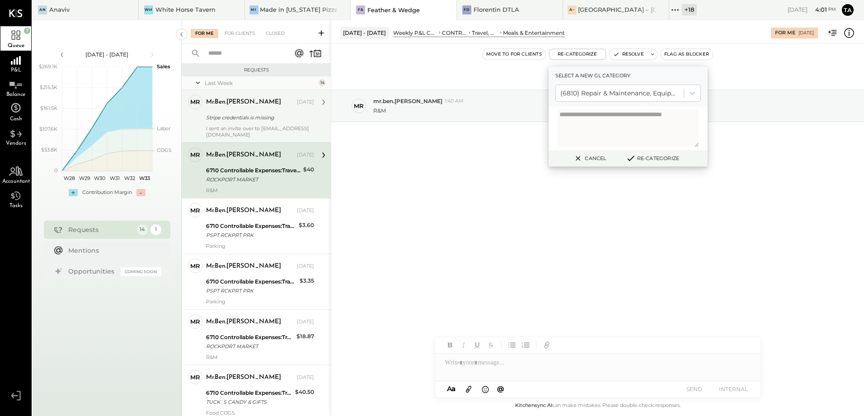
click at [653, 162] on button "Re-Categorize" at bounding box center [653, 158] width 60 height 11
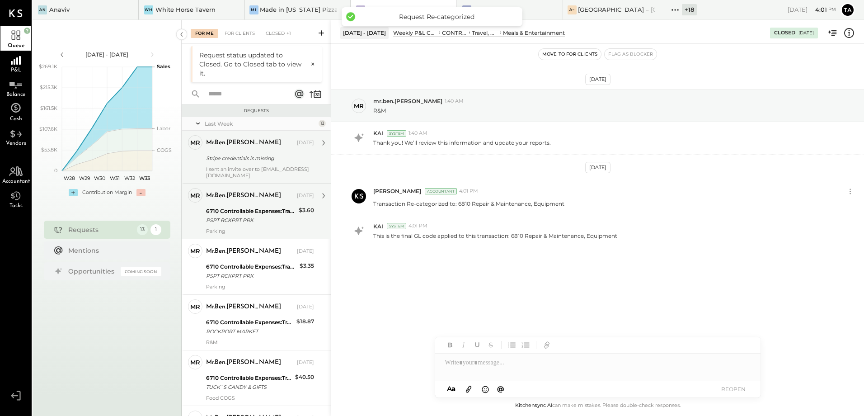
click at [230, 218] on div "PSPT RCKPRT PRK" at bounding box center [251, 220] width 90 height 9
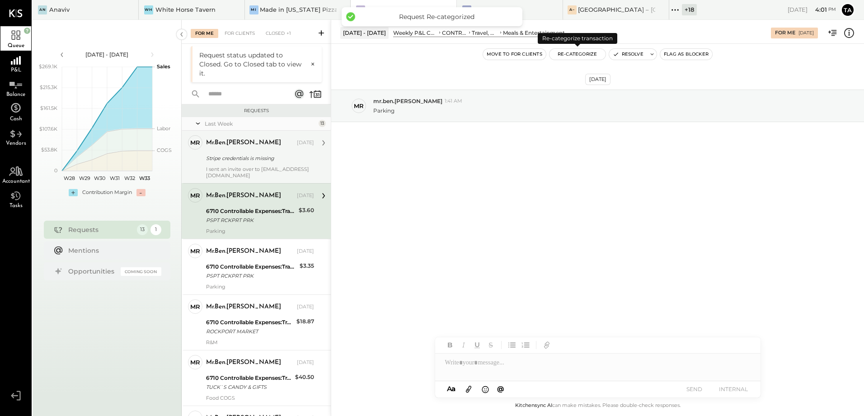
click at [579, 58] on button "Re-Categorize" at bounding box center [578, 54] width 56 height 11
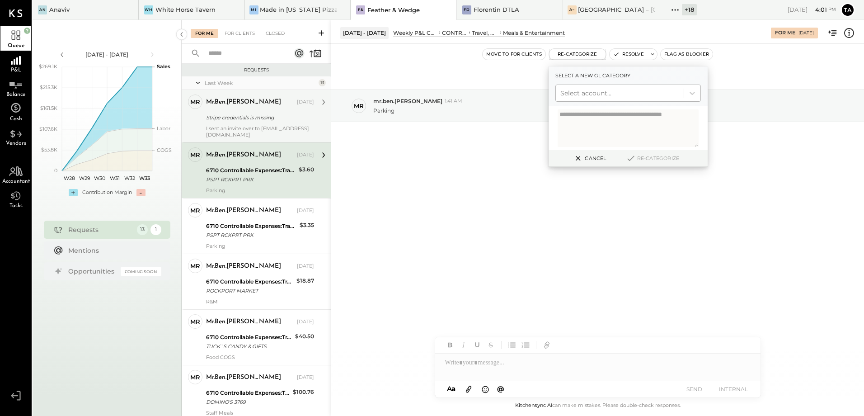
click at [592, 90] on div at bounding box center [619, 93] width 119 height 11
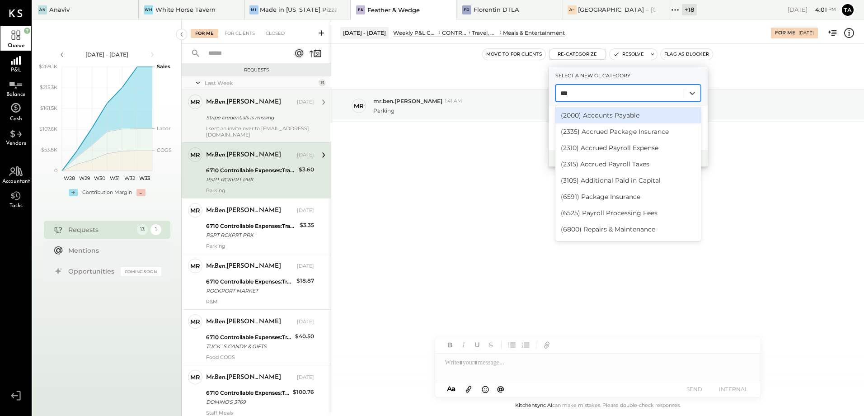
type input "****"
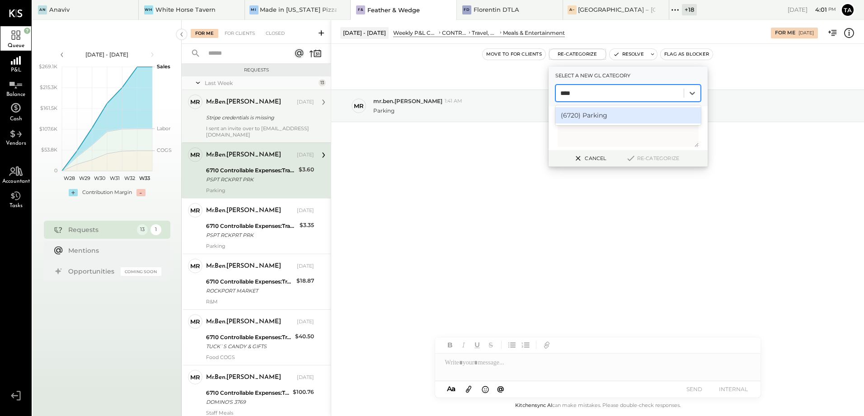
click at [591, 117] on div "(6720) Parking" at bounding box center [628, 115] width 146 height 16
click at [642, 156] on button "Re-Categorize" at bounding box center [653, 158] width 60 height 11
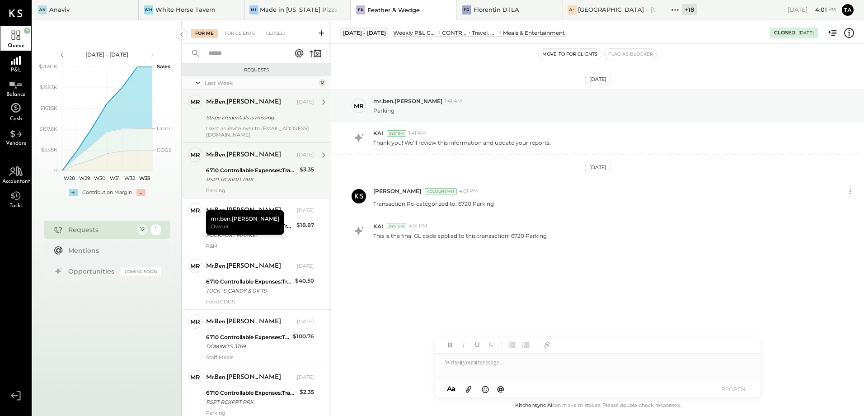
click at [261, 177] on div "PSPT RCKPRT PRK" at bounding box center [251, 179] width 91 height 9
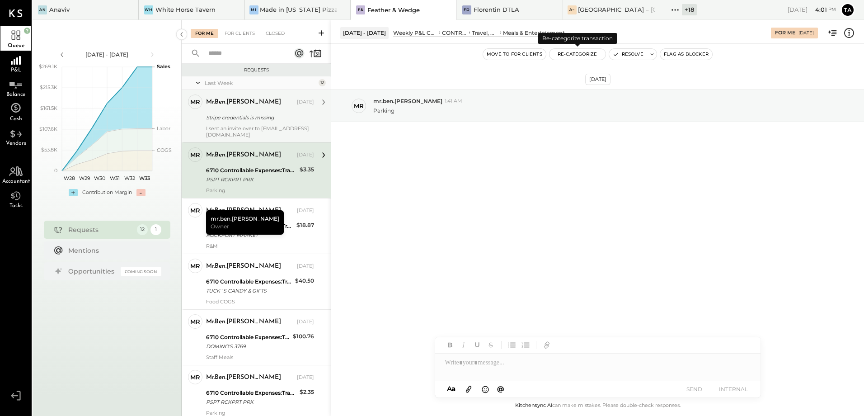
click at [581, 52] on button "Re-Categorize" at bounding box center [578, 54] width 56 height 11
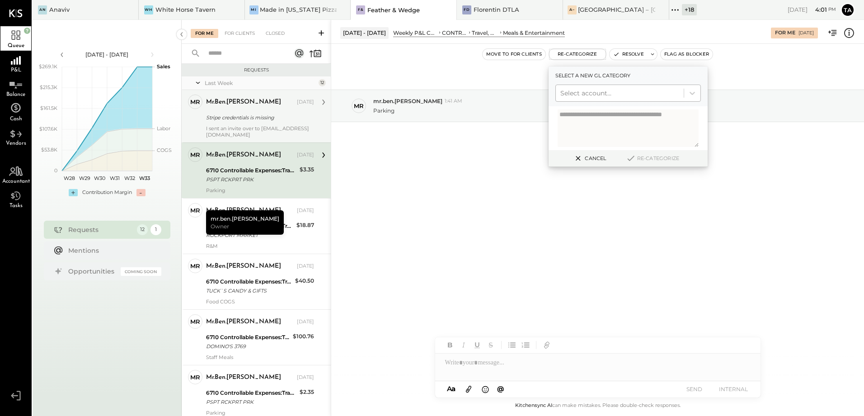
click at [578, 97] on div at bounding box center [619, 93] width 119 height 11
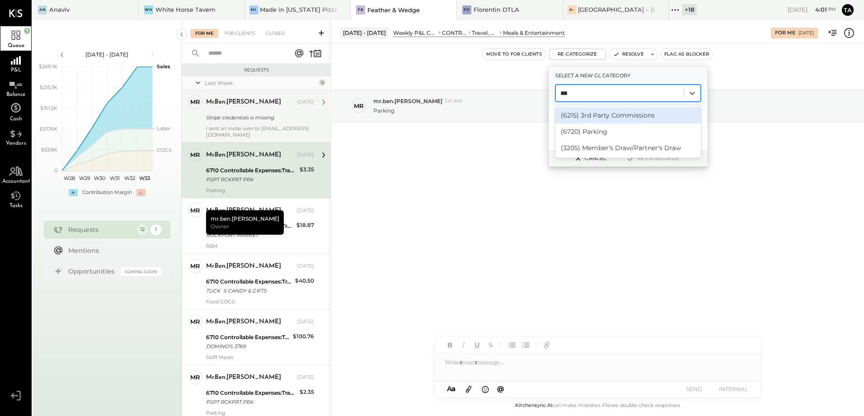
type input "****"
click at [589, 115] on div "(6720) Parking" at bounding box center [628, 115] width 146 height 16
click at [650, 160] on button "Re-Categorize" at bounding box center [653, 158] width 60 height 11
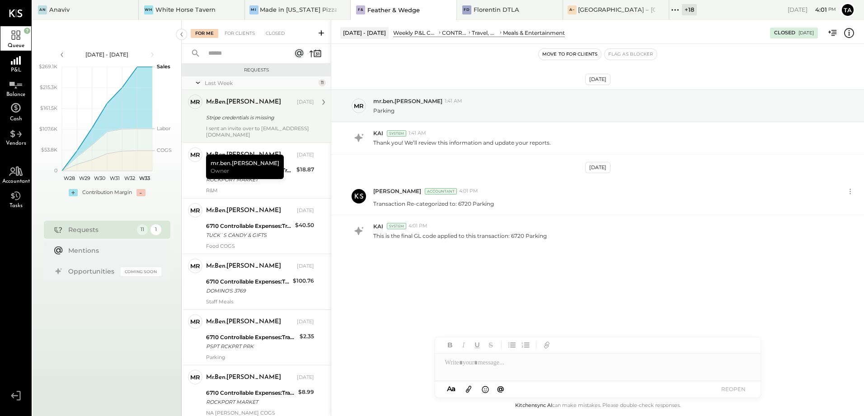
click at [588, 298] on div "[DATE] mr mr.ben.[PERSON_NAME] 1:41 AM Parking KAI System 1:41 AM Thank you! We…" at bounding box center [597, 190] width 533 height 248
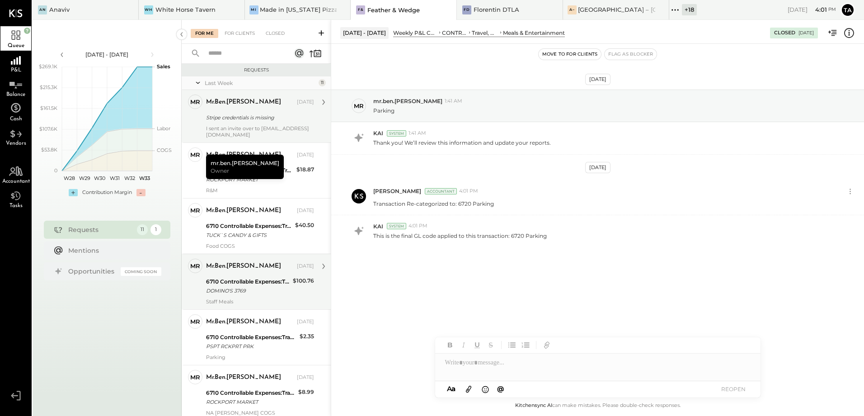
click at [236, 290] on div "DOMINO'S 3769" at bounding box center [248, 290] width 84 height 9
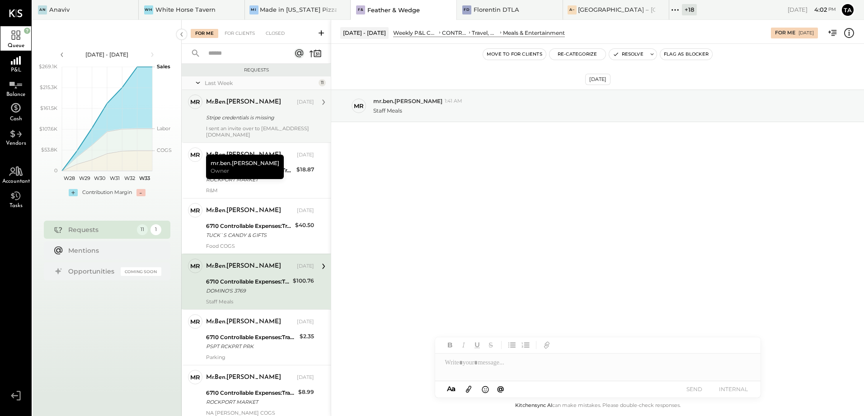
click at [258, 299] on div "Staff Meals" at bounding box center [260, 301] width 108 height 6
click at [579, 58] on button "Re-Categorize" at bounding box center [578, 54] width 56 height 11
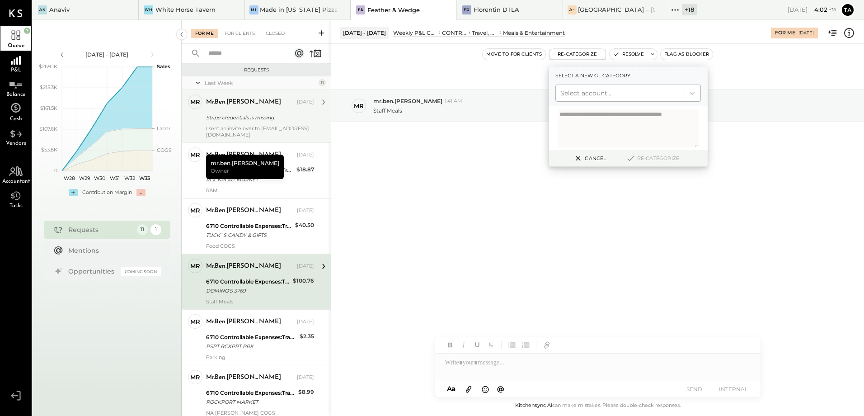
click at [603, 99] on div "Select account..." at bounding box center [620, 93] width 128 height 14
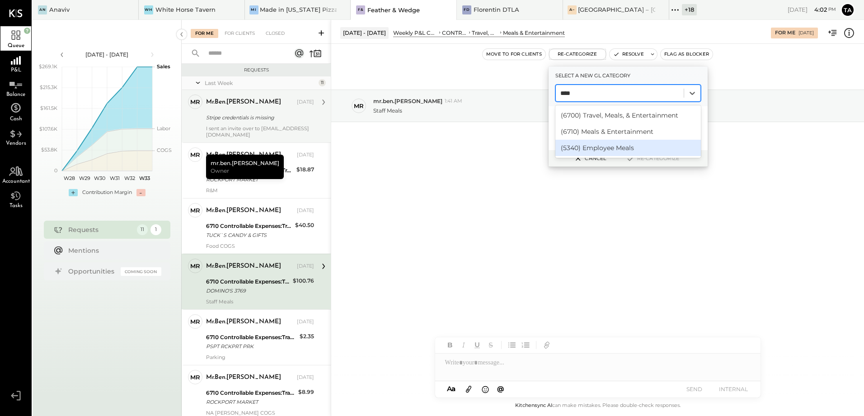
type input "****"
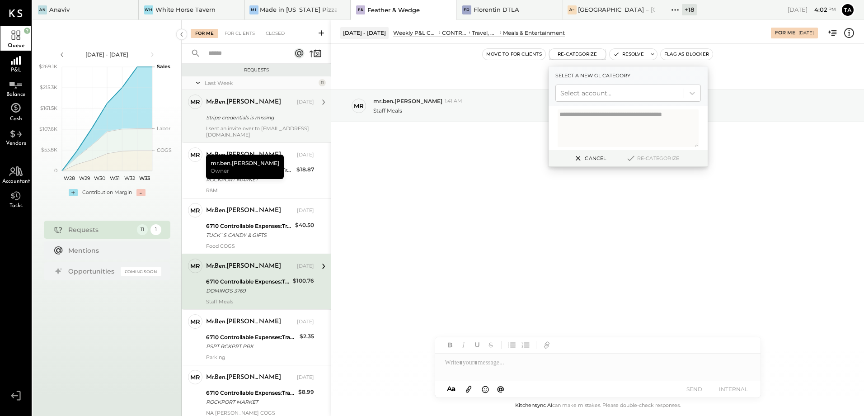
drag, startPoint x: 595, startPoint y: 160, endPoint x: 504, endPoint y: 208, distance: 103.1
click at [595, 160] on button "Cancel" at bounding box center [589, 158] width 39 height 12
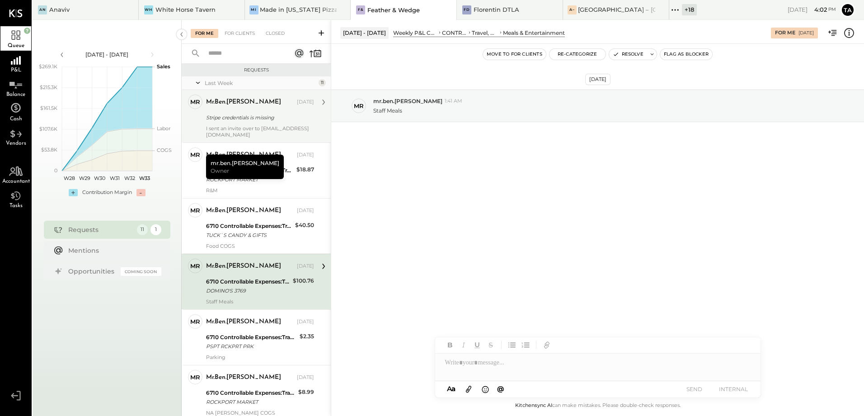
click at [244, 294] on div "DOMINO'S 3769" at bounding box center [248, 290] width 84 height 9
click at [240, 300] on div "Staff Meals" at bounding box center [260, 301] width 108 height 6
click at [248, 287] on div "DOMINO'S 3769" at bounding box center [248, 290] width 84 height 9
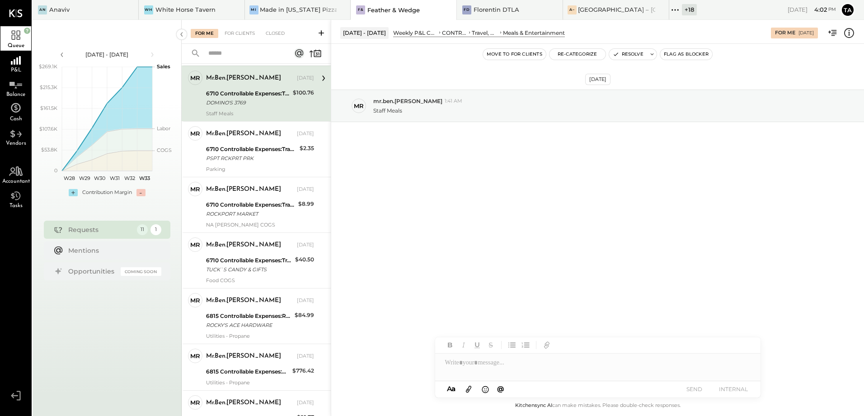
scroll to position [196, 0]
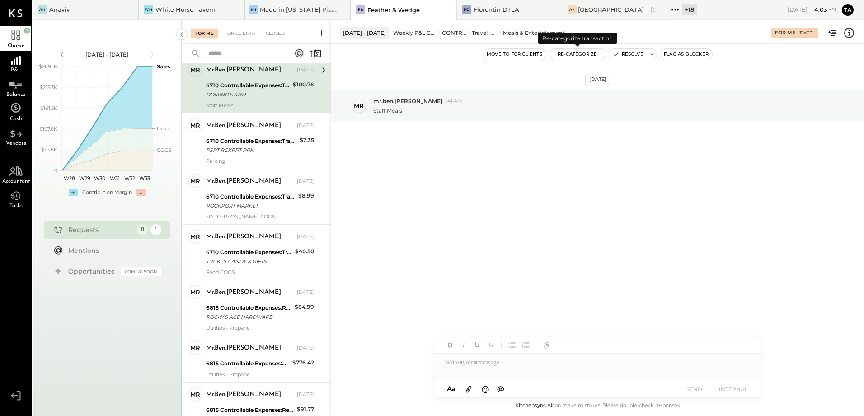
click at [574, 56] on button "Re-Categorize" at bounding box center [578, 54] width 56 height 11
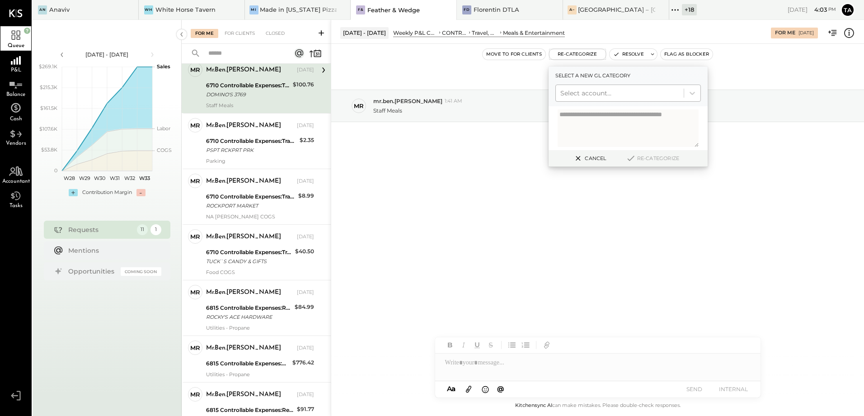
click at [583, 95] on div at bounding box center [619, 93] width 119 height 11
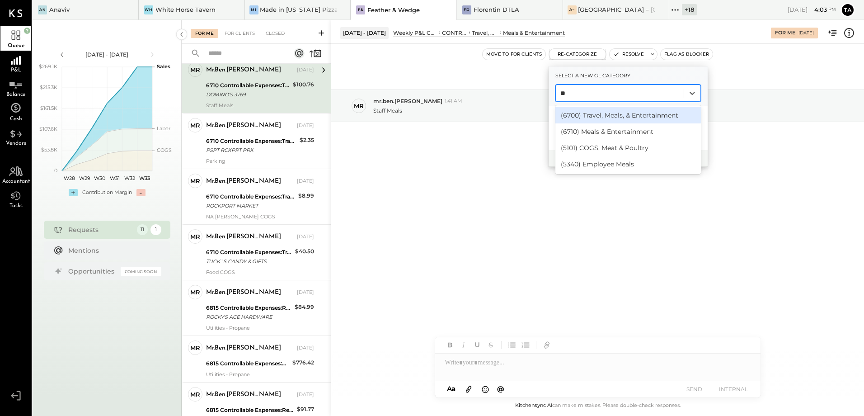
type input "*"
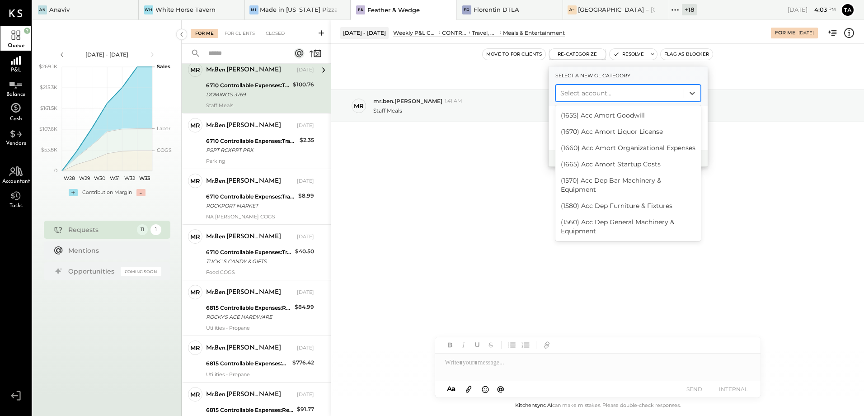
click at [434, 261] on div "[DATE] mr mr.ben.[PERSON_NAME] 1:41 AM Staff Meals" at bounding box center [597, 218] width 533 height 349
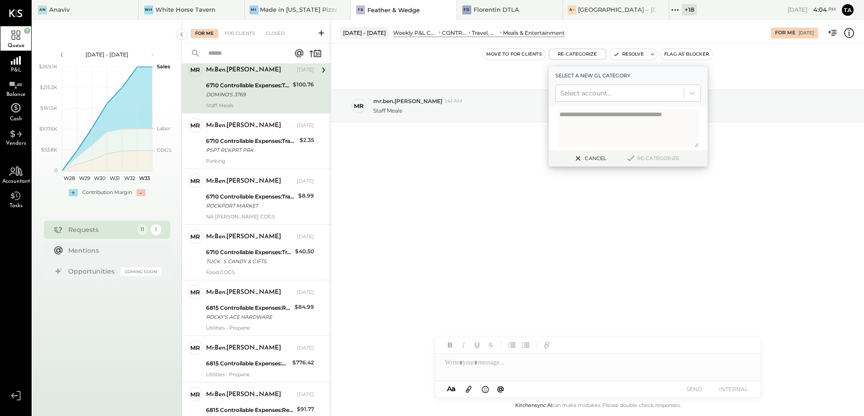
click at [586, 155] on button "Cancel" at bounding box center [589, 158] width 39 height 12
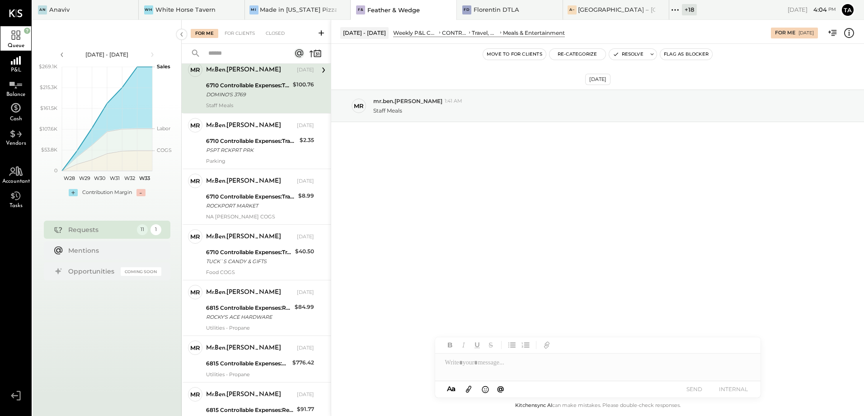
click at [453, 241] on div "[DATE] mr mr.ben.[PERSON_NAME] 1:41 AM Staff Meals" at bounding box center [597, 218] width 533 height 349
click at [484, 369] on div at bounding box center [597, 362] width 325 height 18
click at [742, 365] on icon at bounding box center [741, 363] width 6 height 6
click at [743, 381] on icon at bounding box center [741, 379] width 11 height 11
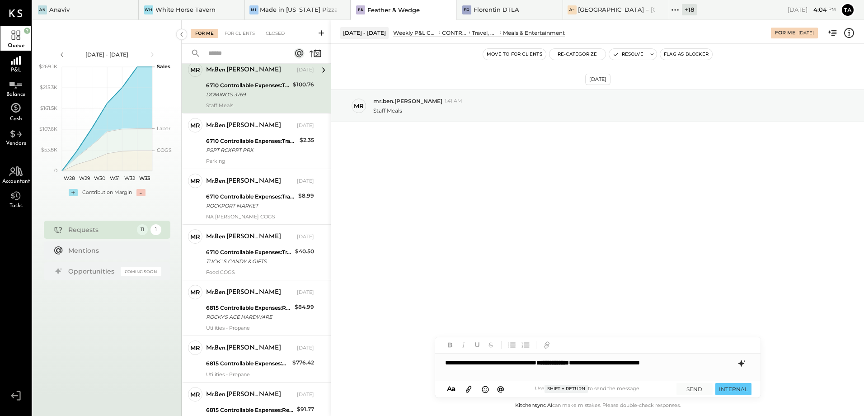
click at [521, 369] on div "**********" at bounding box center [597, 362] width 325 height 18
drag, startPoint x: 697, startPoint y: 389, endPoint x: 528, endPoint y: 408, distance: 170.0
click at [697, 389] on button "SEND" at bounding box center [695, 389] width 36 height 12
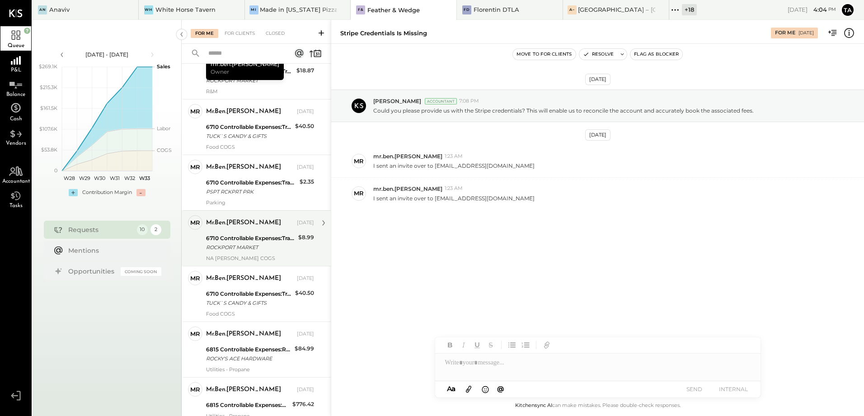
scroll to position [5, 0]
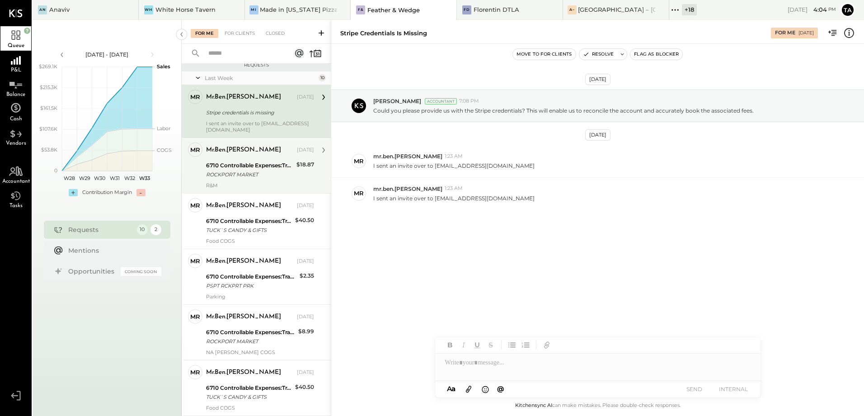
click at [264, 177] on div "ROCKPORT MARKET" at bounding box center [250, 174] width 88 height 9
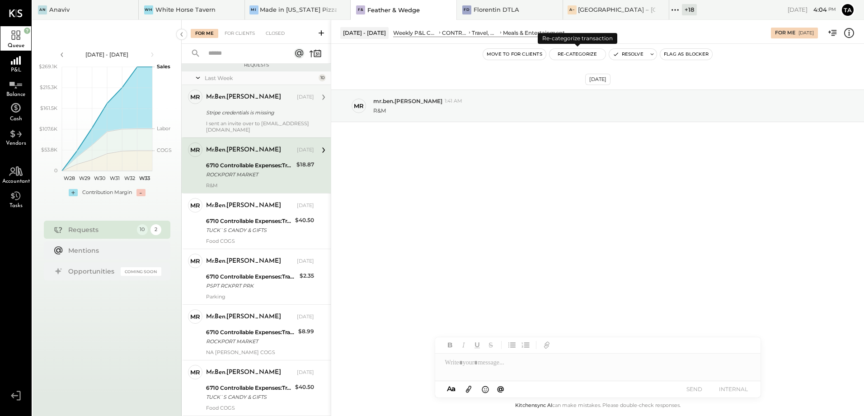
click at [575, 58] on button "Re-Categorize" at bounding box center [578, 54] width 56 height 11
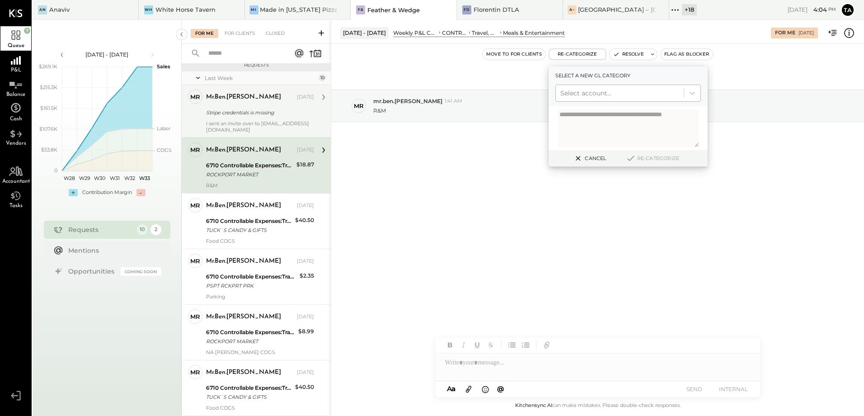
click at [582, 90] on div at bounding box center [619, 93] width 119 height 11
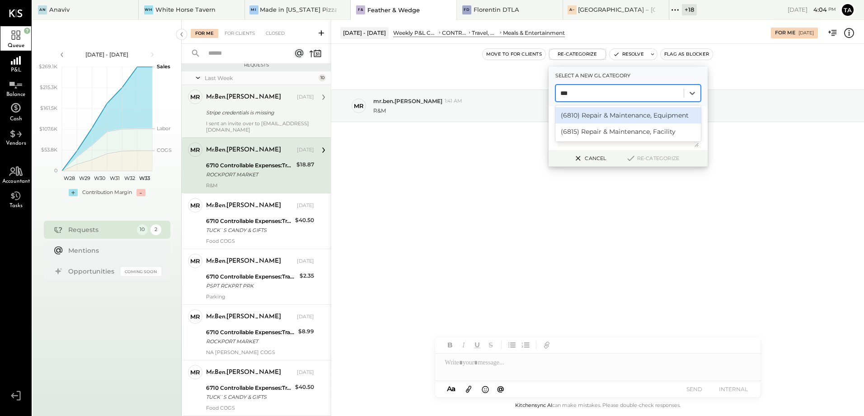
type input "****"
click at [611, 118] on div "(6810) Repair & Maintenance, Equipment" at bounding box center [628, 115] width 146 height 16
click at [647, 157] on button "Re-Categorize" at bounding box center [653, 158] width 60 height 11
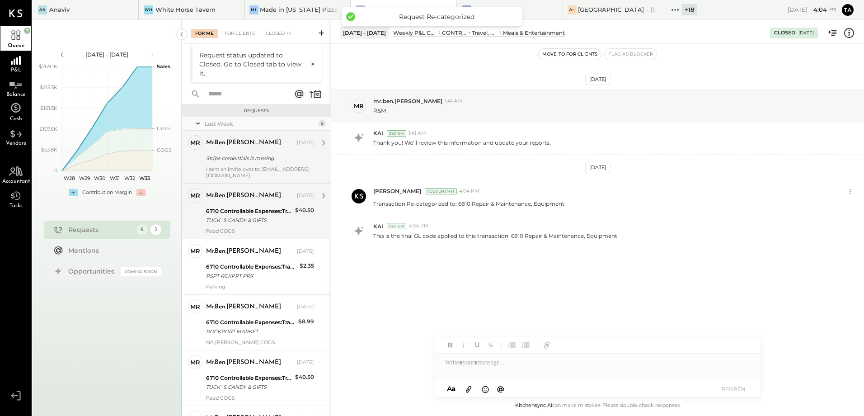
click at [244, 221] on div "TUCK`S CANDY & GIFTS" at bounding box center [249, 220] width 86 height 9
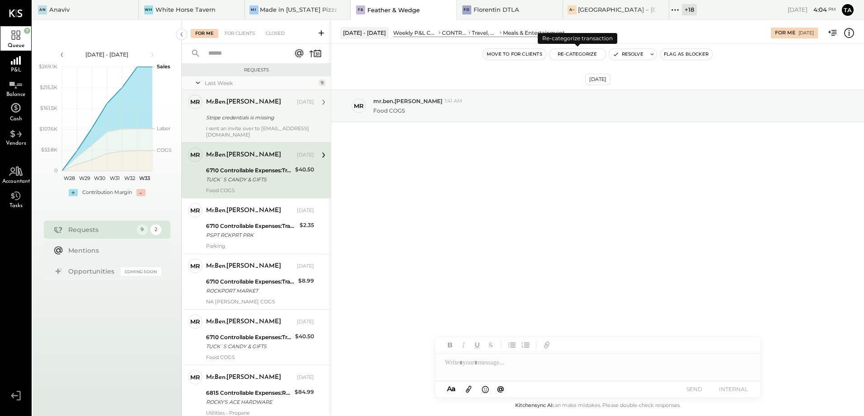
click at [587, 56] on button "Re-Categorize" at bounding box center [578, 54] width 56 height 11
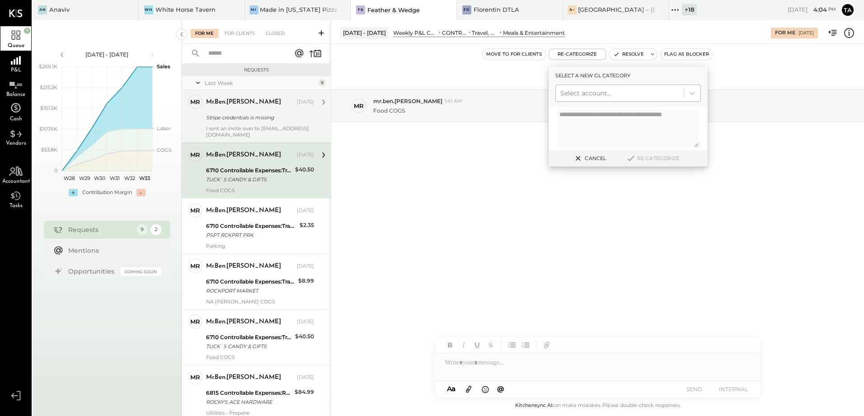
click at [586, 95] on div at bounding box center [619, 93] width 119 height 11
click at [585, 157] on button "Cancel" at bounding box center [589, 158] width 39 height 12
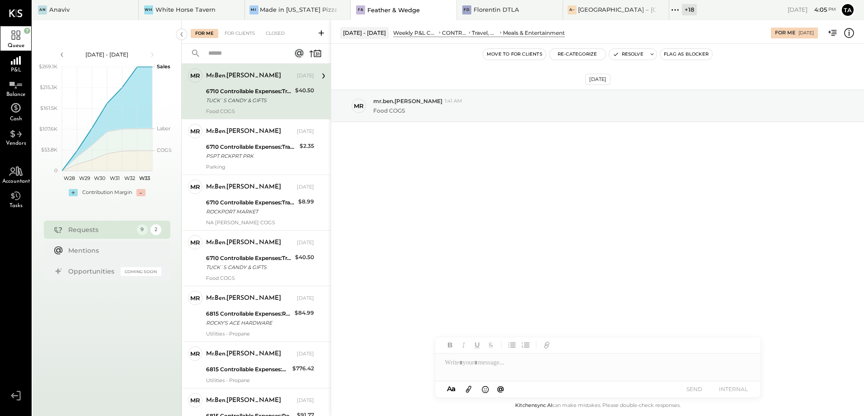
scroll to position [79, 0]
click at [262, 98] on div "TUCK`S CANDY & GIFTS" at bounding box center [249, 100] width 86 height 9
click at [620, 50] on button "Resolve" at bounding box center [628, 54] width 38 height 11
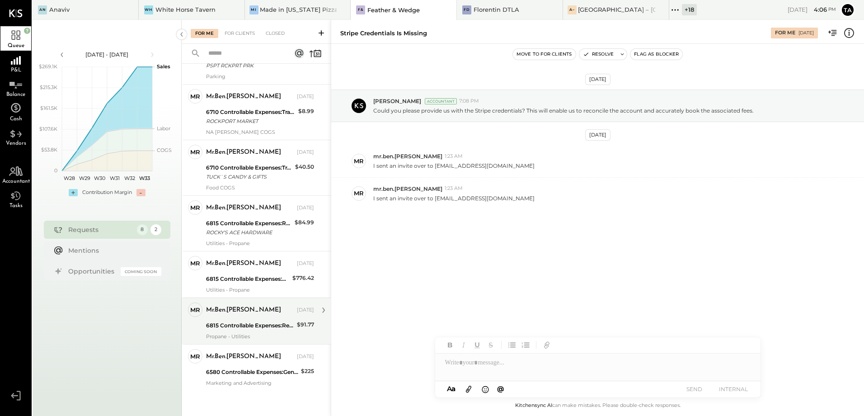
scroll to position [69, 0]
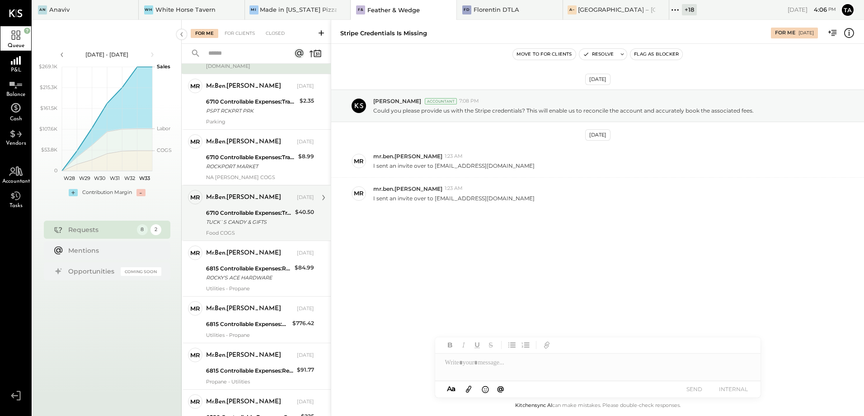
click at [266, 231] on div "Food COGS" at bounding box center [260, 233] width 108 height 6
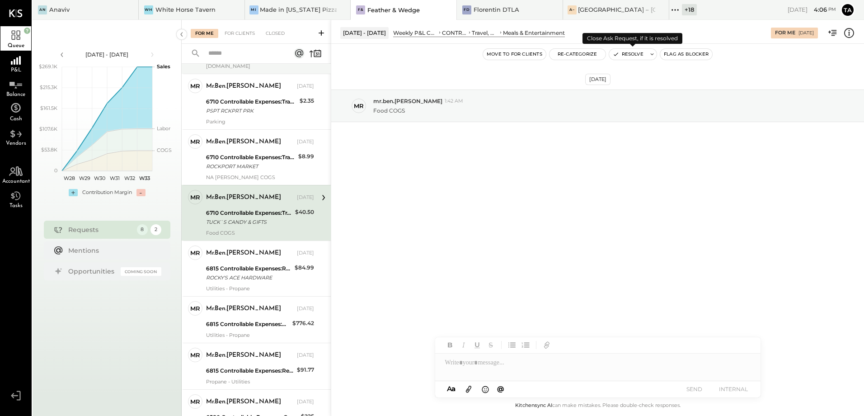
click at [637, 57] on button "Resolve" at bounding box center [628, 54] width 38 height 11
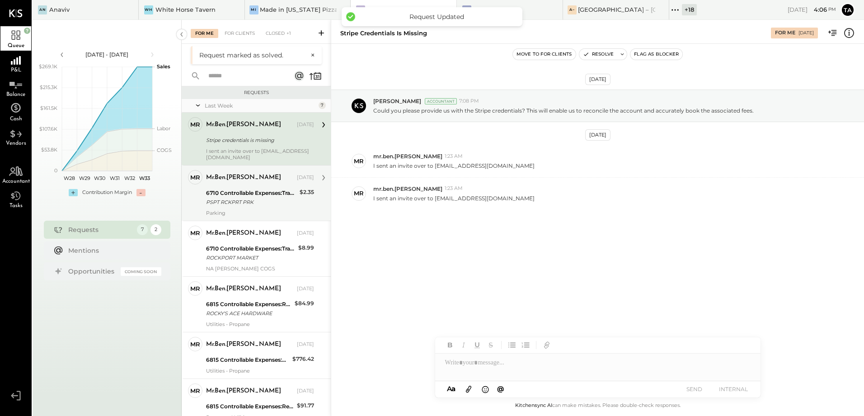
click at [244, 197] on div "PSPT RCKPRT PRK" at bounding box center [251, 201] width 91 height 9
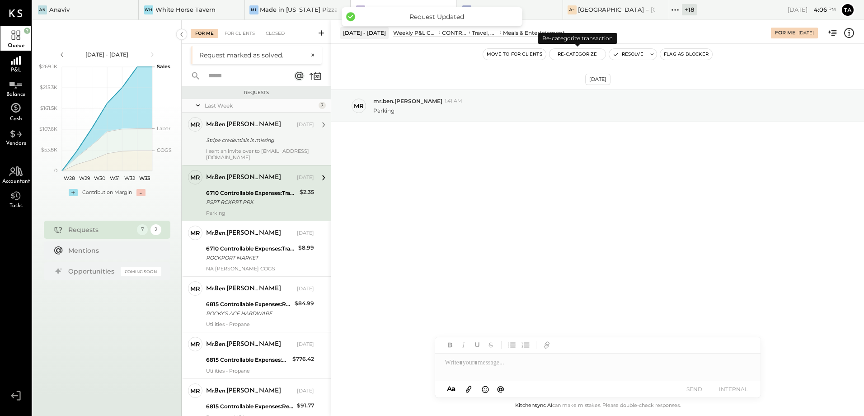
click at [588, 55] on button "Re-Categorize" at bounding box center [578, 54] width 56 height 11
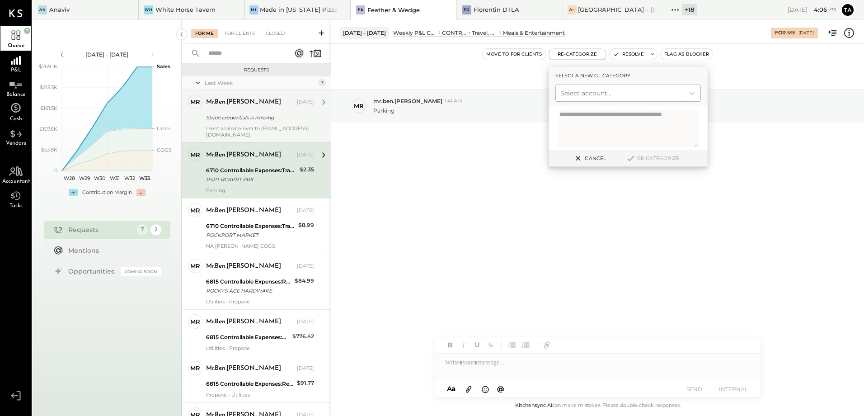
click at [583, 89] on div at bounding box center [619, 93] width 119 height 11
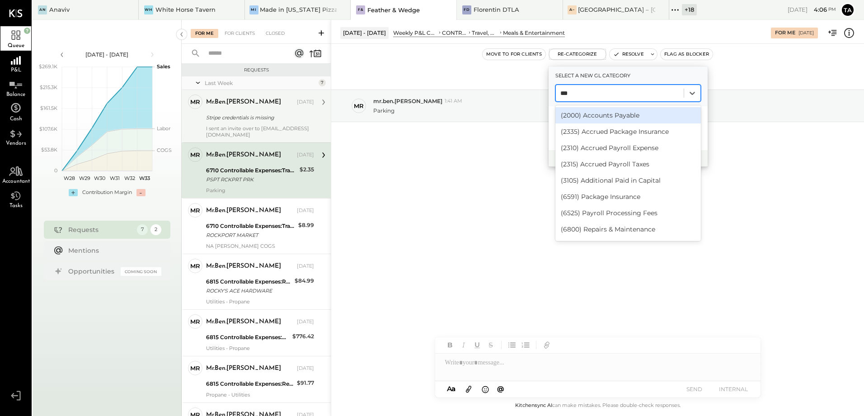
type input "****"
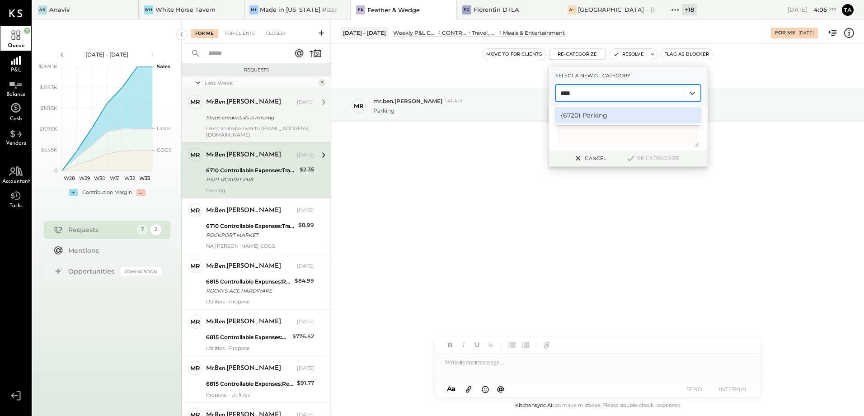
click at [604, 122] on div "(6720) Parking" at bounding box center [628, 115] width 146 height 16
click at [649, 154] on button "Re-Categorize" at bounding box center [653, 158] width 60 height 11
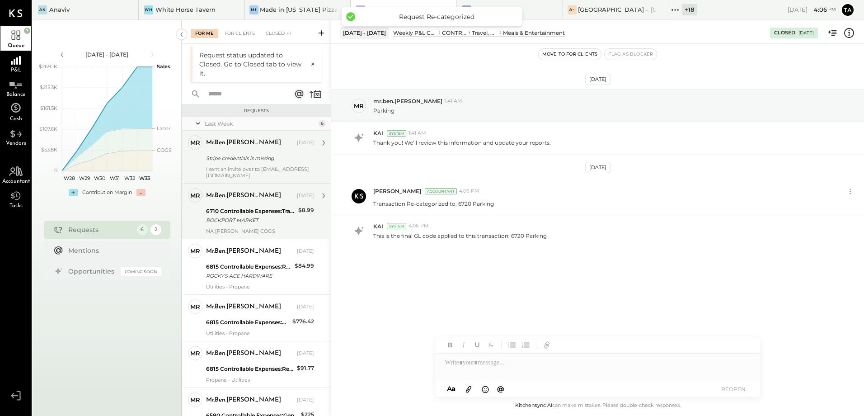
click at [263, 222] on div "ROCKPORT MARKET" at bounding box center [250, 220] width 89 height 9
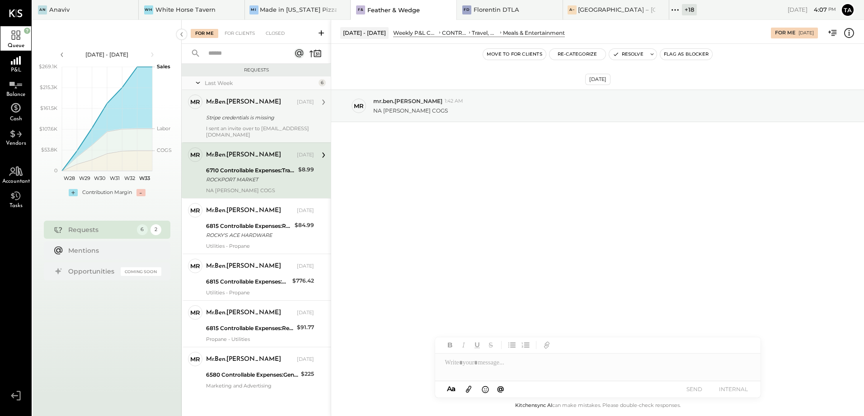
scroll to position [3, 0]
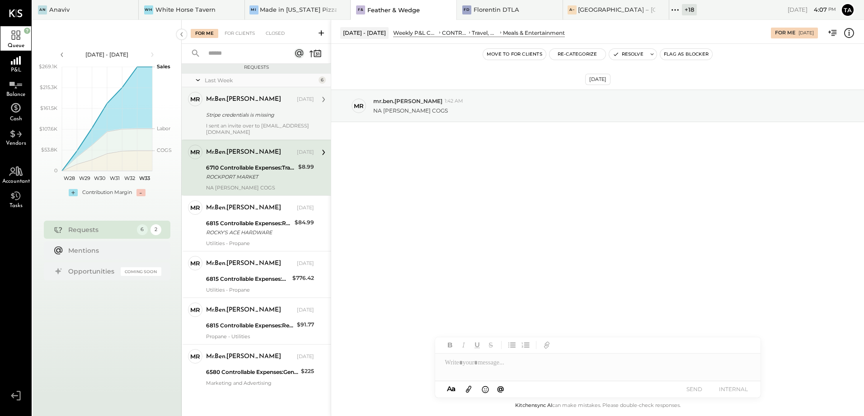
click at [265, 165] on div "6710 Controllable Expenses:Travel, Meals, & Entertainment:Meals & Entertainment" at bounding box center [250, 167] width 89 height 9
click at [630, 57] on button "Resolve" at bounding box center [628, 54] width 38 height 11
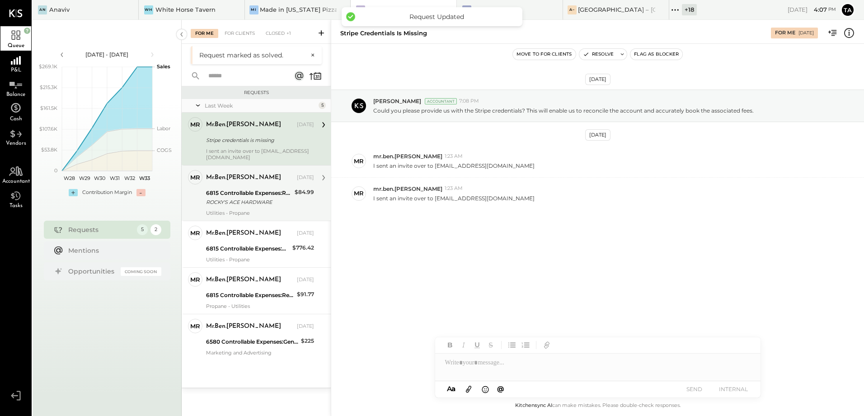
click at [256, 207] on div "mr.ben.[PERSON_NAME] [DATE] 6815 Controllable Expenses:Repairs & Maintenance:Re…" at bounding box center [260, 193] width 108 height 46
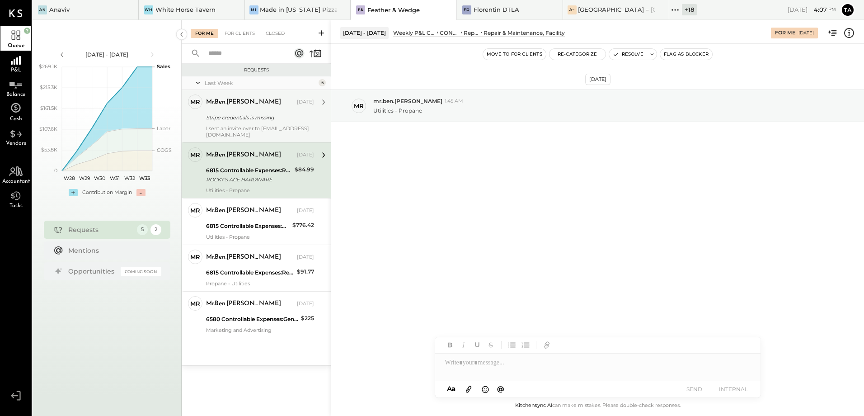
click at [280, 181] on div "ROCKY'S ACE HARDWARE" at bounding box center [249, 179] width 86 height 9
drag, startPoint x: 247, startPoint y: 171, endPoint x: 253, endPoint y: 173, distance: 6.1
click at [247, 171] on div "6815 Controllable Expenses:Repairs & Maintenance:Repair & Maintenance, Facility" at bounding box center [249, 170] width 86 height 9
click at [264, 171] on div "6815 Controllable Expenses:Repairs & Maintenance:Repair & Maintenance, Facility" at bounding box center [249, 170] width 86 height 9
drag, startPoint x: 373, startPoint y: 112, endPoint x: 420, endPoint y: 113, distance: 47.0
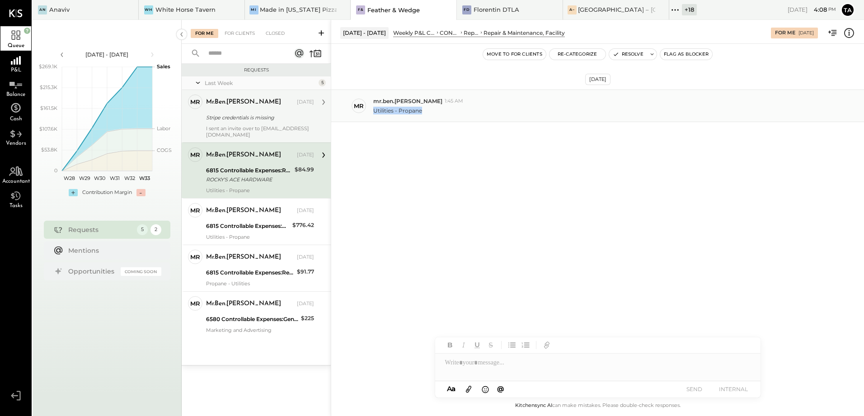
click at [420, 113] on p "Utilities - Propane" at bounding box center [397, 111] width 49 height 8
copy p "Utilities - Propane"
click at [456, 199] on div "[DATE] mr mr.ben.[PERSON_NAME] 1:45 AM Utilities - Propane" at bounding box center [597, 218] width 533 height 349
click at [421, 263] on div "[DATE] mr mr.ben.[PERSON_NAME] 1:45 AM Utilities - Propane" at bounding box center [597, 218] width 533 height 349
drag, startPoint x: 276, startPoint y: 181, endPoint x: 349, endPoint y: 169, distance: 74.1
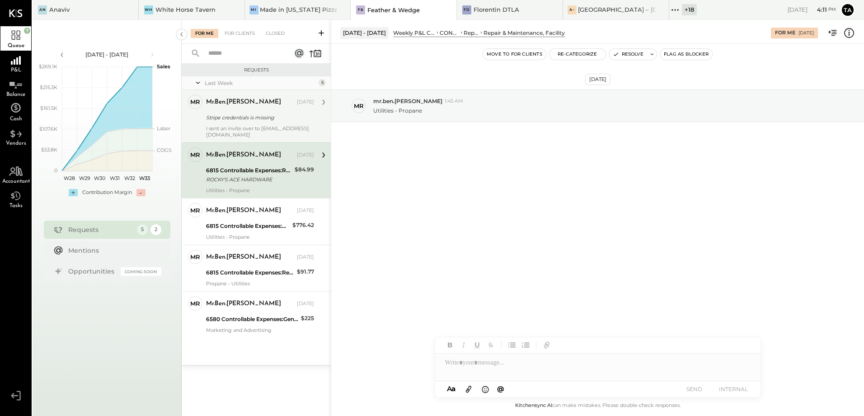
click at [276, 181] on div "ROCKY'S ACE HARDWARE" at bounding box center [249, 179] width 86 height 9
click at [633, 58] on button "Resolve" at bounding box center [628, 54] width 38 height 11
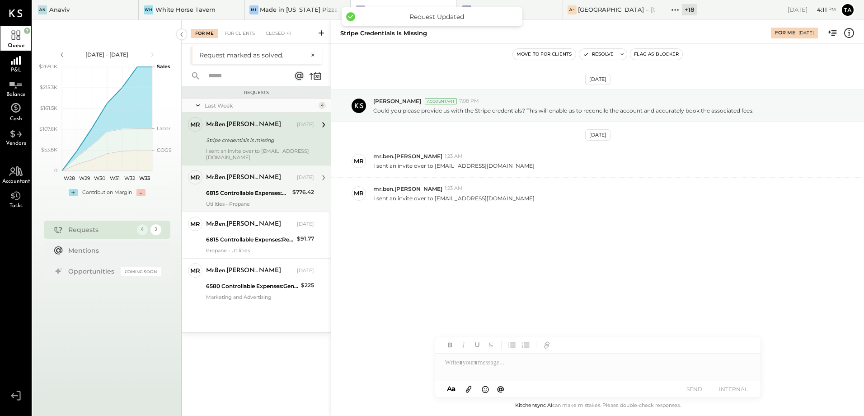
click at [237, 193] on div "6815 Controllable Expenses:Repairs & Maintenance:Repair & Maintenance, Facility" at bounding box center [248, 192] width 84 height 9
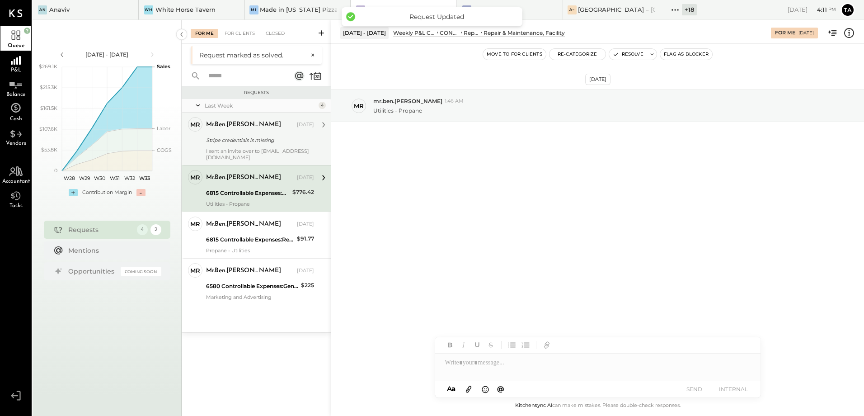
click at [588, 207] on div "[DATE] mr mr.ben.[PERSON_NAME] 1:46 AM Utilities - Propane" at bounding box center [597, 218] width 533 height 349
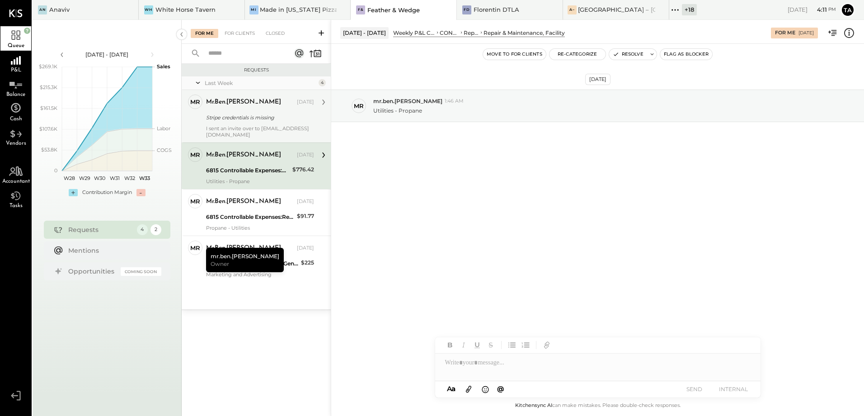
click at [239, 162] on div "mr.ben.[PERSON_NAME] [DATE]" at bounding box center [260, 154] width 108 height 15
click at [571, 52] on button "Re-Categorize" at bounding box center [578, 54] width 56 height 11
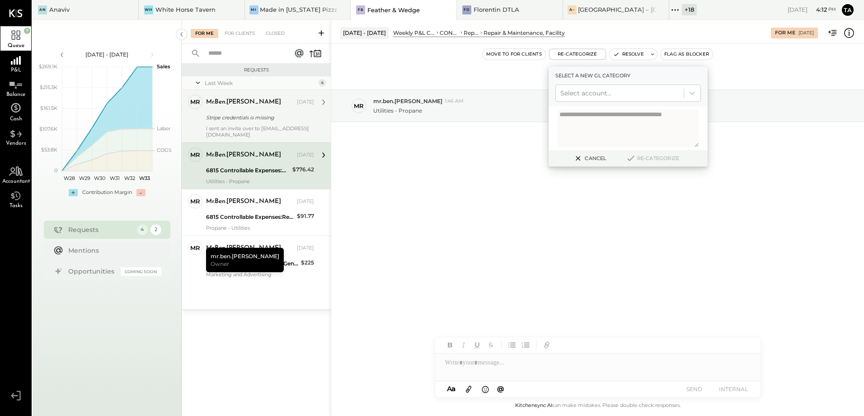
click at [488, 252] on div "[DATE] mr mr.ben.[PERSON_NAME] 1:46 AM Utilities - Propane" at bounding box center [597, 218] width 533 height 349
click at [576, 159] on icon at bounding box center [578, 158] width 11 height 11
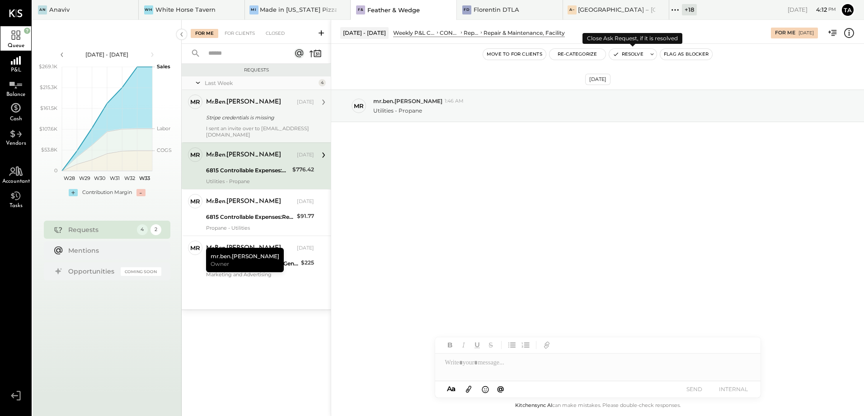
click at [628, 55] on button "Resolve" at bounding box center [628, 54] width 38 height 11
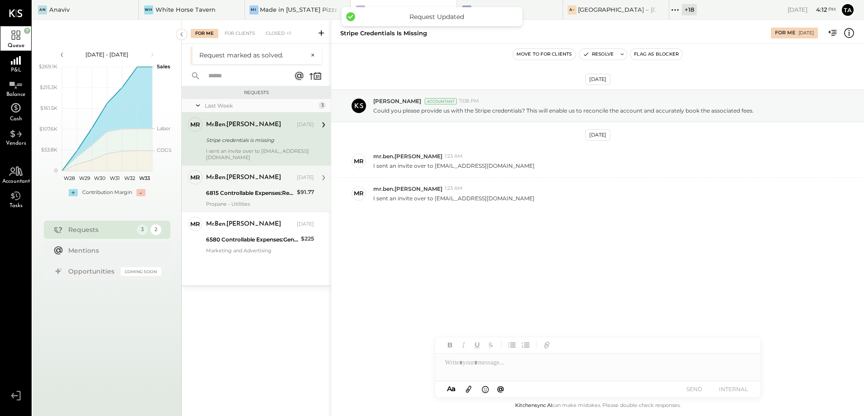
click at [251, 188] on div "6815 Controllable Expenses:Repairs & Maintenance:Repair & Maintenance, Facility" at bounding box center [250, 193] width 88 height 11
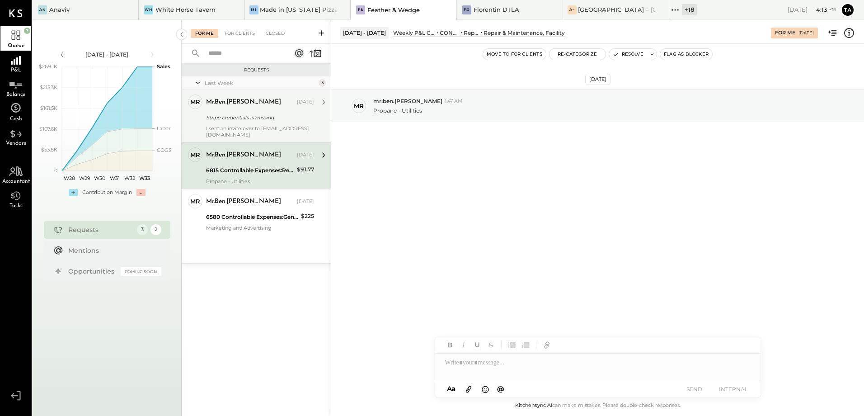
click at [246, 164] on div "mr.ben.[PERSON_NAME] [DATE] 6815 Controllable Expenses:Repairs & Maintenance:Re…" at bounding box center [260, 165] width 108 height 37
click at [637, 56] on button "Resolve" at bounding box center [628, 54] width 38 height 11
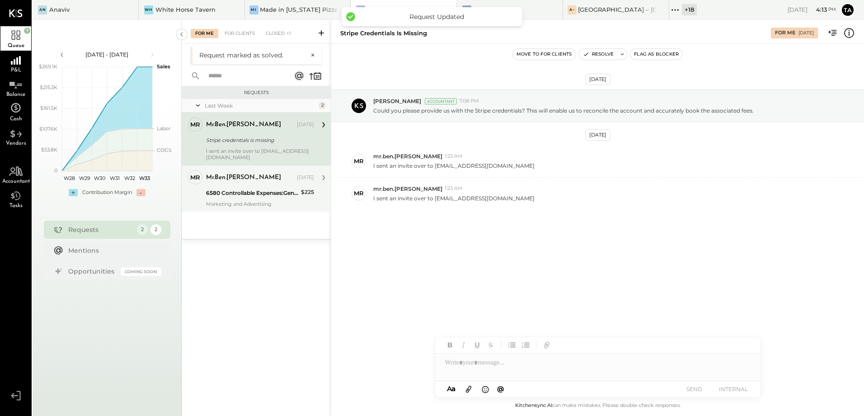
click at [239, 202] on div "Marketing and Advertising" at bounding box center [260, 204] width 108 height 6
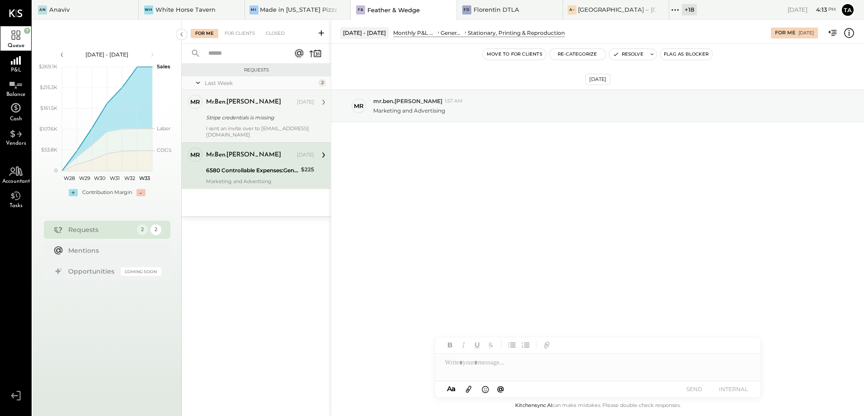
click at [277, 181] on div "Marketing and Advertising" at bounding box center [260, 181] width 108 height 6
click at [258, 174] on div "6580 Controllable Expenses:General & Administrative Expenses:Stationary, Printi…" at bounding box center [252, 170] width 92 height 9
click at [632, 56] on button "Resolve" at bounding box center [628, 54] width 38 height 11
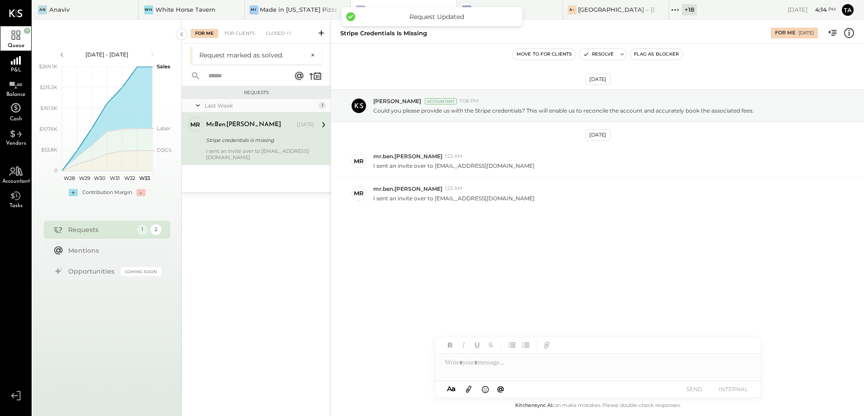
click at [231, 149] on div "I sent an invite over to [EMAIL_ADDRESS][DOMAIN_NAME]" at bounding box center [260, 154] width 108 height 13
click at [458, 272] on div "[DATE] [PERSON_NAME] Accountant 7:08 PM Could you please provide us with the St…" at bounding box center [597, 171] width 533 height 211
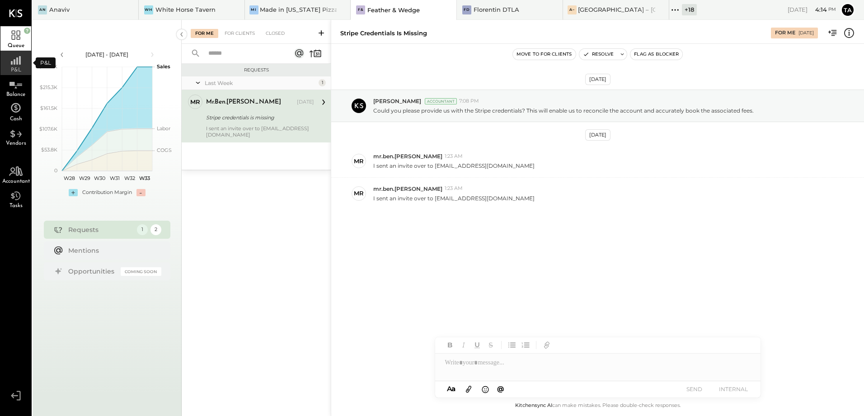
click at [8, 64] on icon at bounding box center [16, 58] width 16 height 14
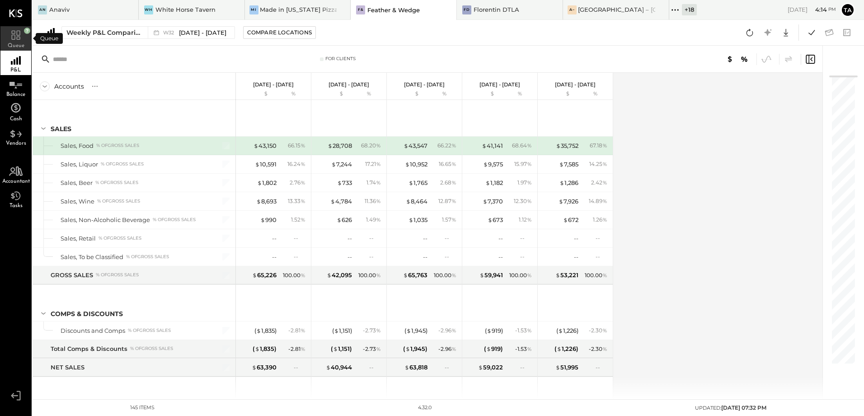
click at [13, 36] on icon at bounding box center [16, 34] width 16 height 14
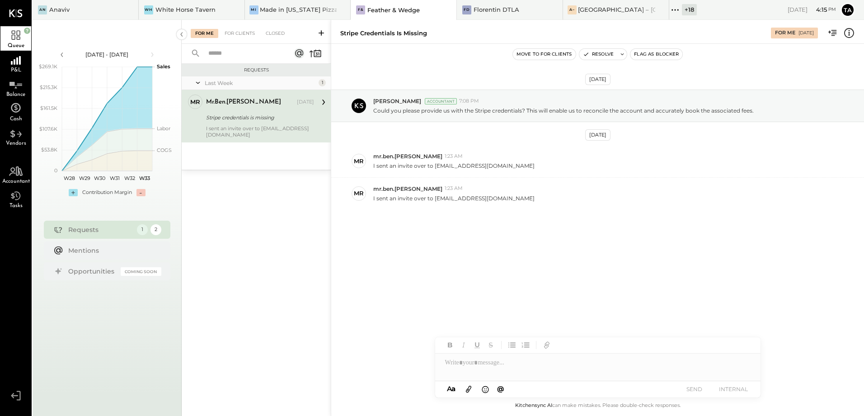
click at [253, 117] on div "Stripe credentials is missing" at bounding box center [258, 117] width 105 height 9
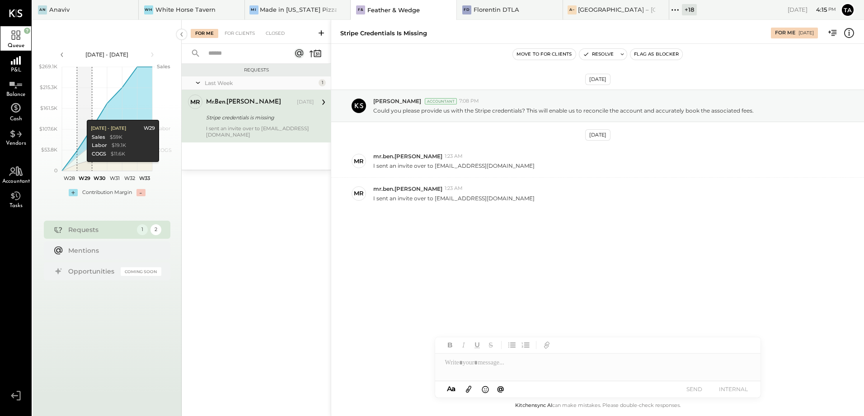
click at [277, 259] on div "Requests Last Week 1 mr mr.ben.[PERSON_NAME] Owner mr.ben.[PERSON_NAME] [DATE] …" at bounding box center [256, 229] width 149 height 330
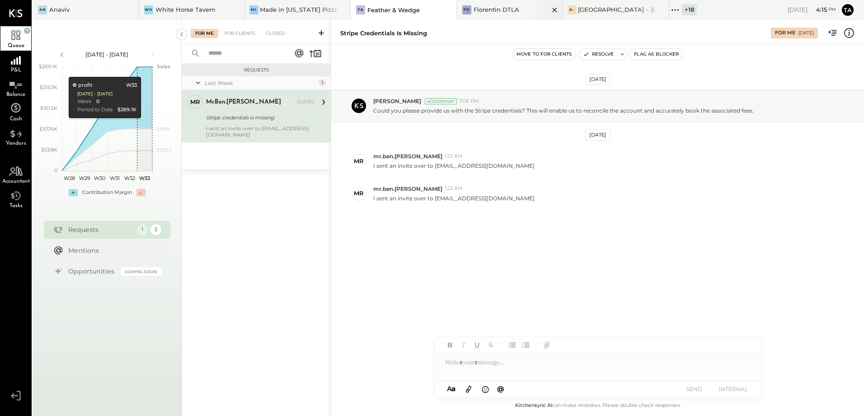
click at [518, 9] on div "[PERSON_NAME] DTLA" at bounding box center [503, 9] width 92 height 9
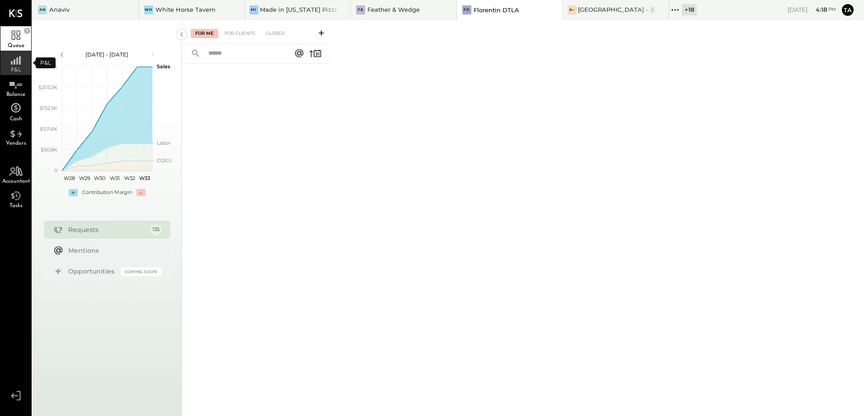
click at [13, 65] on div "P&L" at bounding box center [15, 63] width 31 height 24
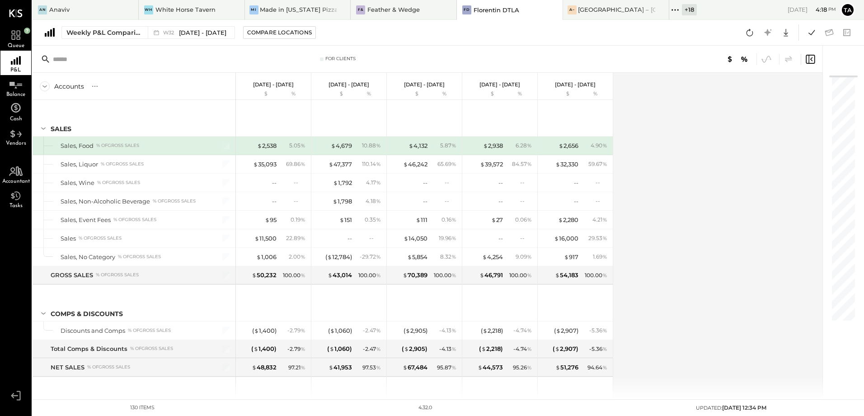
click at [727, 327] on div "Accounts S % GL [DATE] - [DATE] $ % [DATE] - [DATE] $ % [DATE] - [DATE] $ % [DA…" at bounding box center [428, 236] width 791 height 326
click at [751, 28] on icon at bounding box center [750, 33] width 12 height 12
click at [15, 91] on div "Balance" at bounding box center [15, 87] width 31 height 24
